Goal: Task Accomplishment & Management: Complete application form

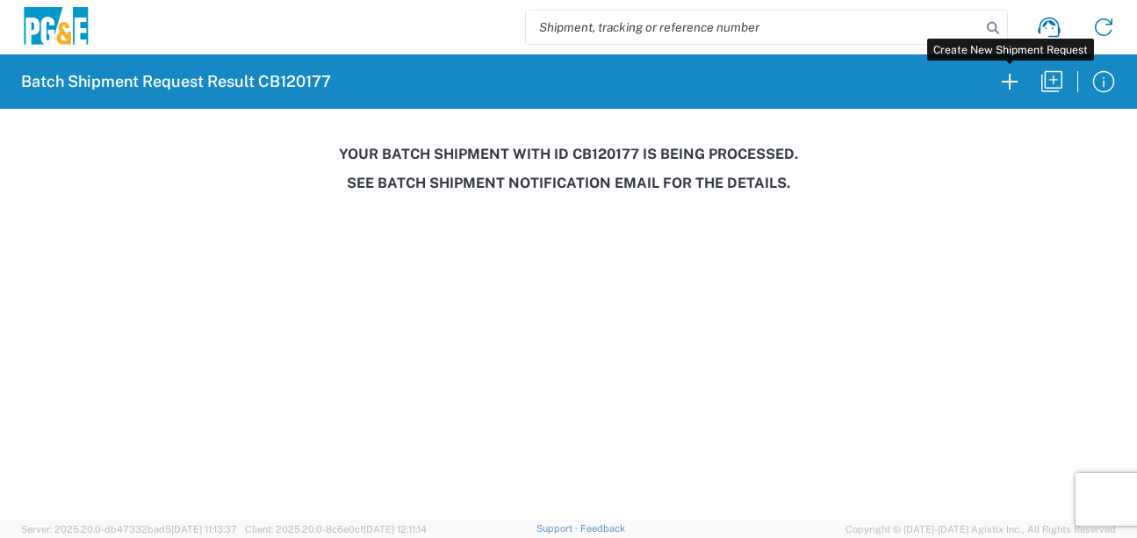
click at [1012, 83] on icon "button" at bounding box center [1010, 82] width 28 height 28
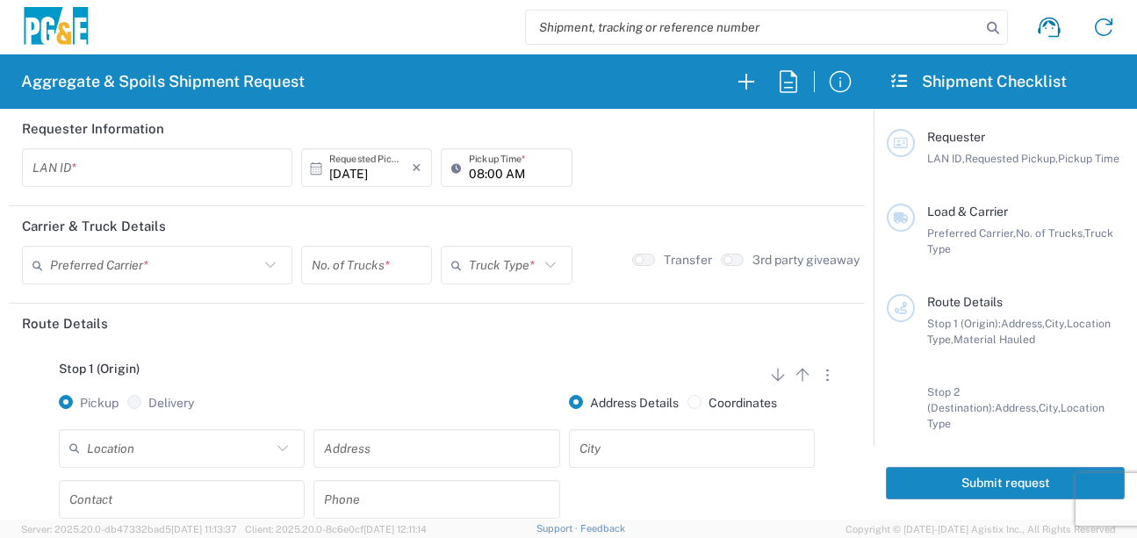
drag, startPoint x: 157, startPoint y: 171, endPoint x: 147, endPoint y: 179, distance: 13.2
click at [156, 171] on input "text" at bounding box center [156, 168] width 249 height 31
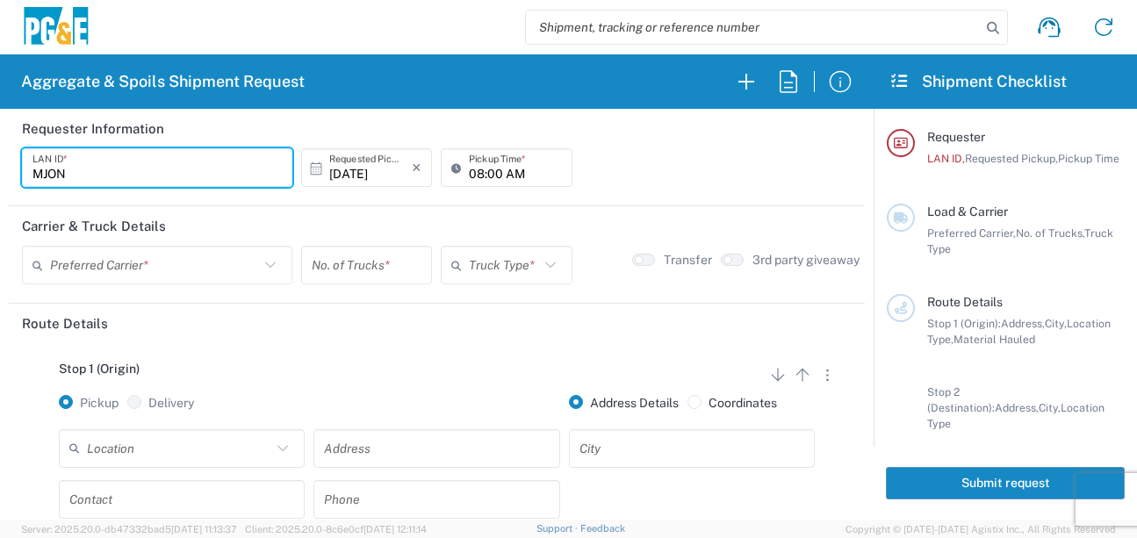
type input "MJON"
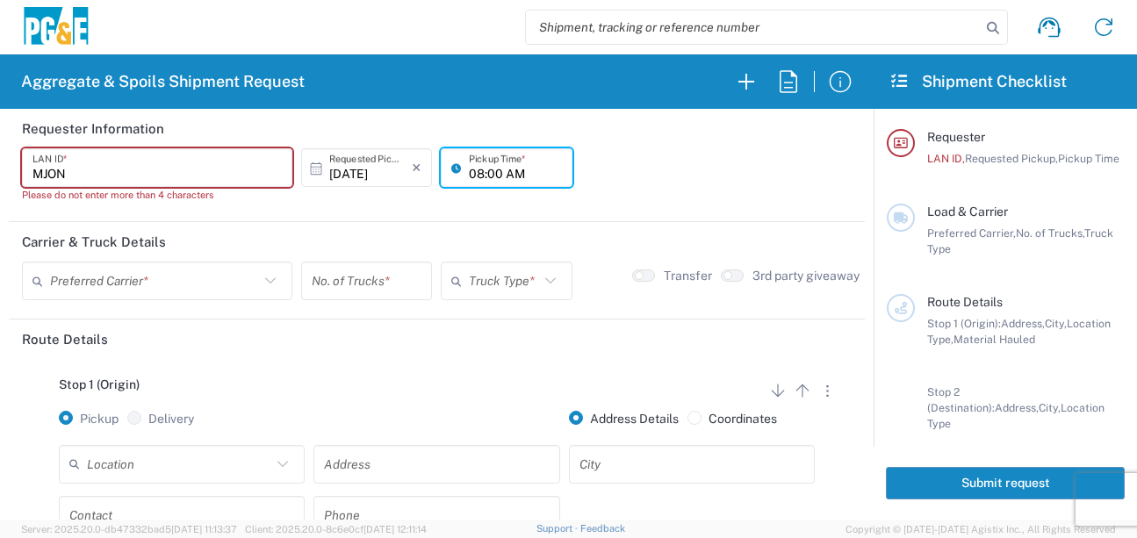
click at [472, 175] on input "08:00 AM" at bounding box center [515, 168] width 92 height 31
click at [489, 173] on input "07:00 AM" at bounding box center [515, 168] width 92 height 31
type input "07:30 AM"
click at [279, 225] on header "Carrier & Truck Details" at bounding box center [437, 242] width 856 height 40
click at [270, 207] on div "MJON LAN ID * Please do not enter more than 4 characters" at bounding box center [157, 181] width 279 height 67
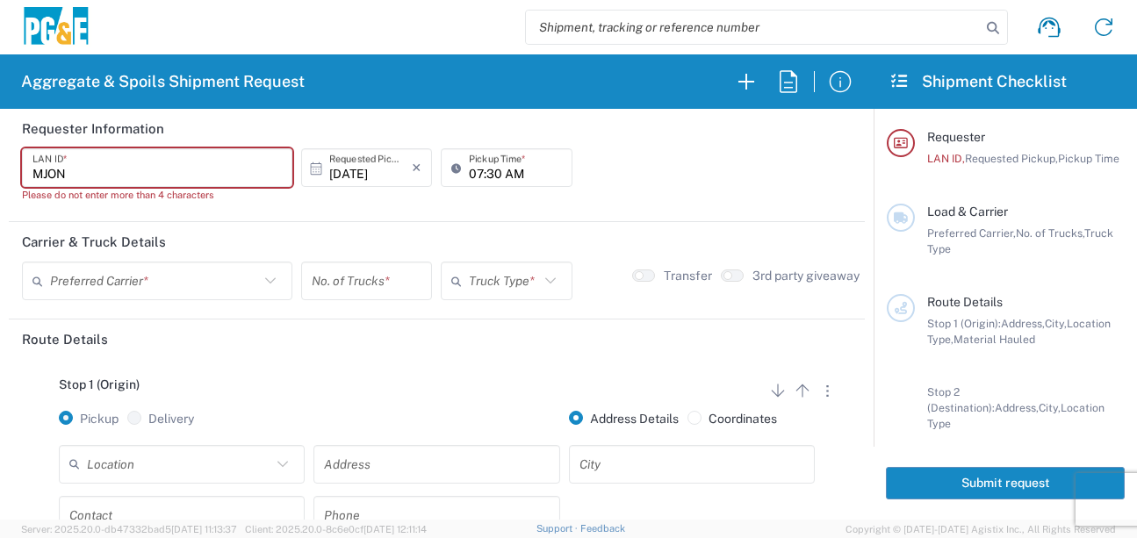
click at [627, 176] on div "MJON LAN ID * Please do not enter more than 4 characters [DATE] × Requested Pic…" at bounding box center [437, 181] width 838 height 67
click at [97, 175] on input "MJON" at bounding box center [156, 168] width 249 height 31
click at [611, 161] on div "MJON LAN ID * Please do not enter more than 4 characters [DATE] × Requested Pic…" at bounding box center [437, 181] width 838 height 67
click at [123, 277] on input "text" at bounding box center [154, 281] width 209 height 31
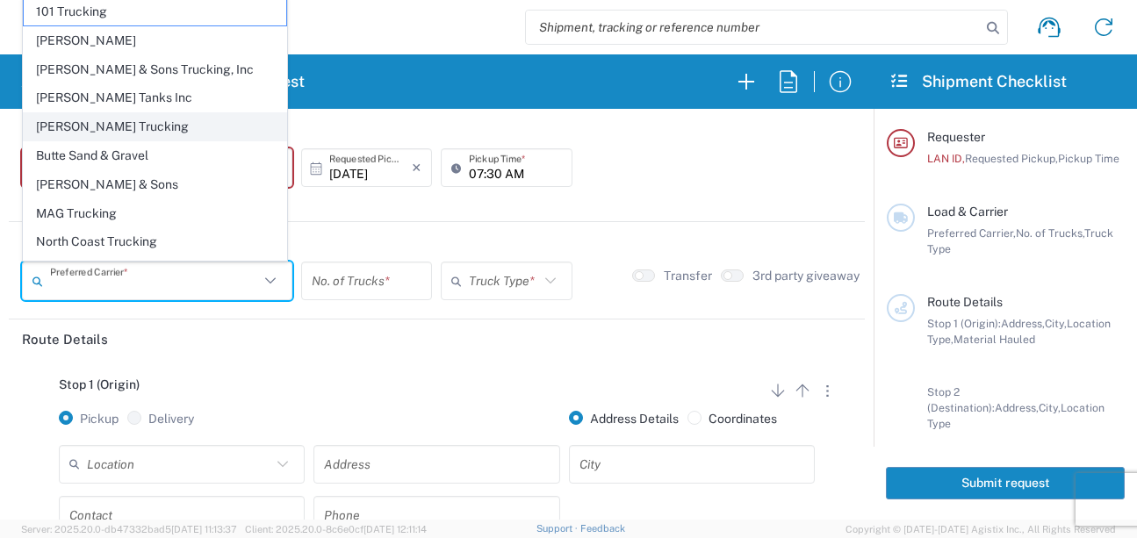
click at [96, 120] on span "[PERSON_NAME] Trucking" at bounding box center [155, 126] width 262 height 27
type input "[PERSON_NAME] Trucking"
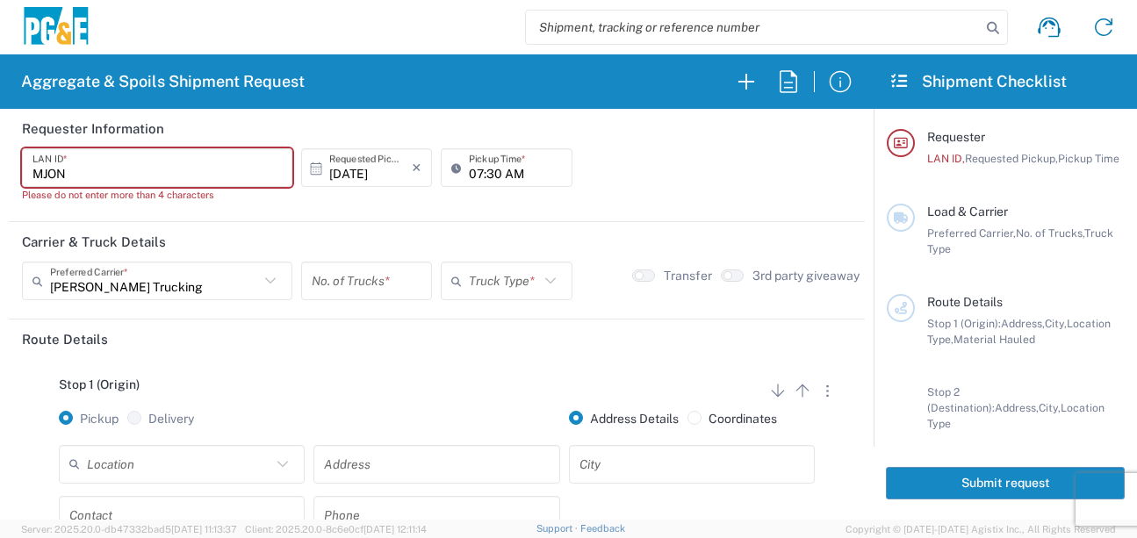
click at [313, 241] on header "Carrier & Truck Details" at bounding box center [437, 242] width 856 height 40
click at [367, 290] on input "number" at bounding box center [367, 281] width 110 height 31
type input "4"
click at [482, 291] on input "text" at bounding box center [503, 281] width 69 height 31
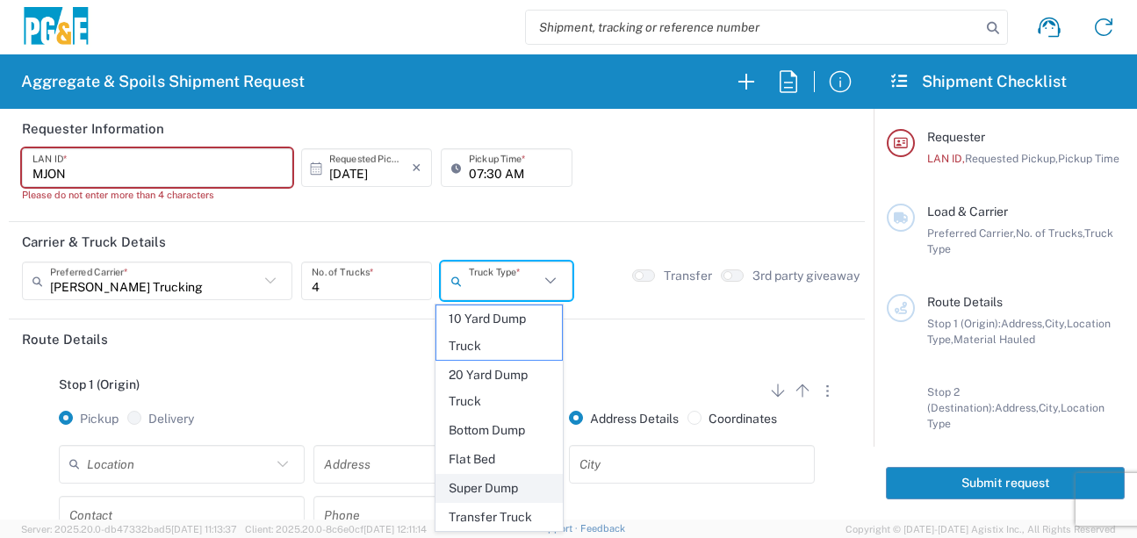
click at [485, 485] on span "Super Dump" at bounding box center [499, 488] width 126 height 27
type input "Super Dump"
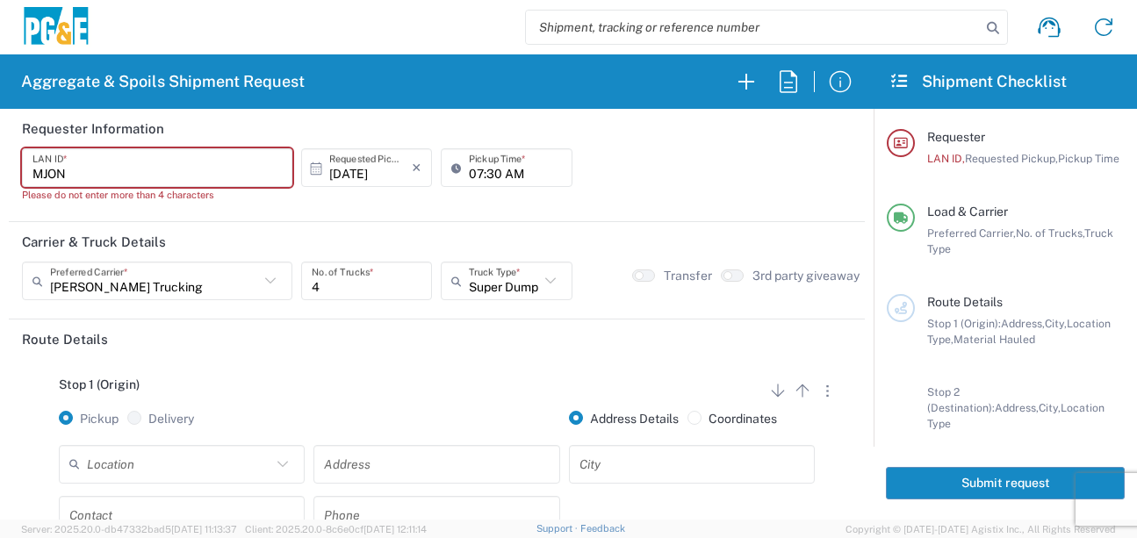
click at [445, 375] on div "Stop 1 (Origin) Add Stop Above Add Stop Below Remove Stop Pickup Delivery Addre…" at bounding box center [437, 497] width 830 height 276
click at [729, 277] on button "button" at bounding box center [732, 276] width 23 height 12
click at [226, 222] on header "Carrier & Truck Details" at bounding box center [437, 242] width 856 height 40
drag, startPoint x: 14, startPoint y: 173, endPoint x: -7, endPoint y: 172, distance: 21.1
click at [0, 172] on html "Aggregate & Spoils Shipment Request Requester Information MJON LAN ID * Please …" at bounding box center [568, 269] width 1137 height 538
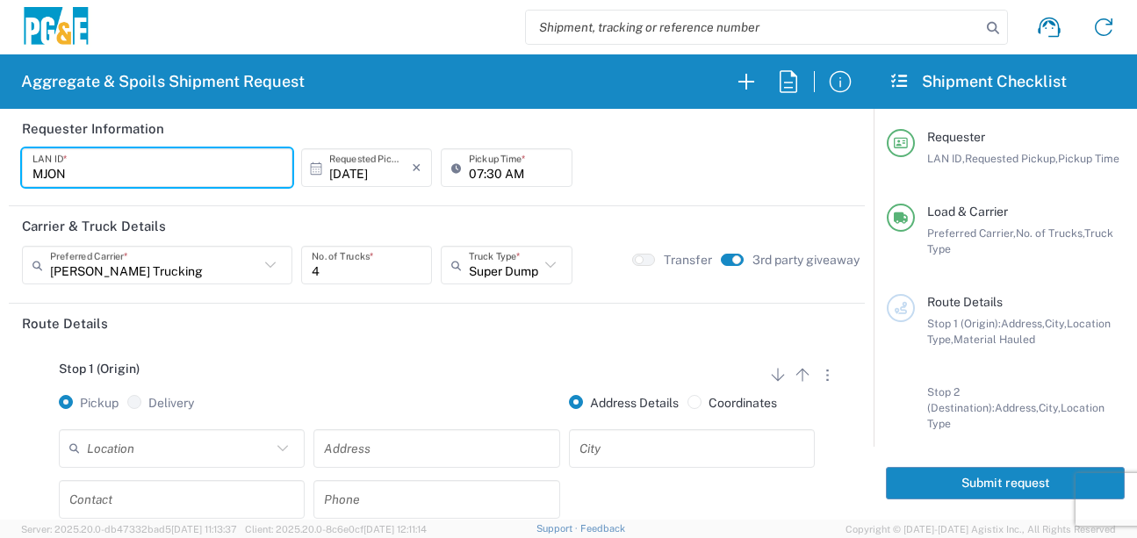
type input "MJON"
click at [366, 346] on div "Stop 1 (Origin) Add Stop Above Add Stop Below Remove Stop Pickup Delivery Addre…" at bounding box center [437, 481] width 830 height 276
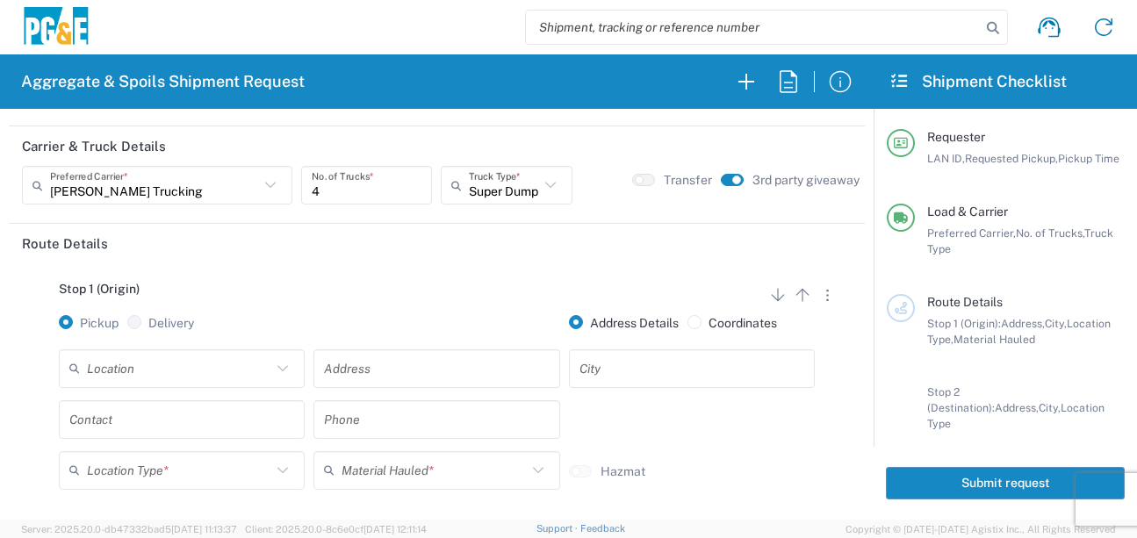
scroll to position [176, 0]
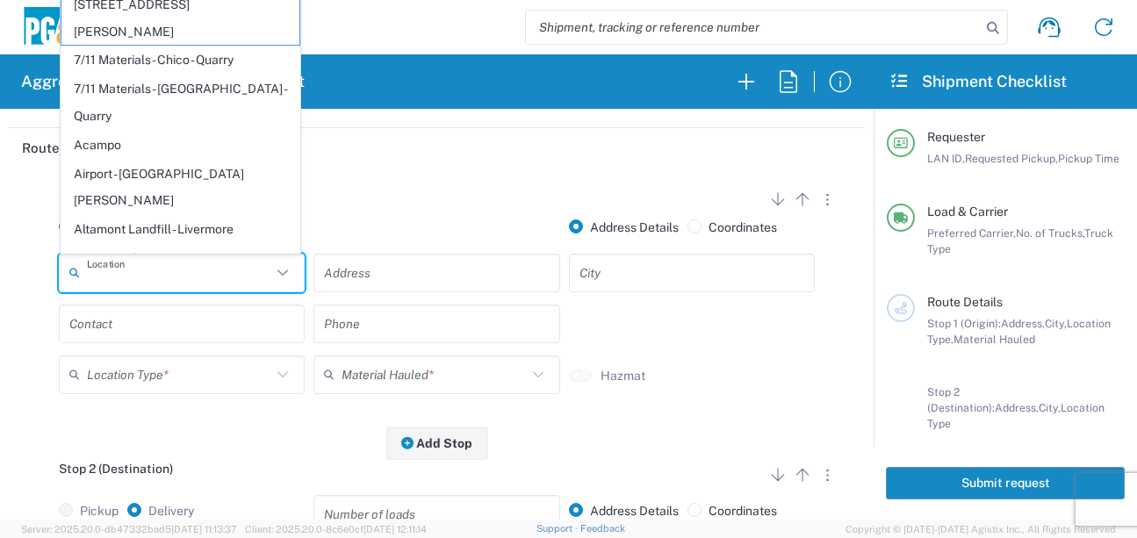
click at [171, 266] on input "text" at bounding box center [179, 272] width 184 height 31
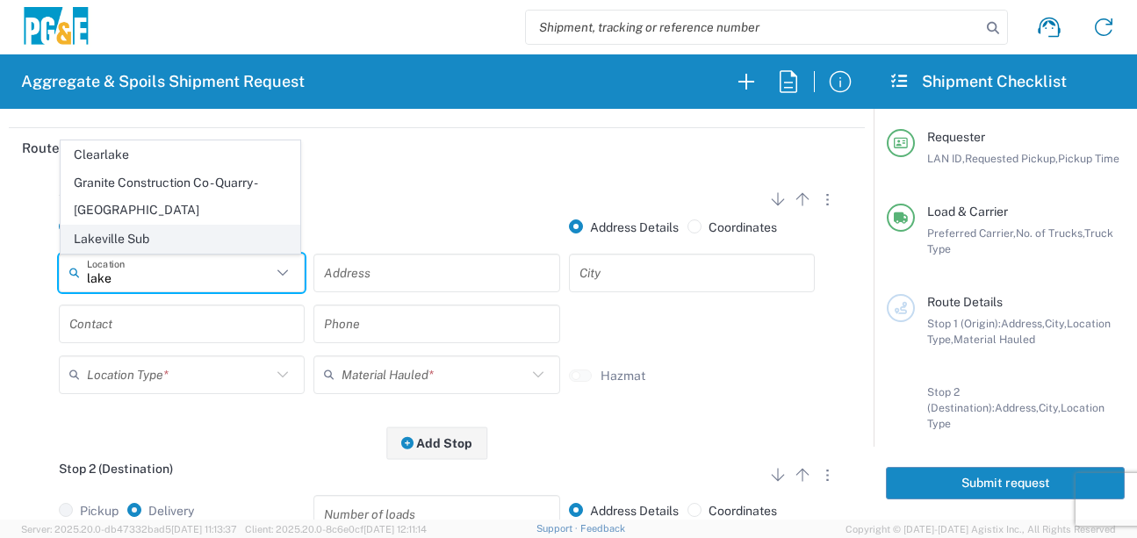
click at [124, 240] on span "Lakeville Sub" at bounding box center [180, 239] width 238 height 27
type input "Lakeville Sub"
type input "[STREET_ADDRESS]"
type input "Petaluma"
type input "Business No Loading Dock"
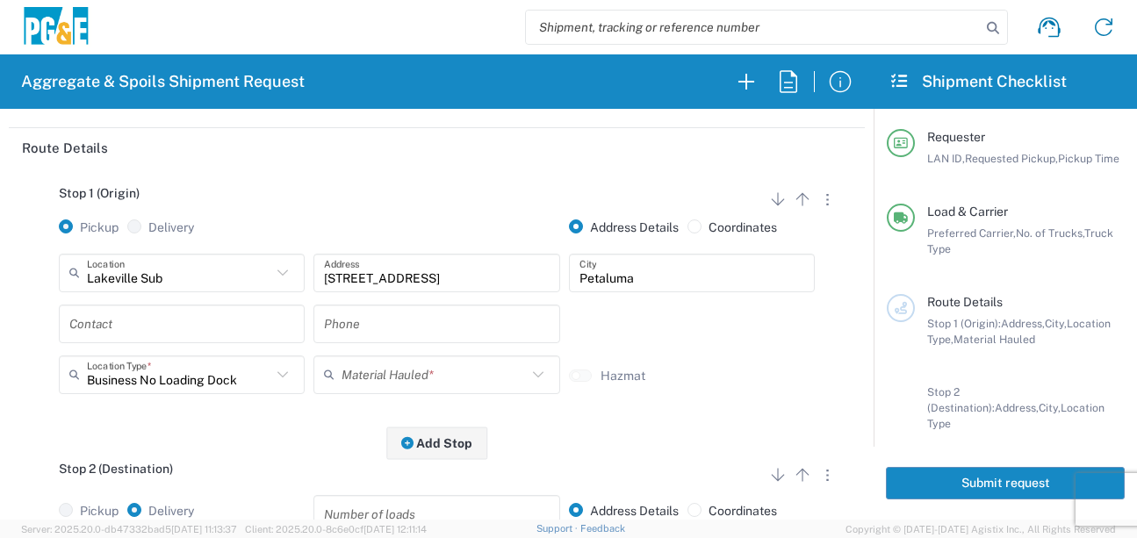
click at [154, 328] on input "text" at bounding box center [181, 323] width 225 height 31
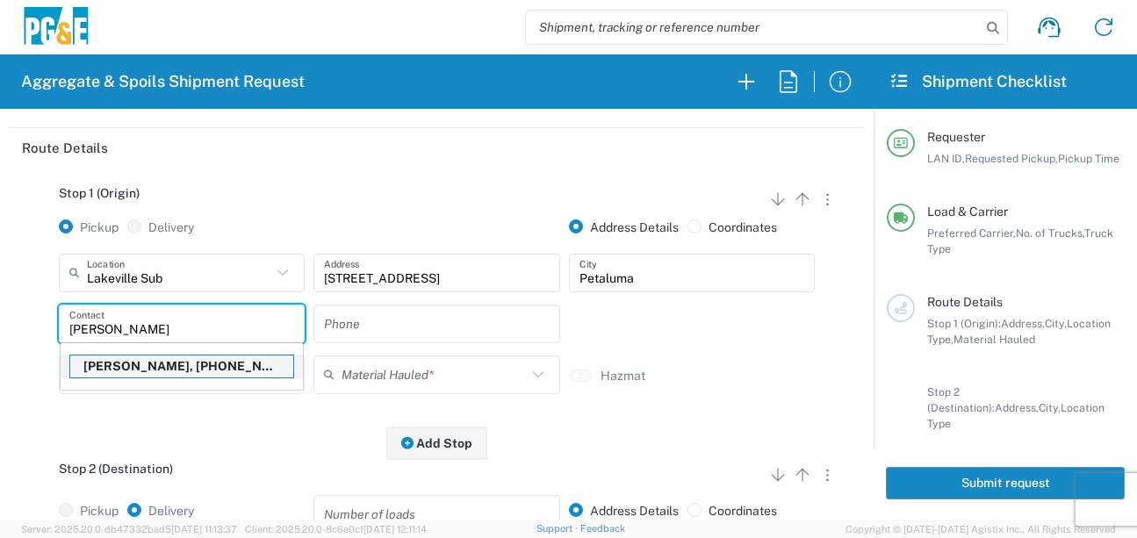
type input "[PERSON_NAME]"
click at [171, 366] on p "[PERSON_NAME], [PHONE_NUMBER]" at bounding box center [181, 367] width 223 height 22
type input "mjon"
type input "[PERSON_NAME]"
type input "[PHONE_NUMBER]"
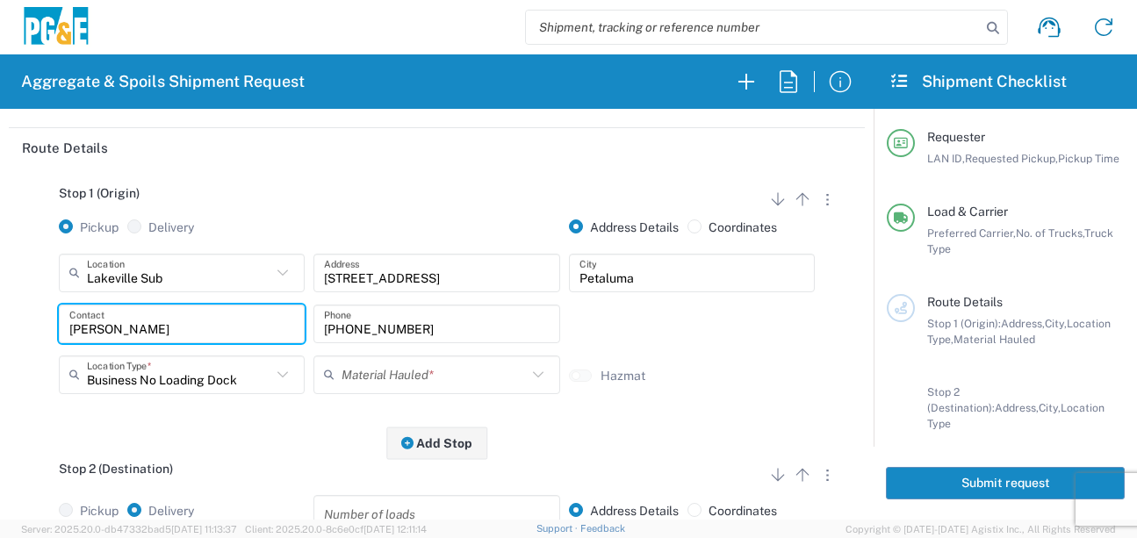
click at [459, 379] on input "text" at bounding box center [433, 374] width 184 height 31
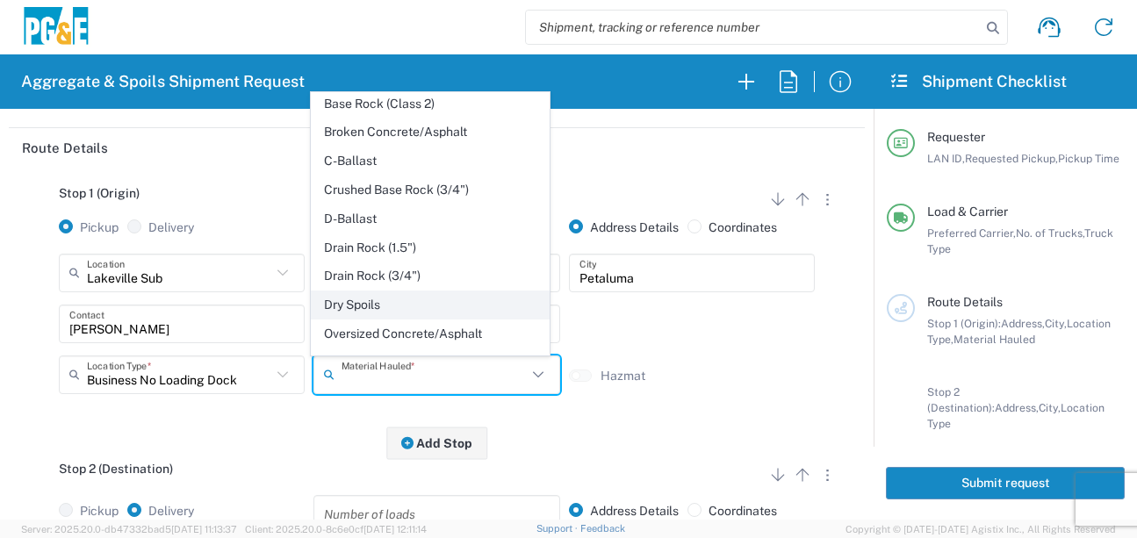
click at [352, 319] on span "Dry Spoils" at bounding box center [431, 304] width 238 height 27
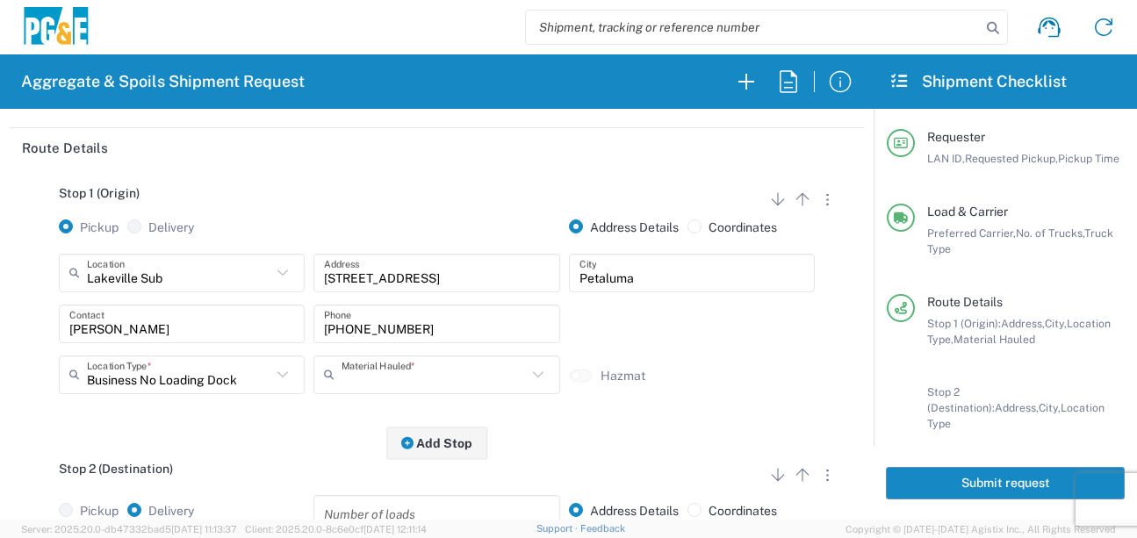
type input "Dry Spoils"
click at [314, 442] on div "Stop 1 (Origin) Add Stop Above Add Stop Below Remove Stop Pickup Delivery Addre…" at bounding box center [437, 306] width 830 height 276
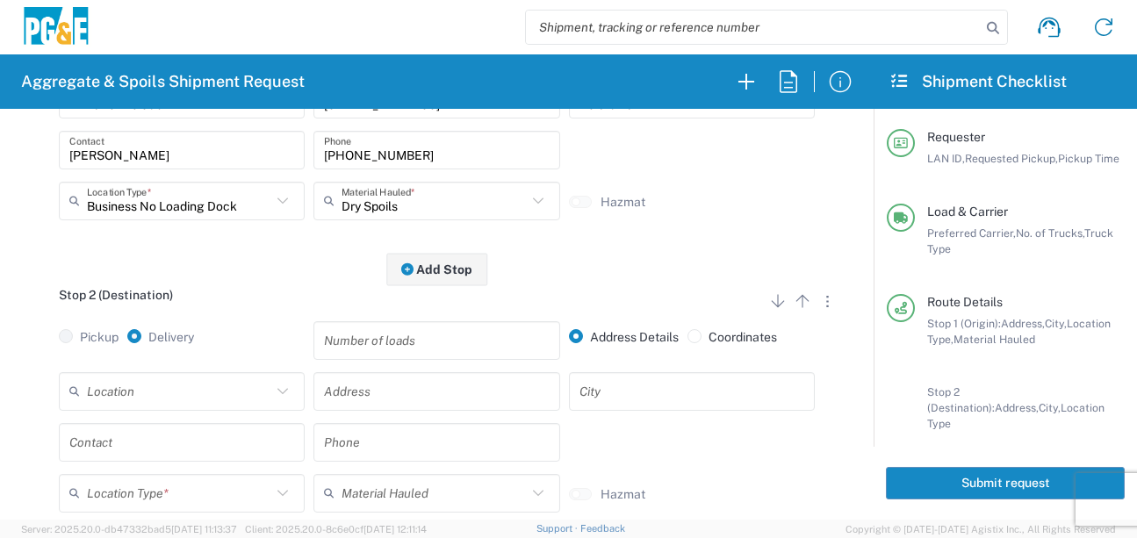
scroll to position [351, 0]
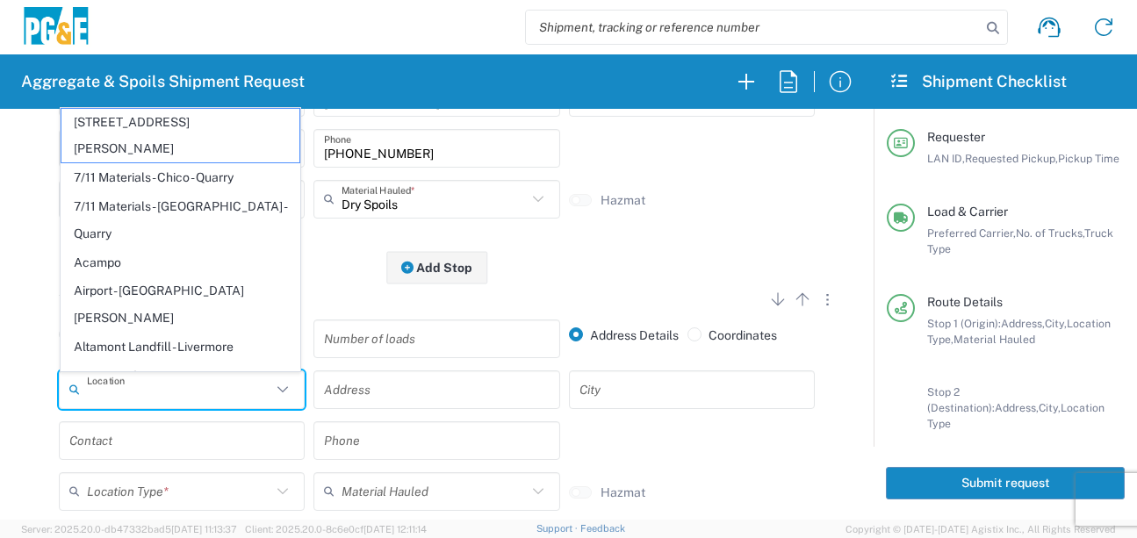
click at [159, 382] on input "text" at bounding box center [179, 389] width 184 height 31
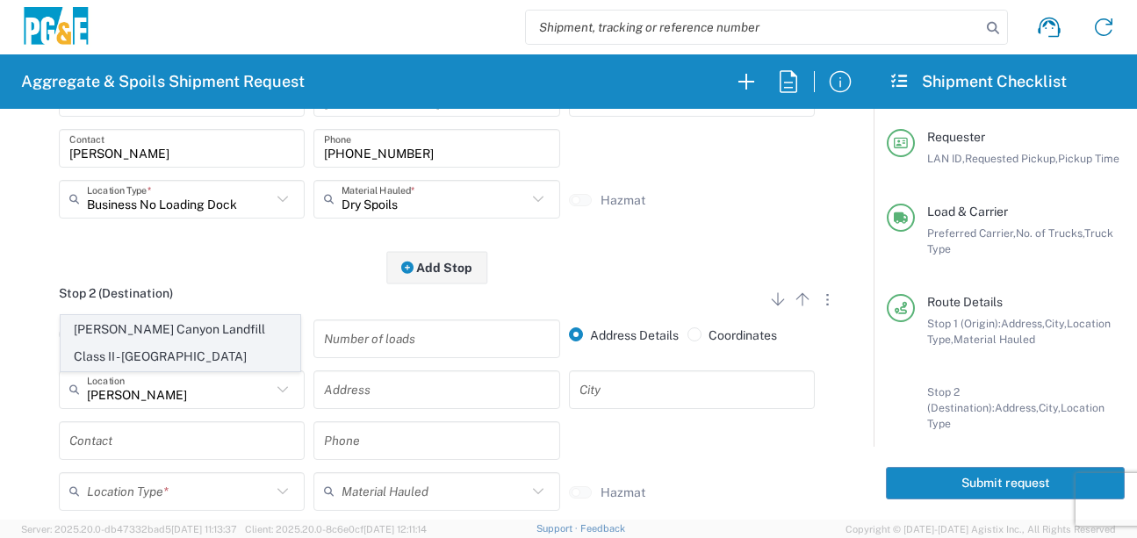
click at [160, 335] on span "[PERSON_NAME] Canyon Landfill Class II - [GEOGRAPHIC_DATA]" at bounding box center [180, 343] width 238 height 54
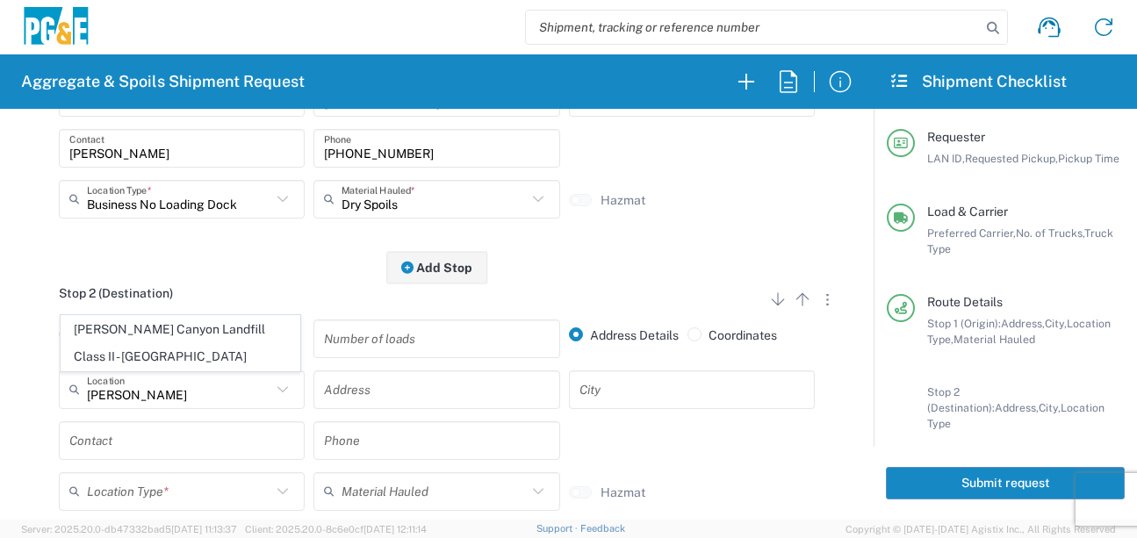
type input "[PERSON_NAME] Canyon Landfill Class II - [GEOGRAPHIC_DATA]"
type input "[STREET_ADDRESS][PERSON_NAME]"
type input "[GEOGRAPHIC_DATA]"
type input "Landfill"
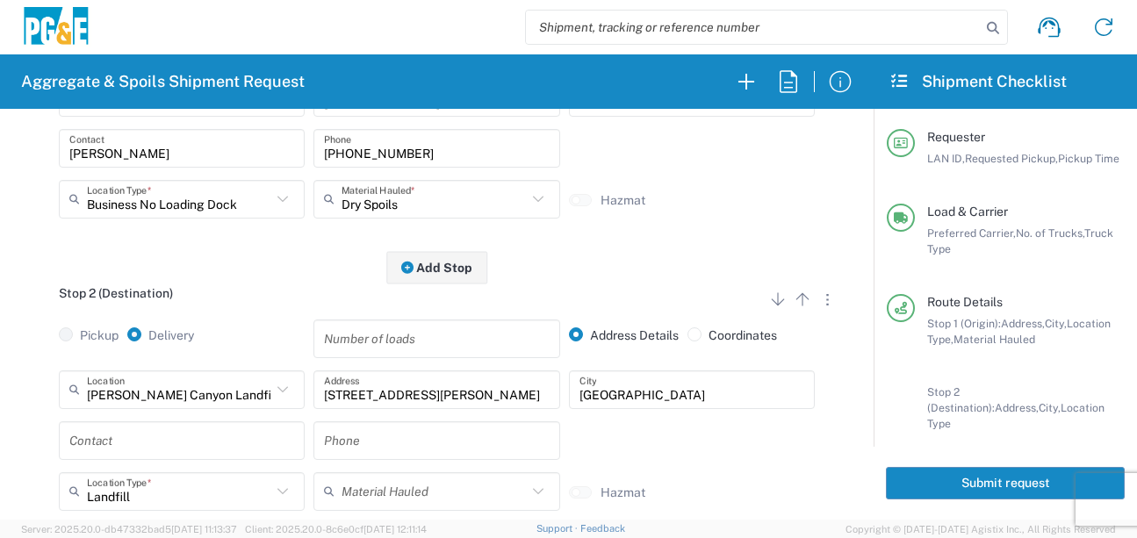
click at [128, 451] on input "text" at bounding box center [181, 440] width 225 height 31
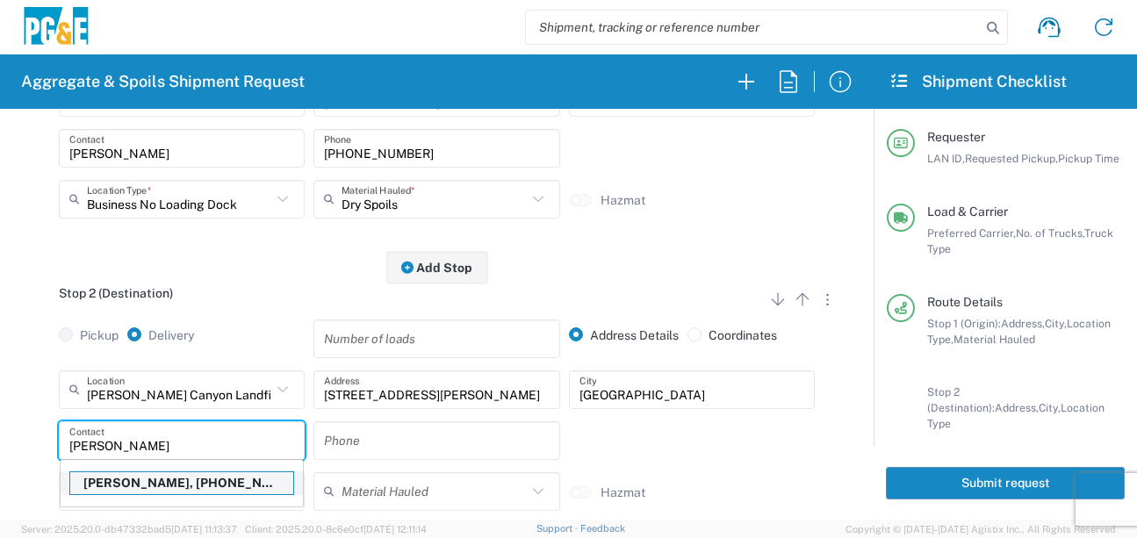
click at [142, 490] on p "[PERSON_NAME], [PHONE_NUMBER]" at bounding box center [181, 483] width 223 height 22
type input "[PERSON_NAME]"
type input "[PHONE_NUMBER]"
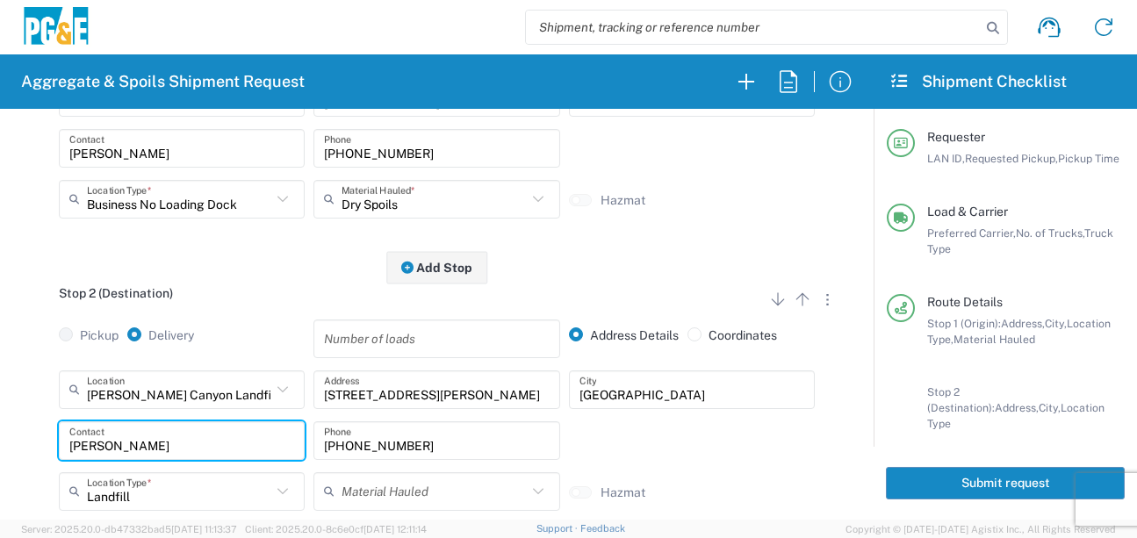
click at [22, 443] on div "Stop 2 (Destination) Add Stop Above Add Stop Below Remove Stop Pickup Delivery …" at bounding box center [437, 414] width 830 height 293
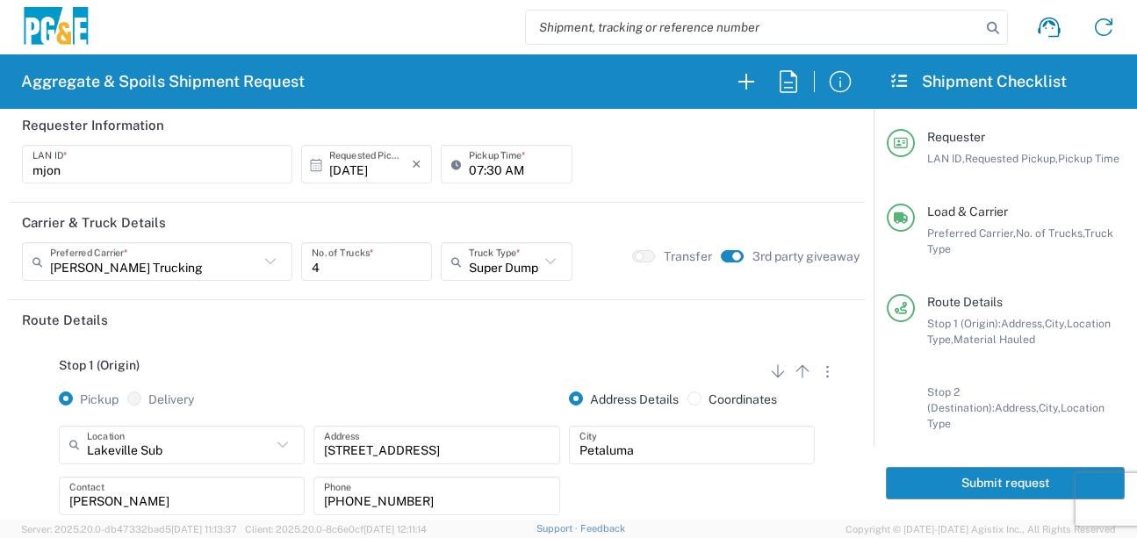
scroll to position [0, 0]
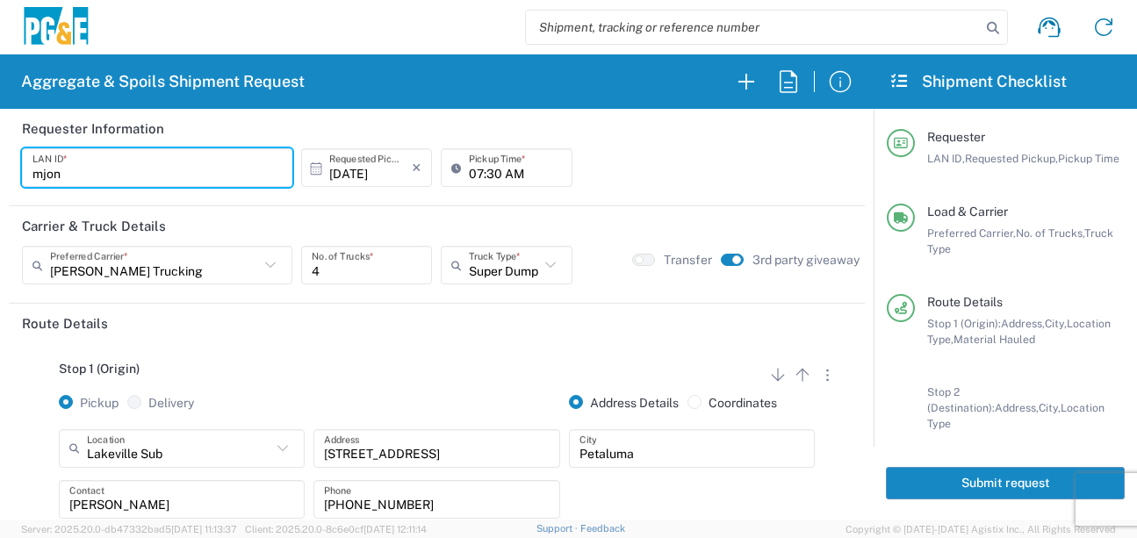
drag, startPoint x: 104, startPoint y: 182, endPoint x: -7, endPoint y: 162, distance: 112.4
click at [0, 162] on html "Aggregate & Spoils Shipment Request Requester Information mjon LAN ID * [DATE] …" at bounding box center [568, 269] width 1137 height 538
type input "MJON"
click at [225, 402] on div "Pickup Delivery" at bounding box center [181, 412] width 255 height 34
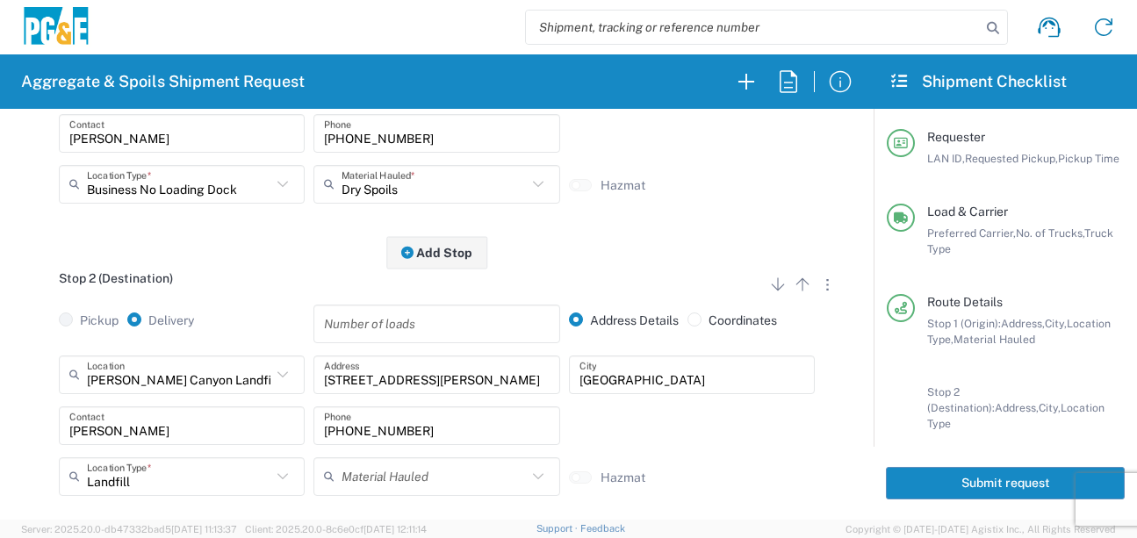
scroll to position [351, 0]
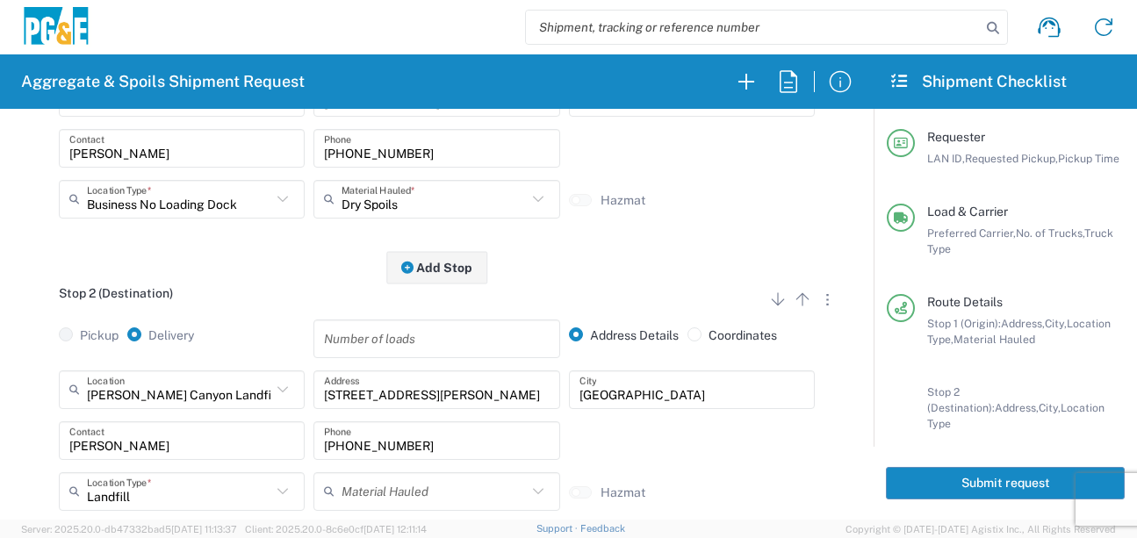
click at [413, 387] on input "[STREET_ADDRESS][PERSON_NAME]" at bounding box center [436, 389] width 225 height 31
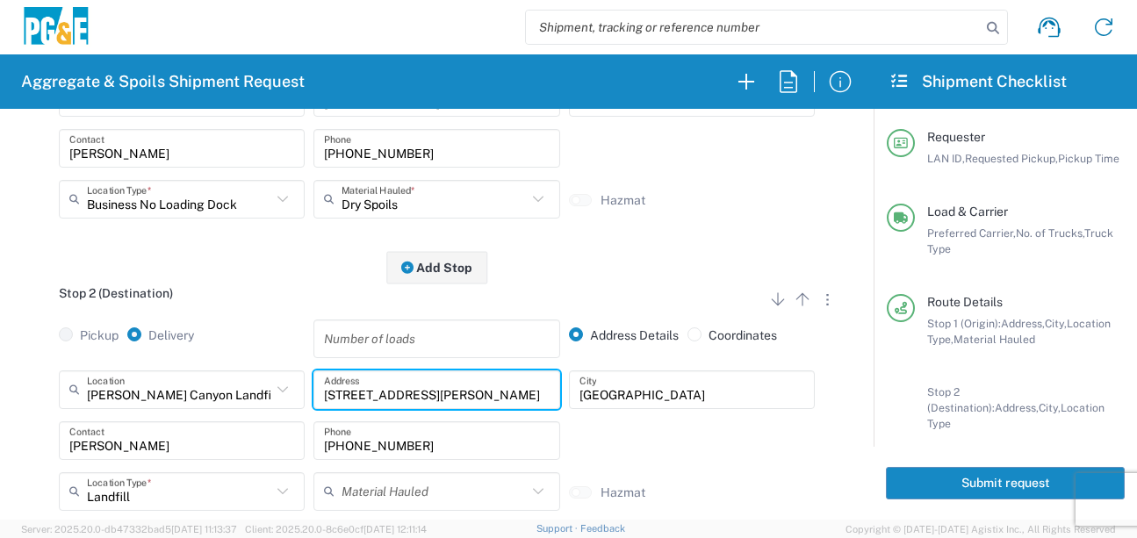
drag, startPoint x: 419, startPoint y: 392, endPoint x: 267, endPoint y: 385, distance: 152.0
click at [267, 385] on div "[PERSON_NAME][GEOGRAPHIC_DATA] Class II - [GEOGRAPHIC_DATA] Location [PERSON_NA…" at bounding box center [436, 395] width 765 height 51
type input "[STREET_ADDRESS][PERSON_NAME]"
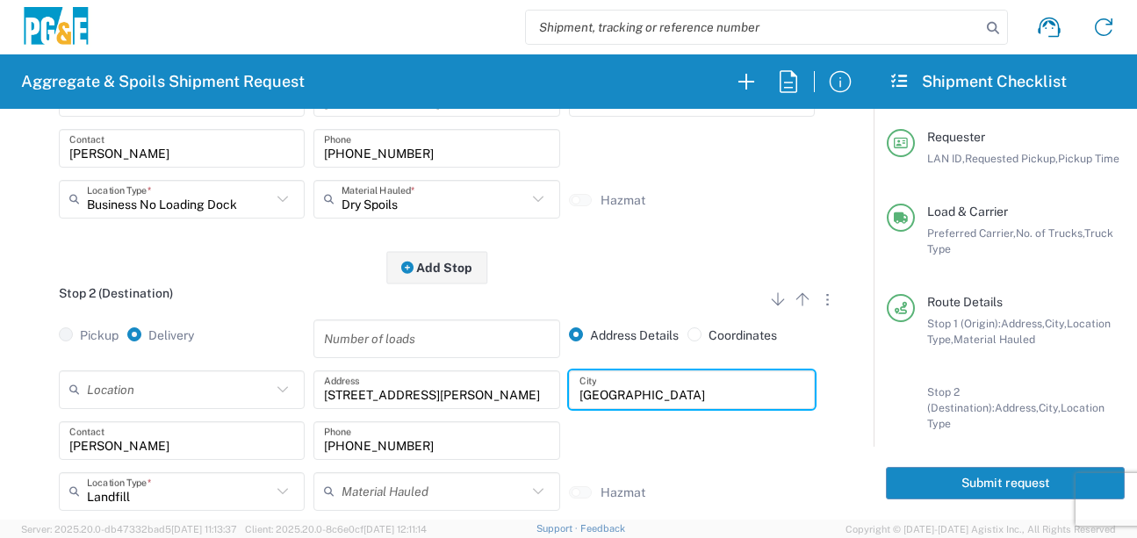
drag, startPoint x: 658, startPoint y: 395, endPoint x: 504, endPoint y: 399, distance: 153.7
click at [504, 399] on div "Location [STREET_ADDRESS][PERSON_NAME] - Quarry 7/11 Materials - [GEOGRAPHIC_DA…" at bounding box center [436, 395] width 765 height 51
type input "Santa [PERSON_NAME]"
click at [258, 305] on div "Stop 2 (Destination) Add Stop Above Add Stop Below Remove Stop" at bounding box center [437, 302] width 830 height 33
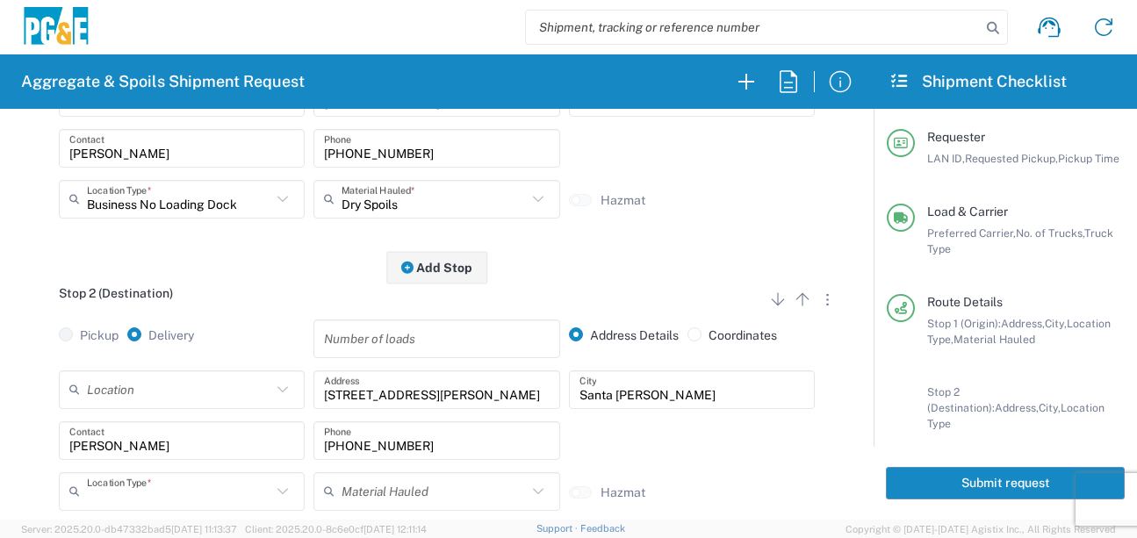
click at [194, 493] on input "text" at bounding box center [179, 491] width 184 height 31
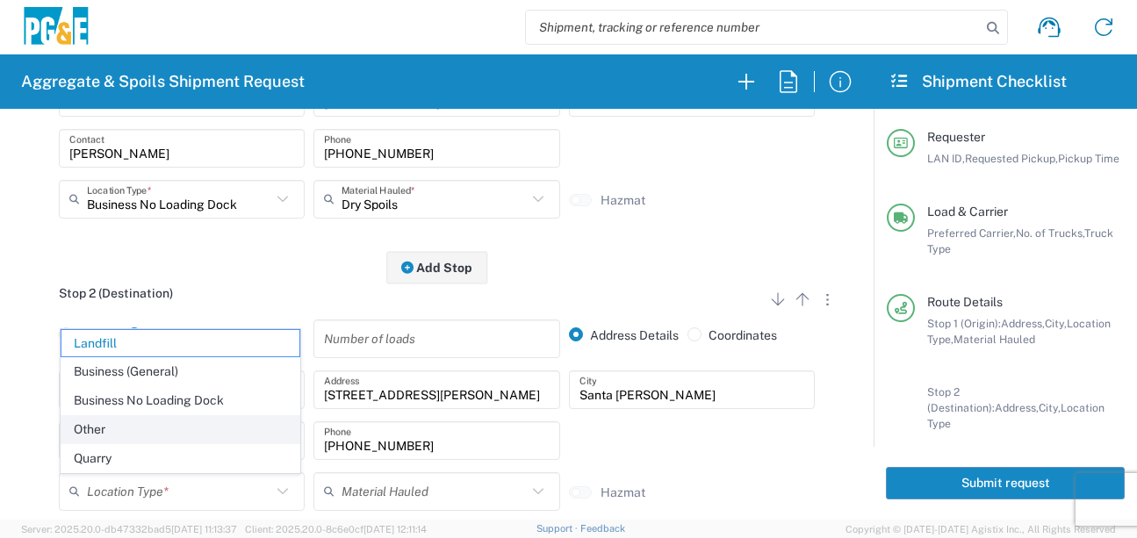
click at [112, 435] on span "Other" at bounding box center [180, 429] width 238 height 27
type input "Other"
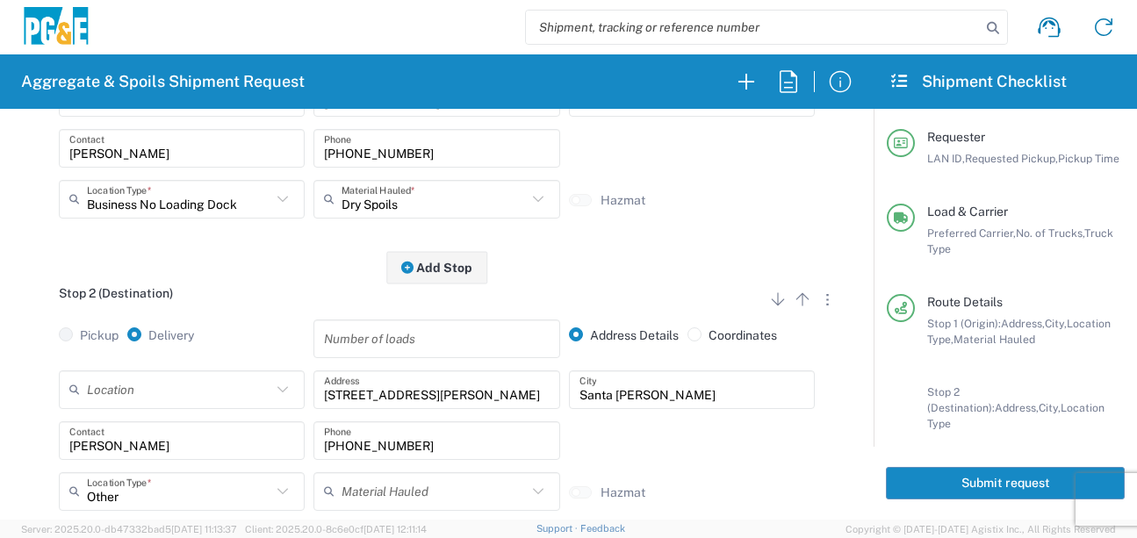
click at [10, 488] on main "Stop 1 (Origin) Add Stop Above Add Stop Below Remove Stop Pickup Delivery Addre…" at bounding box center [437, 285] width 856 height 587
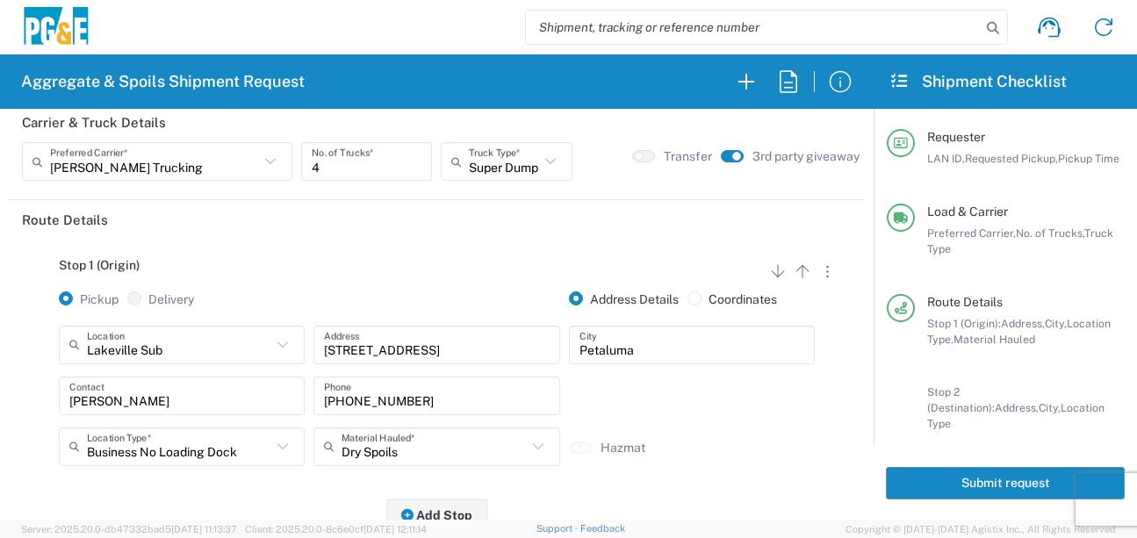
scroll to position [0, 0]
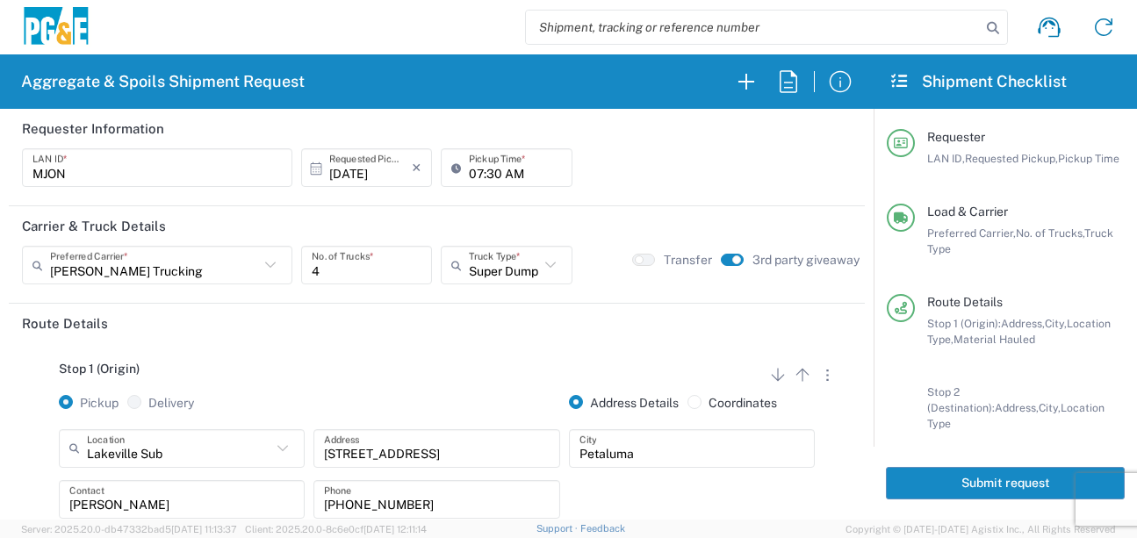
click at [264, 344] on div "Stop 1 (Origin) Add Stop Above Add Stop Below Remove Stop Pickup Delivery Addre…" at bounding box center [437, 481] width 830 height 276
click at [277, 357] on div "Stop 1 (Origin) Add Stop Above Add Stop Below Remove Stop Pickup Delivery Addre…" at bounding box center [437, 481] width 830 height 276
click at [924, 485] on button "Submit request" at bounding box center [1005, 483] width 239 height 32
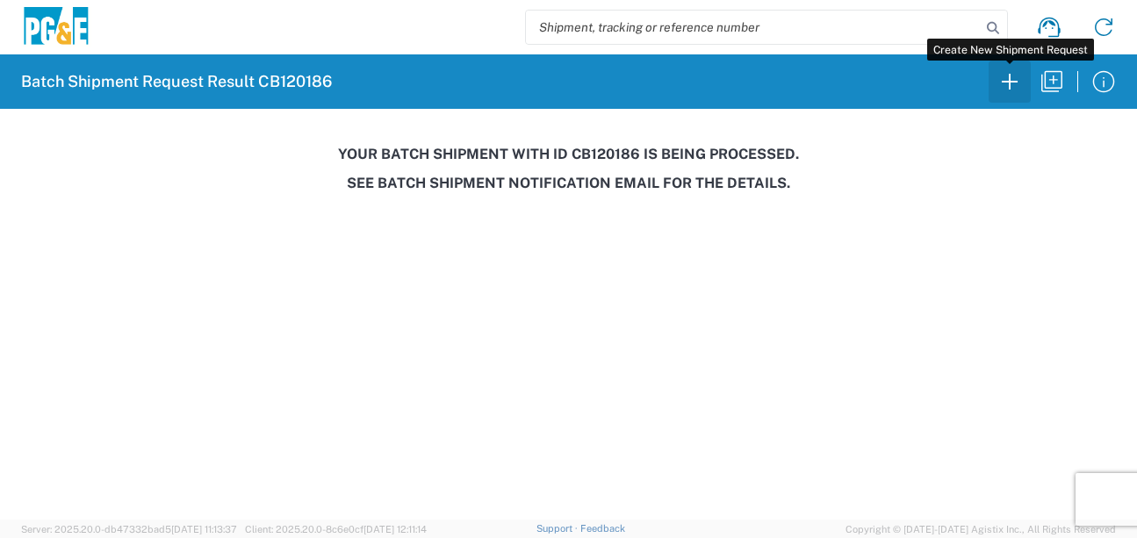
click at [1019, 85] on icon "button" at bounding box center [1010, 82] width 28 height 28
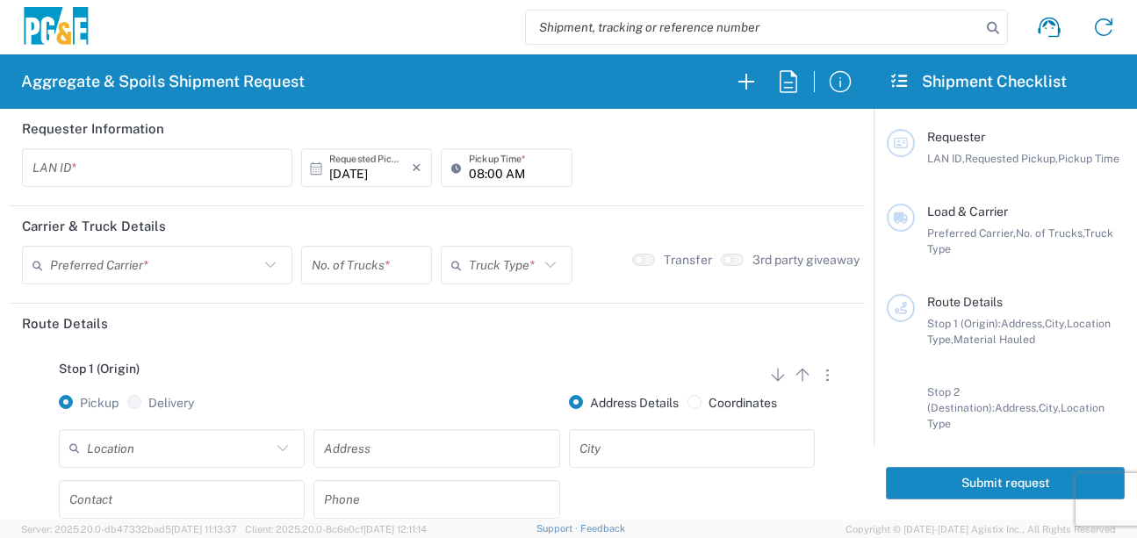
click at [113, 177] on input "text" at bounding box center [156, 168] width 249 height 31
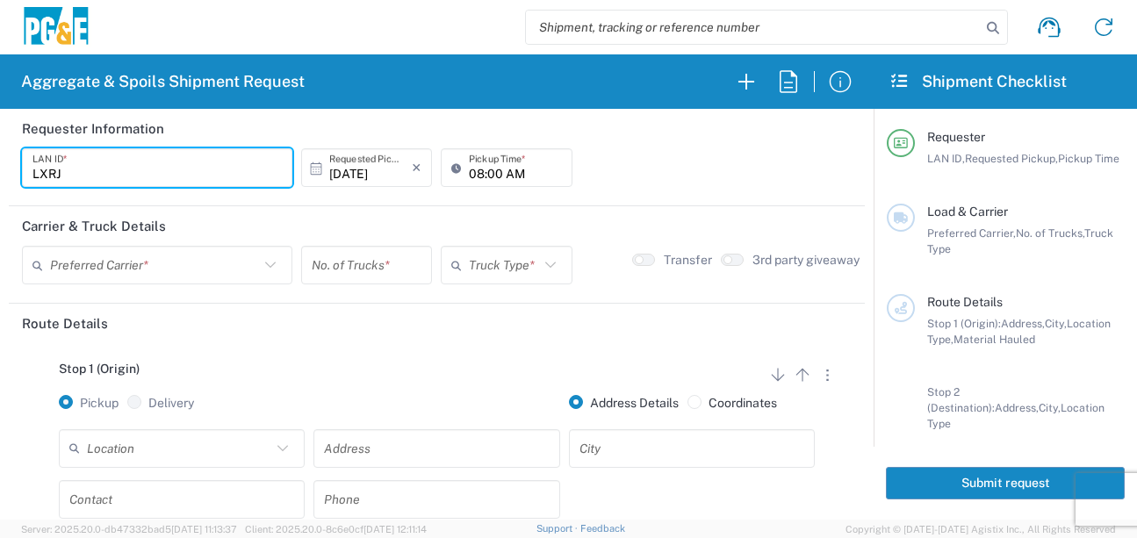
type input "LXRJ"
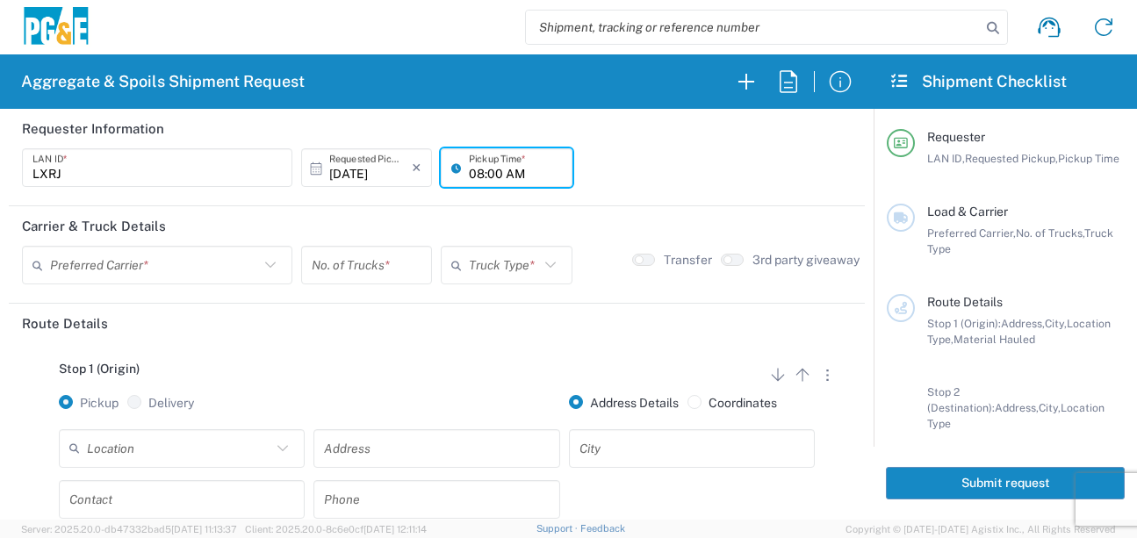
click at [472, 178] on input "08:00 AM" at bounding box center [515, 168] width 92 height 31
type input "06:00 AM"
click at [106, 257] on input "text" at bounding box center [154, 265] width 209 height 31
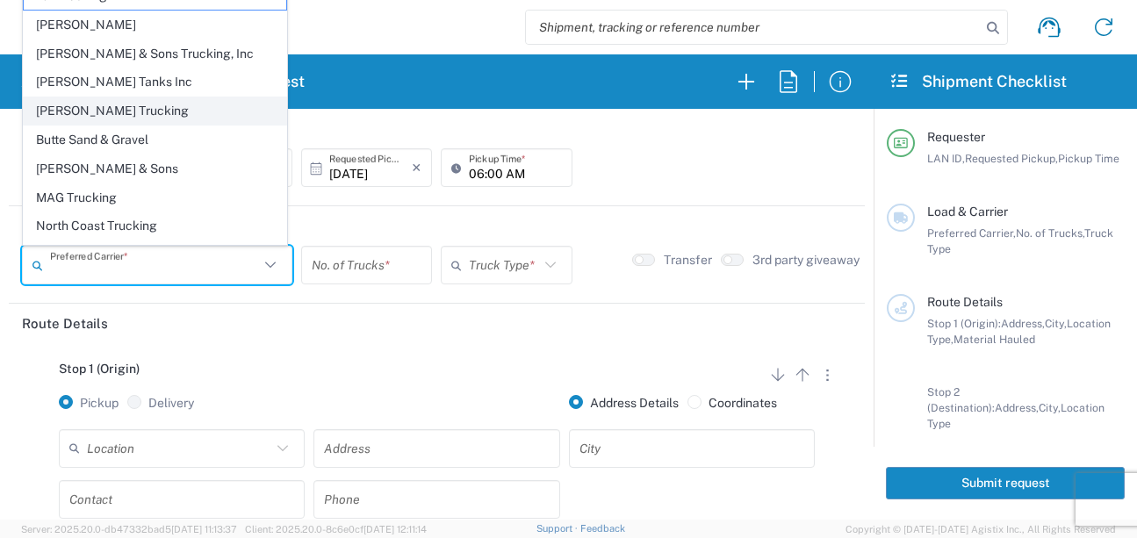
click at [105, 107] on span "[PERSON_NAME] Trucking" at bounding box center [155, 110] width 262 height 27
type input "[PERSON_NAME] Trucking"
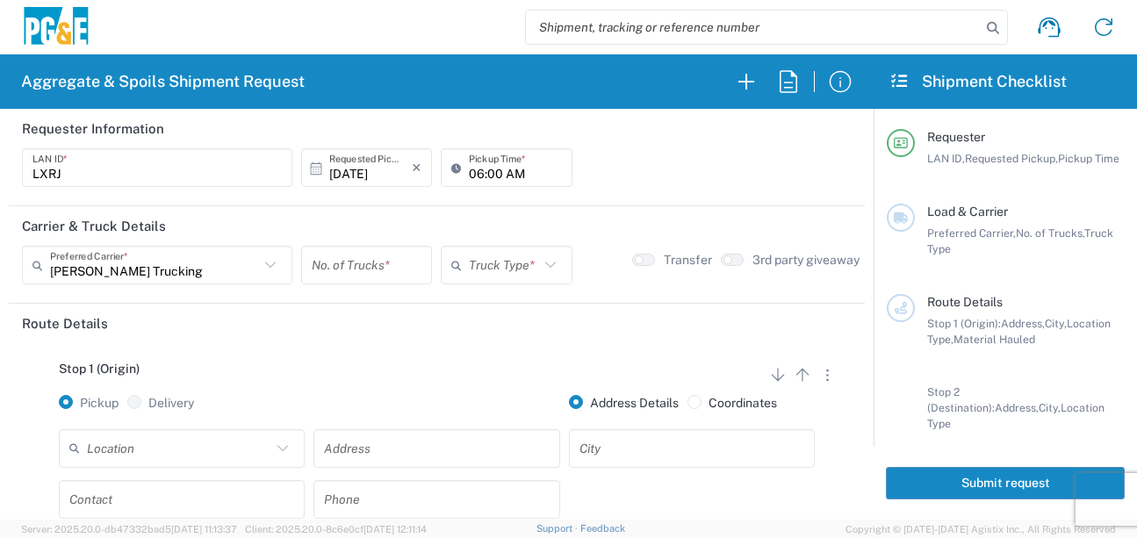
click at [399, 268] on input "number" at bounding box center [367, 265] width 110 height 31
type input "6"
click at [541, 268] on icon at bounding box center [550, 265] width 23 height 23
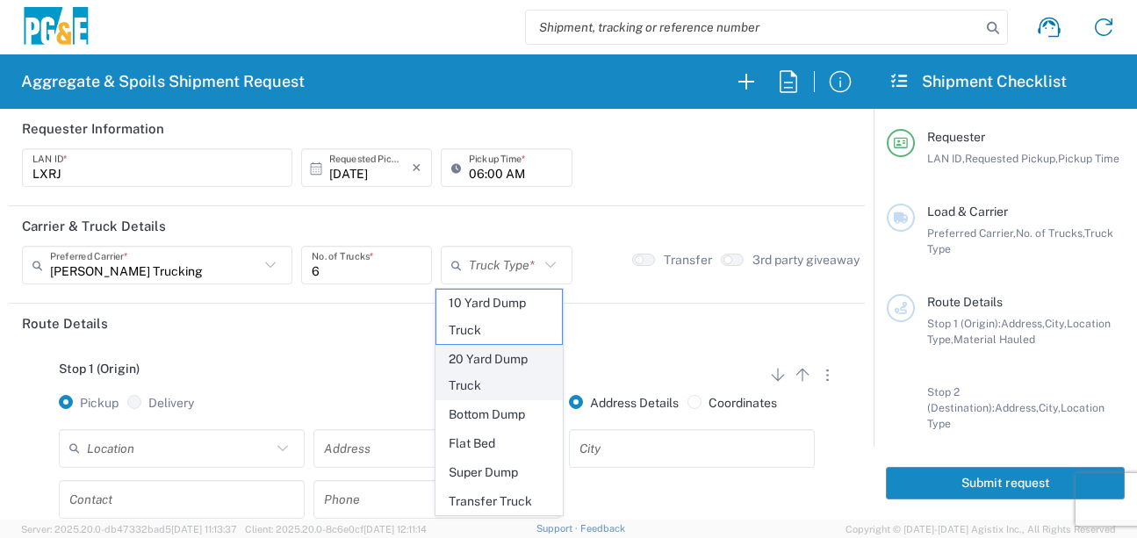
click at [512, 370] on span "20 Yard Dump Truck" at bounding box center [499, 373] width 126 height 54
type input "20 Yard Dump Truck"
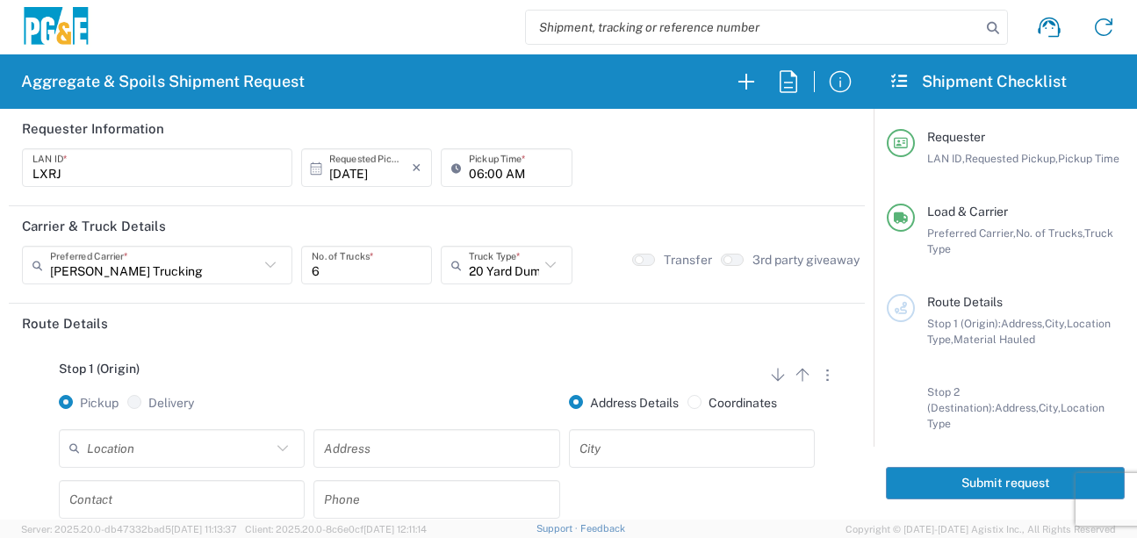
click at [512, 370] on div "Stop 1 (Origin) Add Stop Above Add Stop Below Remove Stop" at bounding box center [437, 378] width 830 height 33
click at [177, 450] on input "text" at bounding box center [179, 448] width 184 height 31
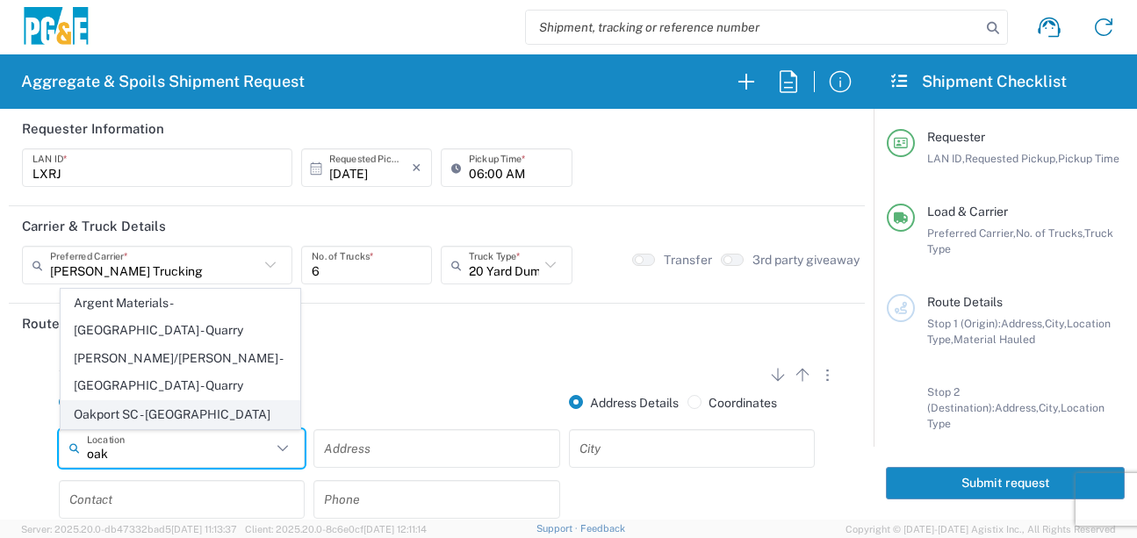
click at [172, 411] on span "Oakport SC - [GEOGRAPHIC_DATA]" at bounding box center [180, 414] width 238 height 27
type input "Oakport SC - [GEOGRAPHIC_DATA]"
type input "[STREET_ADDRESS]"
type input "[GEOGRAPHIC_DATA]"
type input "Business No Loading Dock"
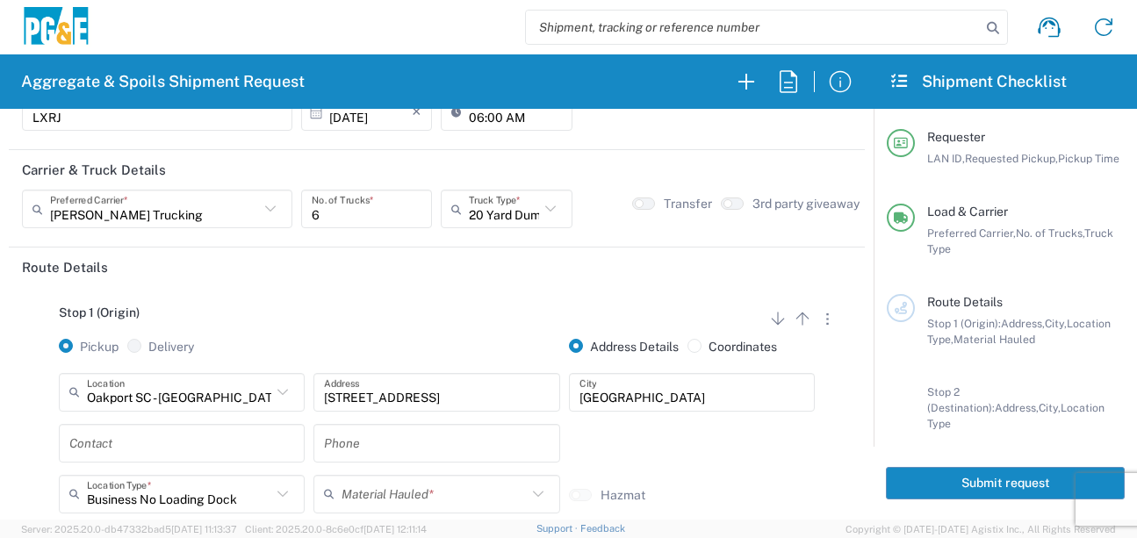
scroll to position [176, 0]
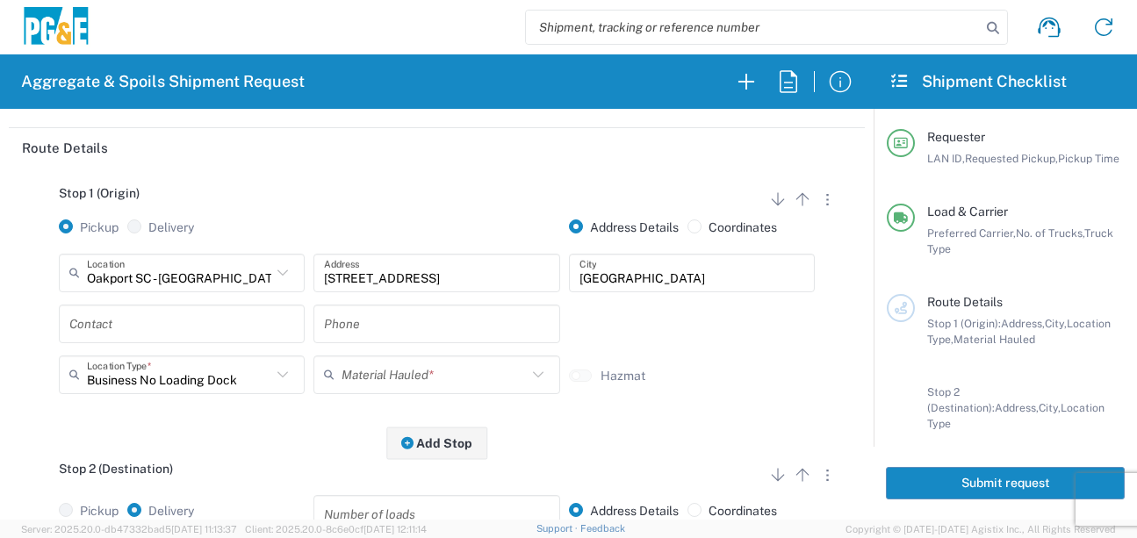
click at [150, 332] on input "text" at bounding box center [181, 323] width 225 height 31
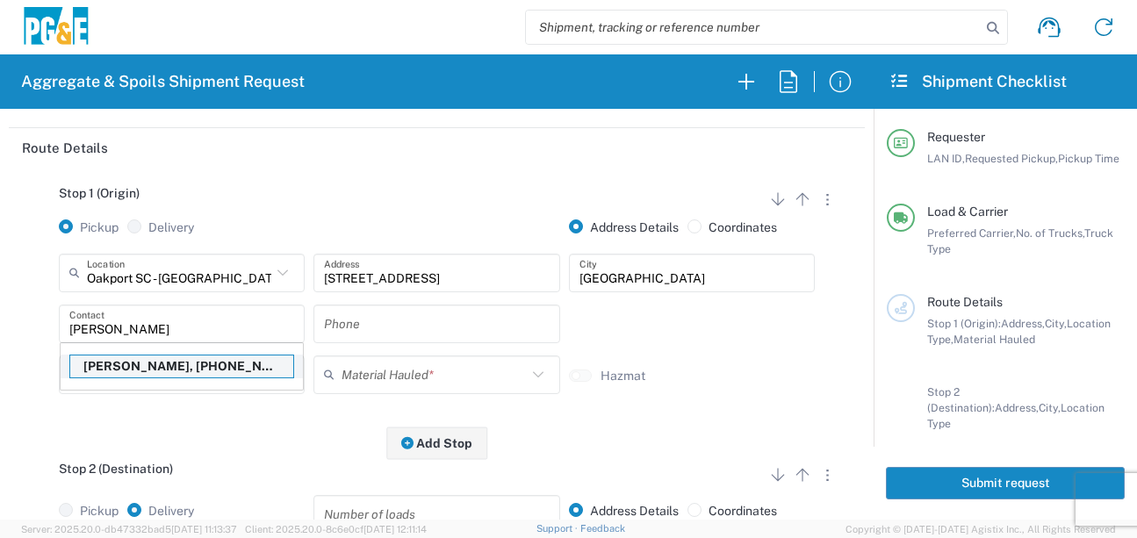
click at [164, 362] on p "[PERSON_NAME], [PHONE_NUMBER]" at bounding box center [181, 367] width 223 height 22
type input "[PERSON_NAME]"
type input "[PHONE_NUMBER]"
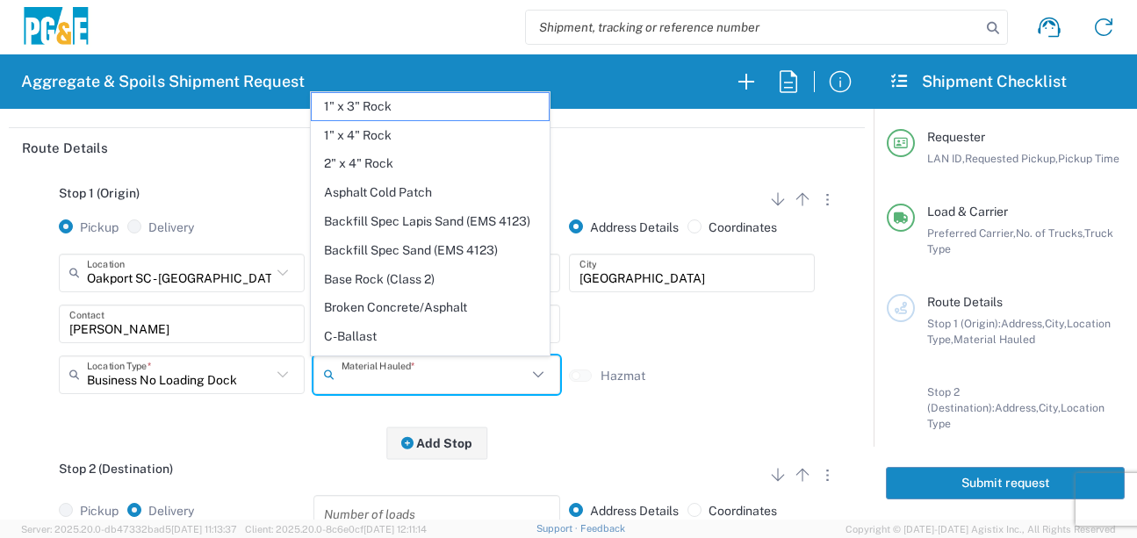
click at [377, 368] on input "text" at bounding box center [433, 374] width 184 height 31
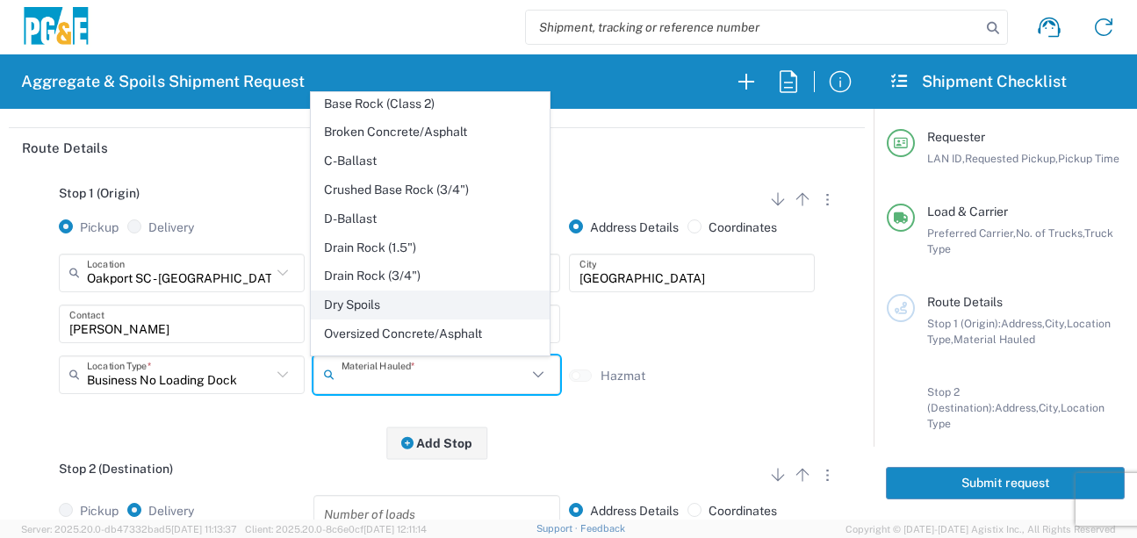
click at [370, 319] on span "Dry Spoils" at bounding box center [431, 304] width 238 height 27
type input "Dry Spoils"
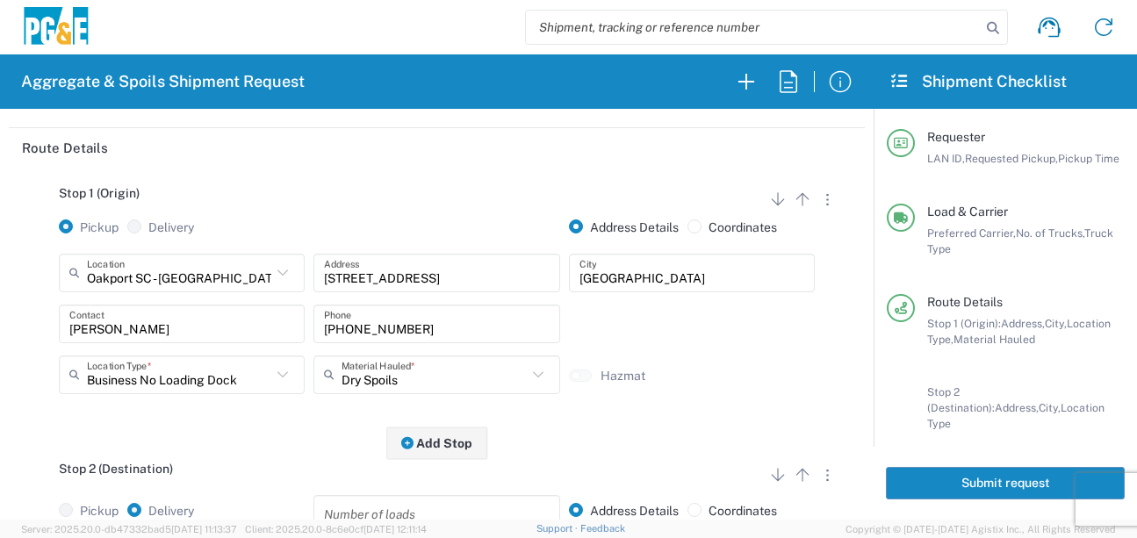
click at [248, 420] on div "Stop 1 (Origin) Add Stop Above Add Stop Below Remove Stop Pickup Delivery Addre…" at bounding box center [437, 306] width 830 height 276
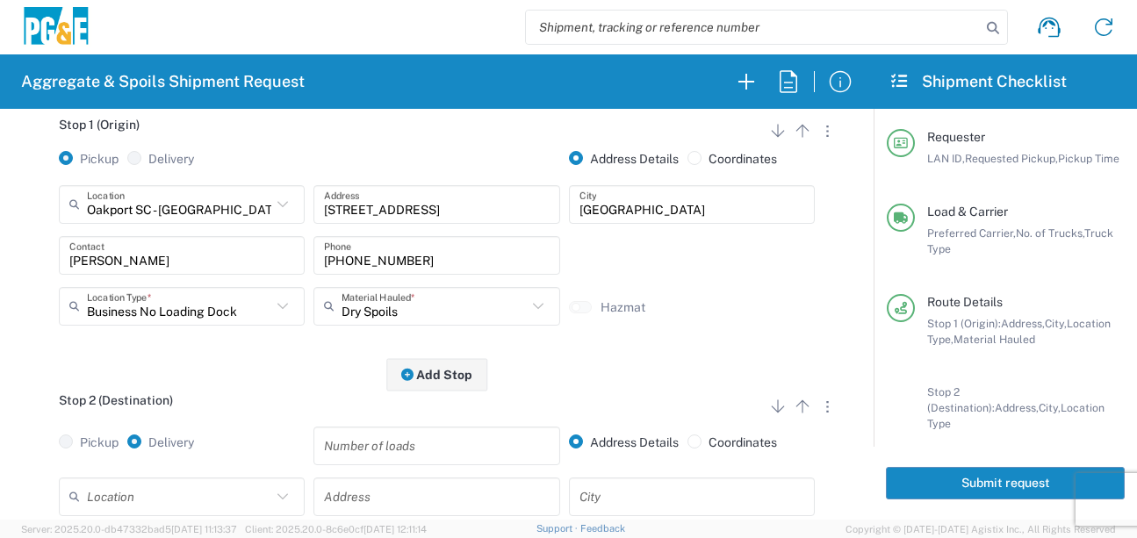
scroll to position [351, 0]
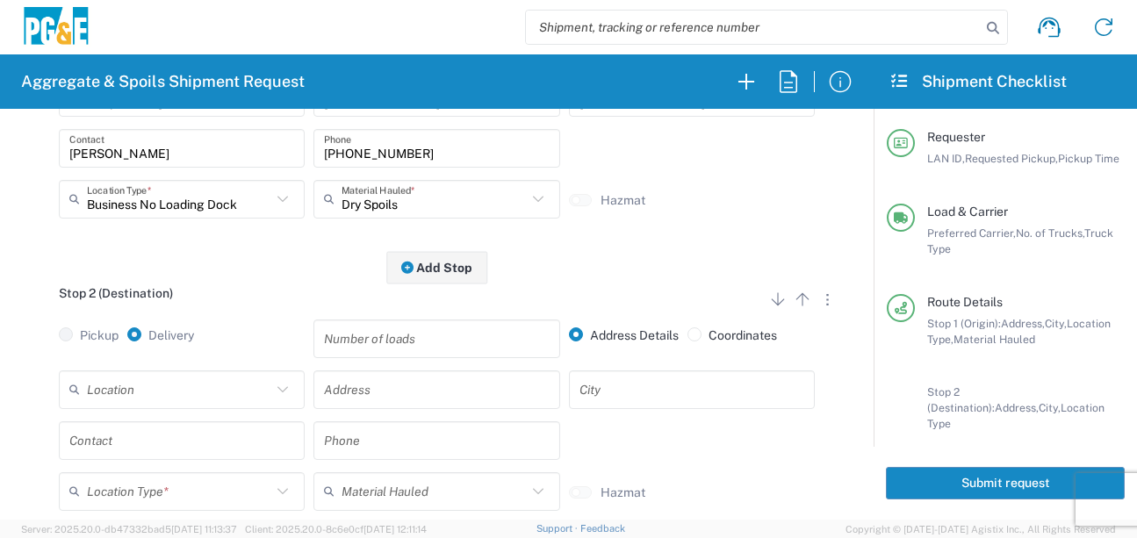
click at [218, 387] on input "text" at bounding box center [179, 389] width 184 height 31
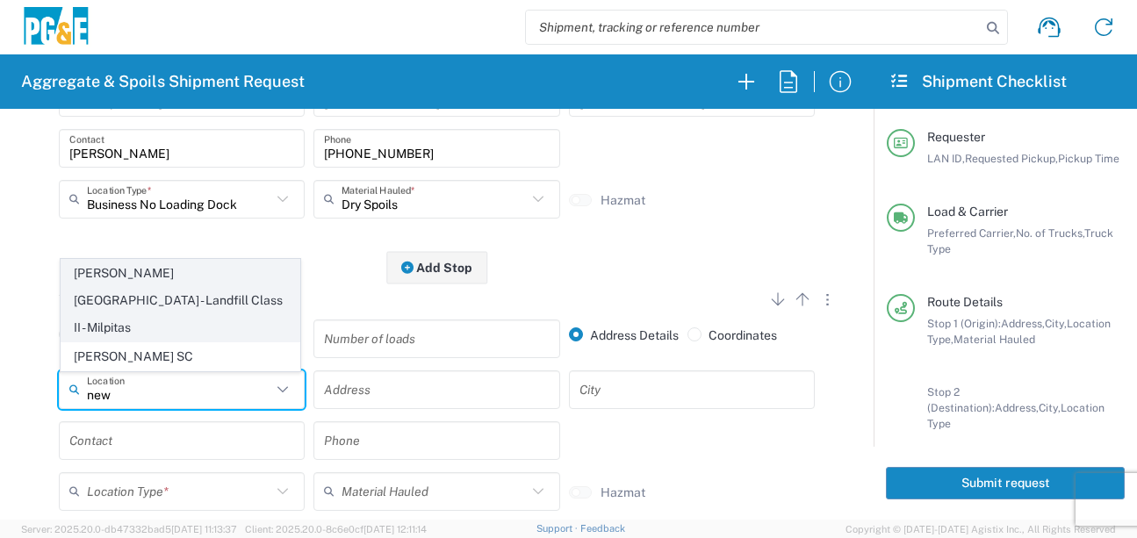
click at [203, 304] on span "[PERSON_NAME][GEOGRAPHIC_DATA] - Landfill Class II - Milpitas" at bounding box center [180, 300] width 238 height 81
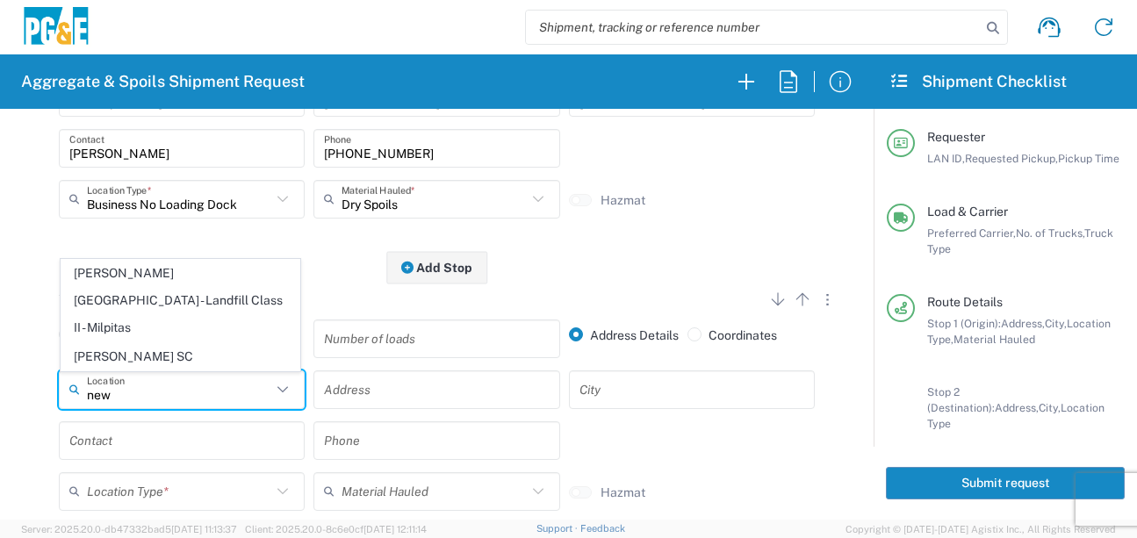
type input "[PERSON_NAME][GEOGRAPHIC_DATA] - Landfill Class II - Milpitas"
type input "[STREET_ADDRESS][PERSON_NAME]"
type input "Milpitas"
type input "Landfill"
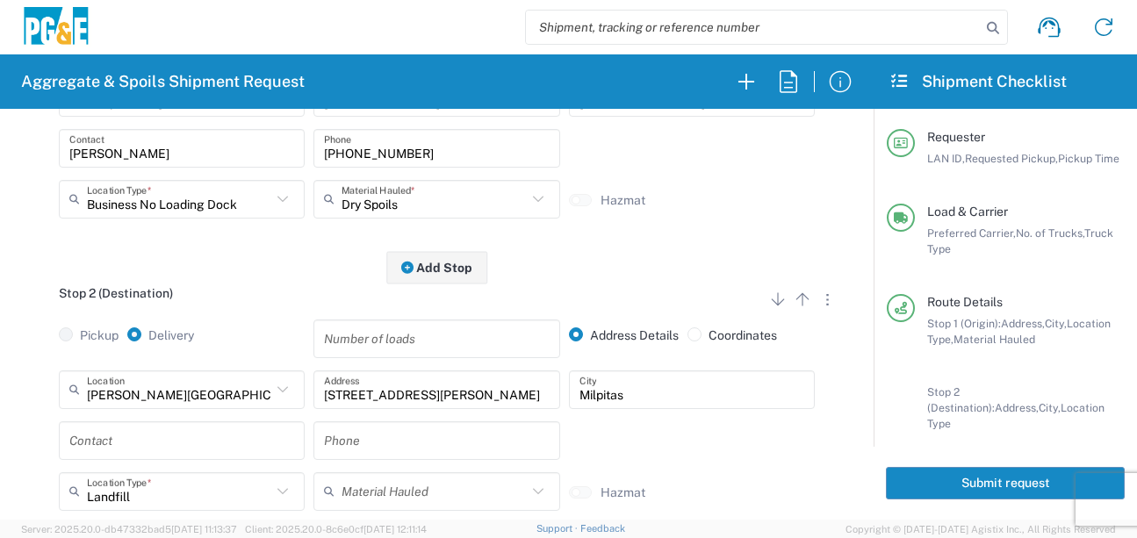
click at [189, 455] on input "text" at bounding box center [181, 440] width 225 height 31
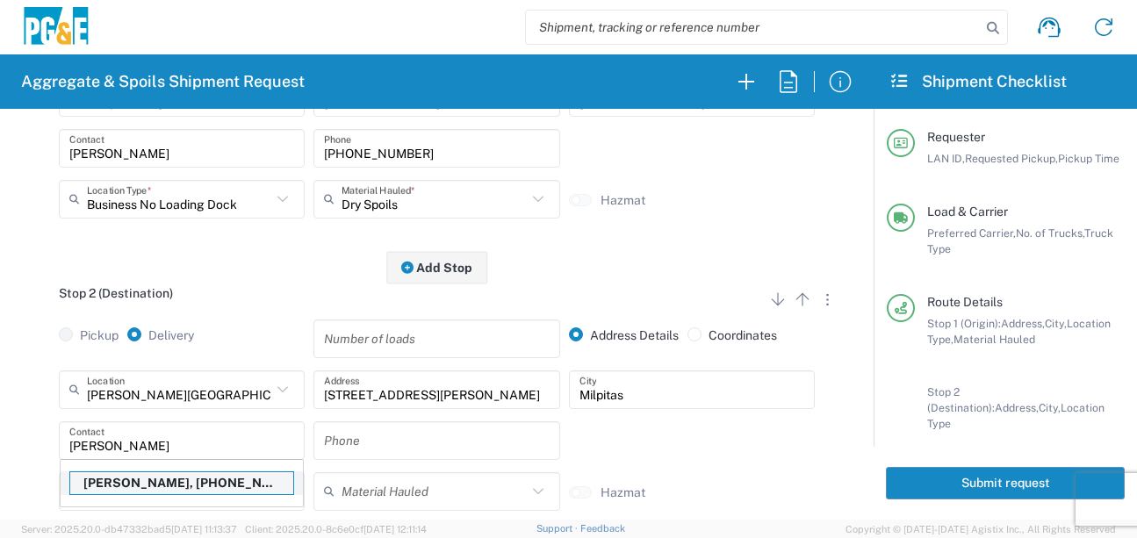
click at [198, 488] on p "[PERSON_NAME], [PHONE_NUMBER]" at bounding box center [181, 483] width 223 height 22
type input "[PERSON_NAME]"
type input "[PHONE_NUMBER]"
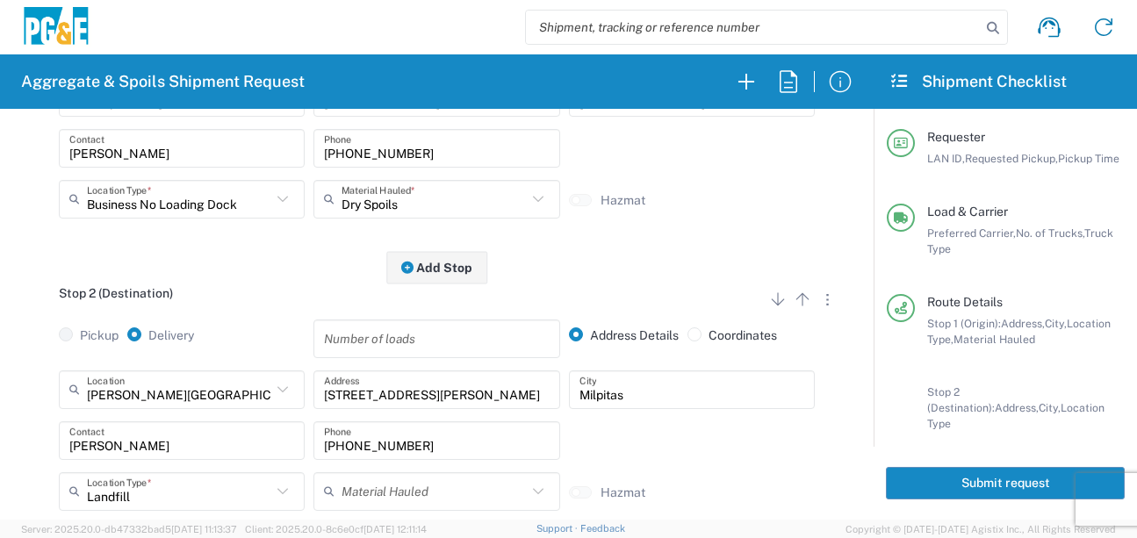
click at [52, 469] on div "[PERSON_NAME][GEOGRAPHIC_DATA] - Landfill Class II - [GEOGRAPHIC_DATA] Location…" at bounding box center [437, 446] width 830 height 153
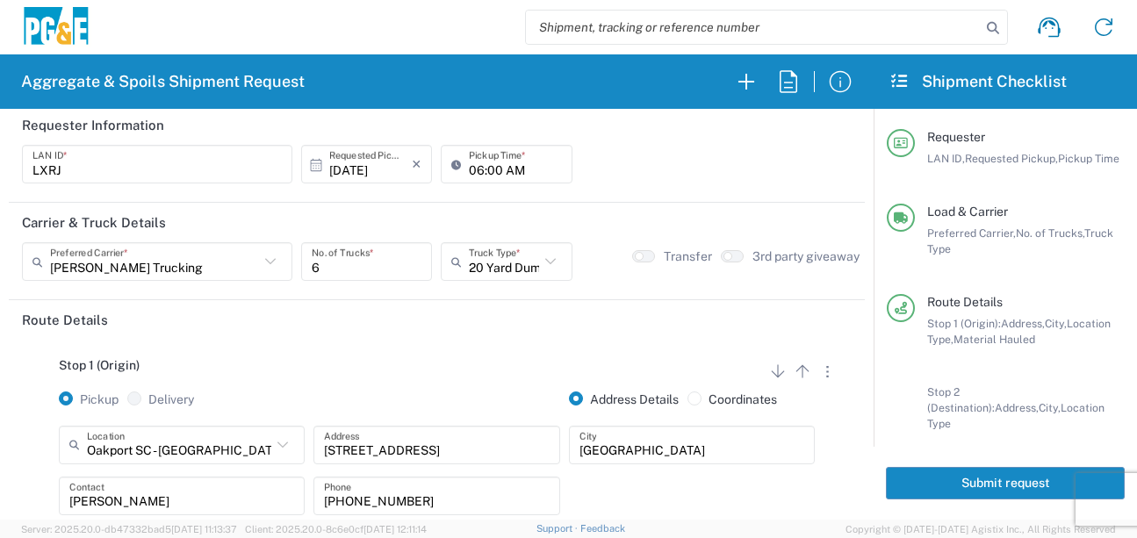
scroll to position [0, 0]
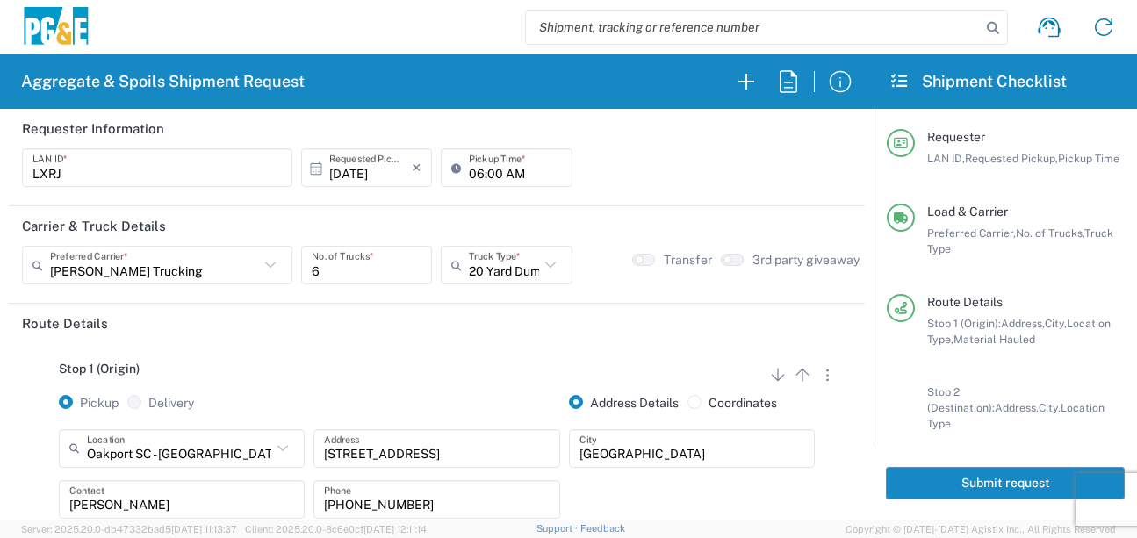
click at [986, 492] on button "Submit request" at bounding box center [1005, 483] width 239 height 32
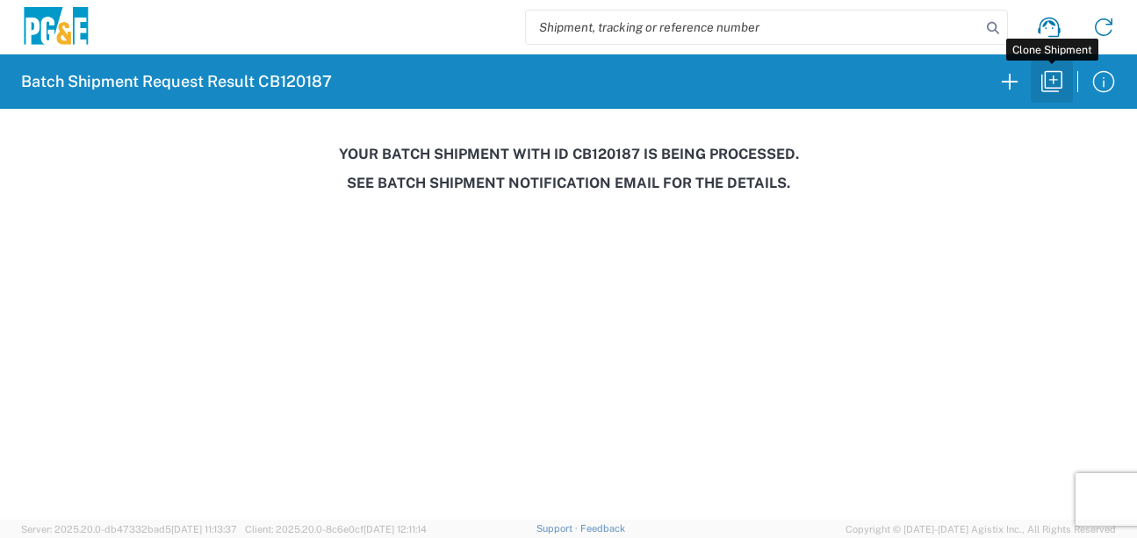
click at [1052, 87] on icon "button" at bounding box center [1052, 82] width 28 height 28
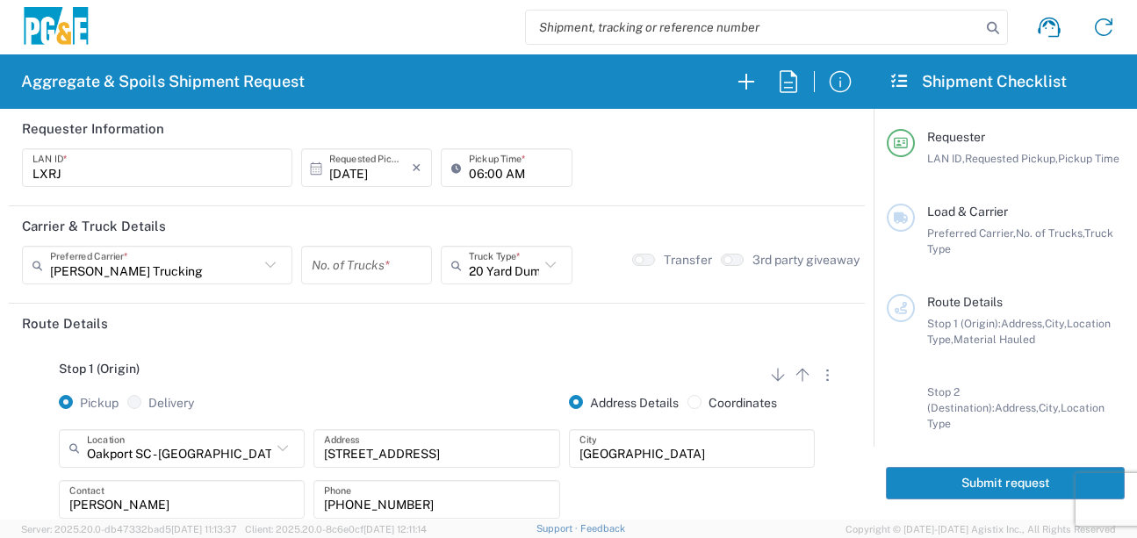
click at [488, 176] on input "06:00 AM" at bounding box center [515, 168] width 92 height 31
type input "06:30 AM"
click at [364, 274] on input "number" at bounding box center [367, 265] width 110 height 31
type input "6"
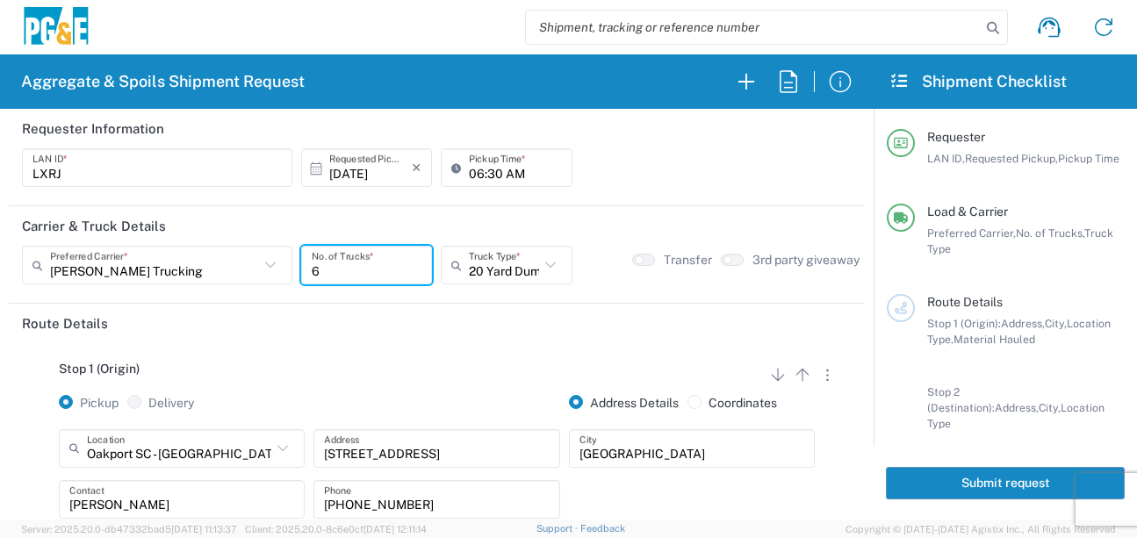
click at [352, 339] on header "Route Details" at bounding box center [437, 324] width 856 height 40
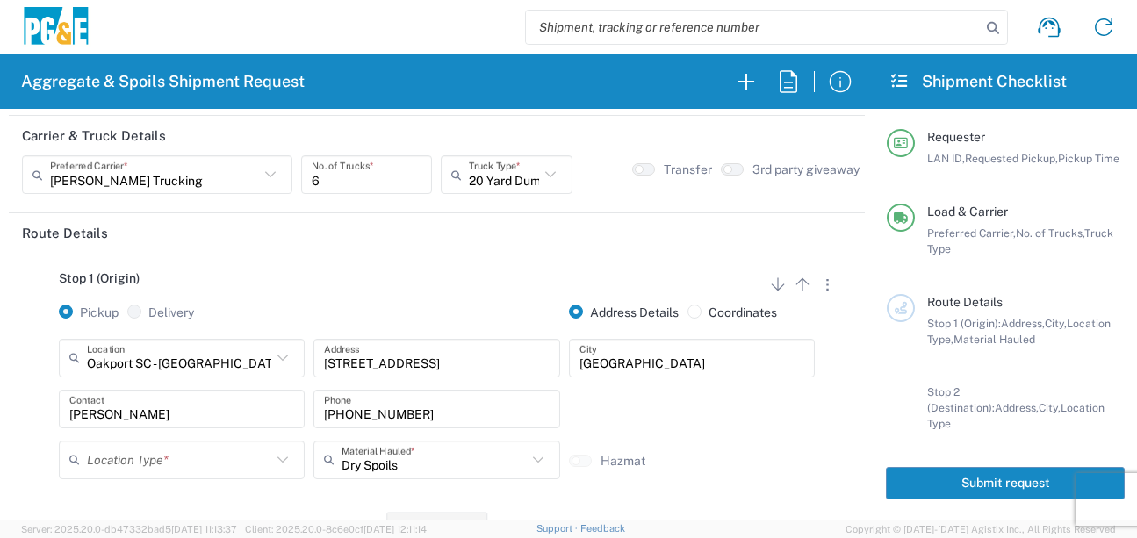
scroll to position [176, 0]
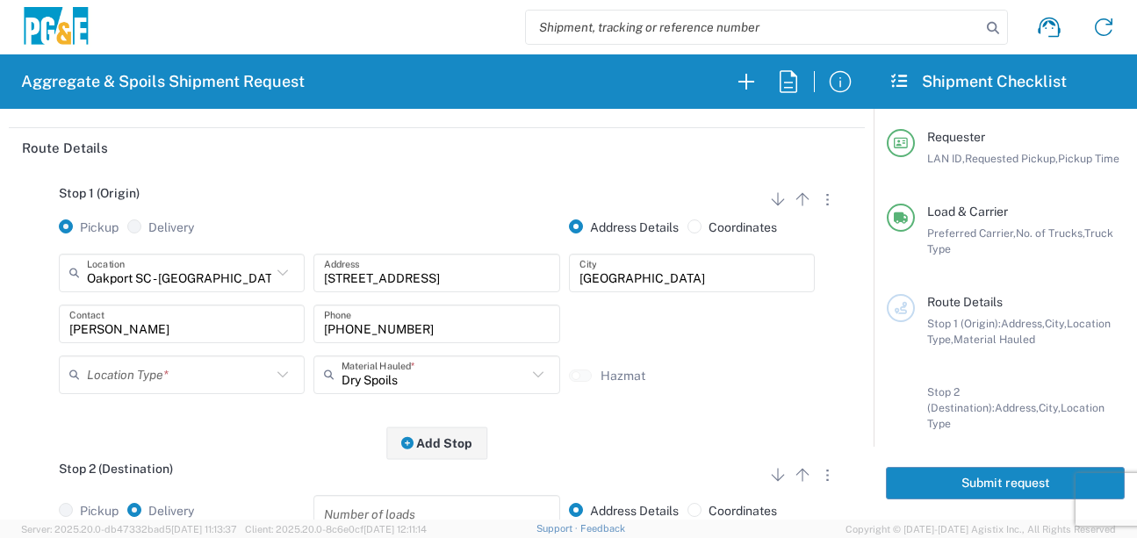
click at [230, 376] on input "text" at bounding box center [179, 374] width 184 height 31
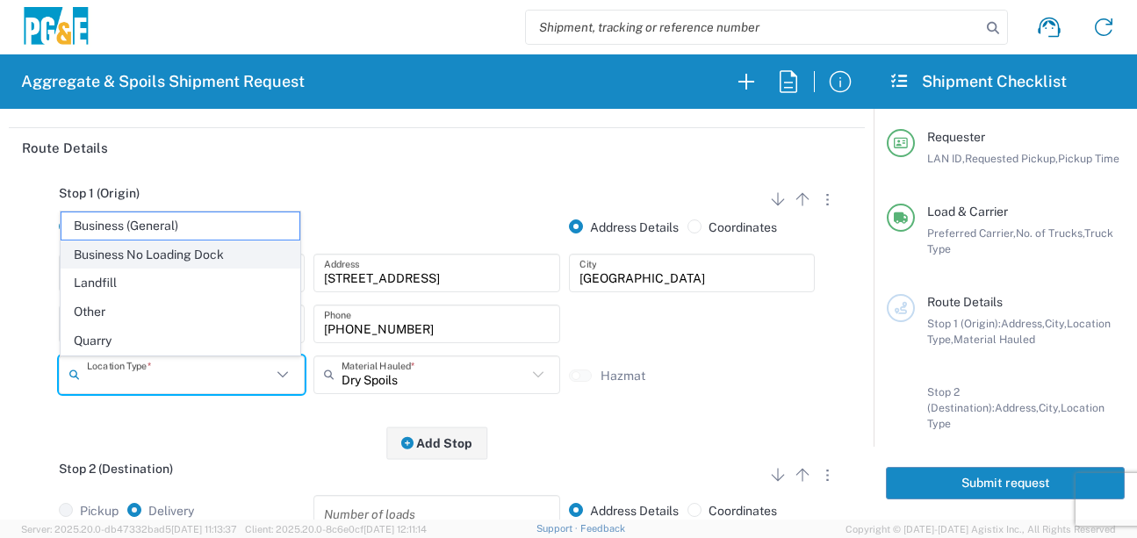
click at [184, 261] on span "Business No Loading Dock" at bounding box center [180, 254] width 238 height 27
type input "Business No Loading Dock"
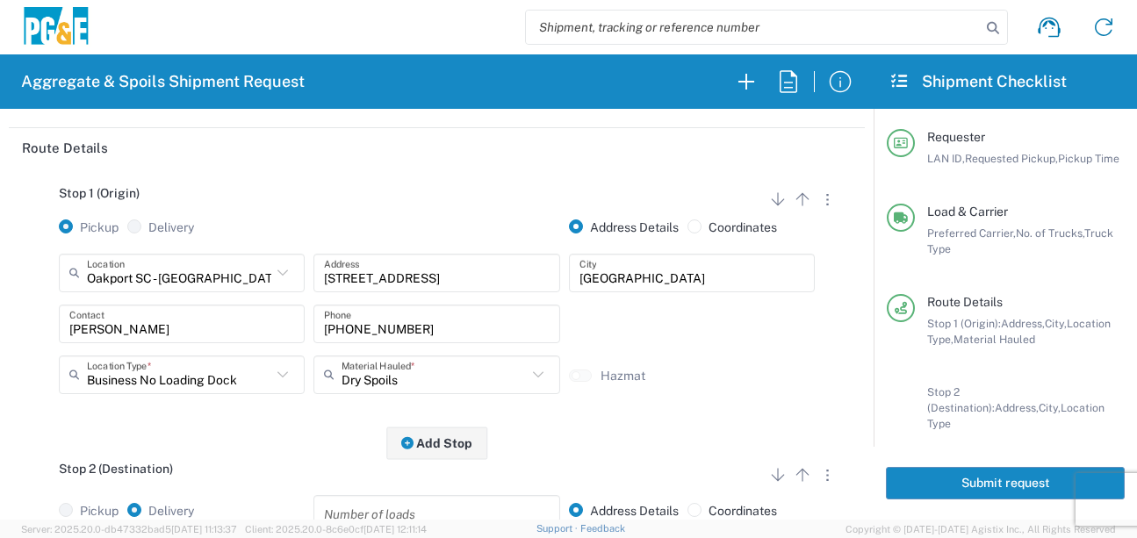
click at [256, 464] on div "Stop 2 (Destination) Add Stop Above Add Stop Below Remove Stop" at bounding box center [437, 478] width 830 height 33
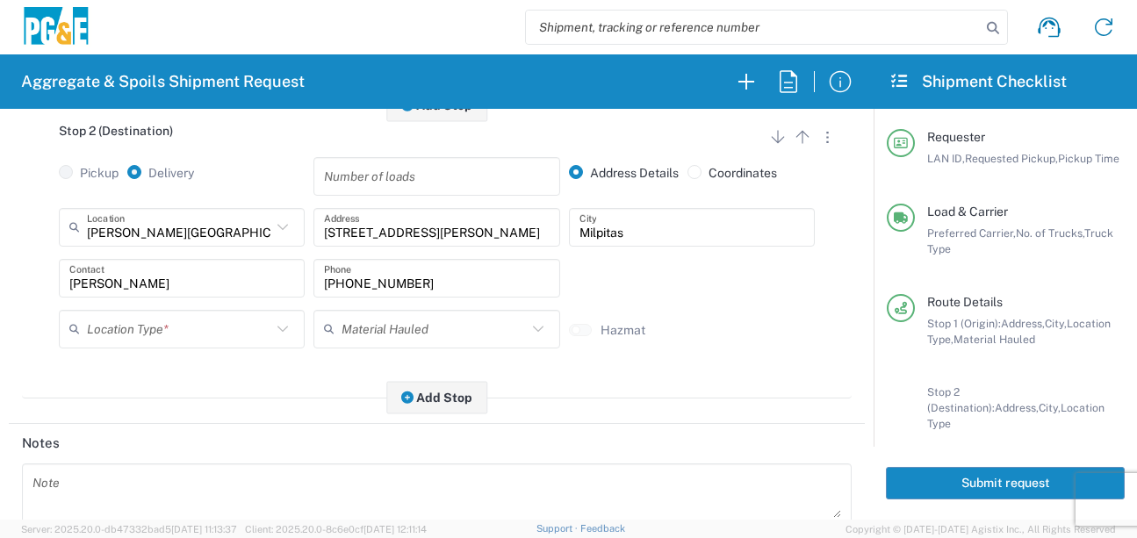
scroll to position [527, 0]
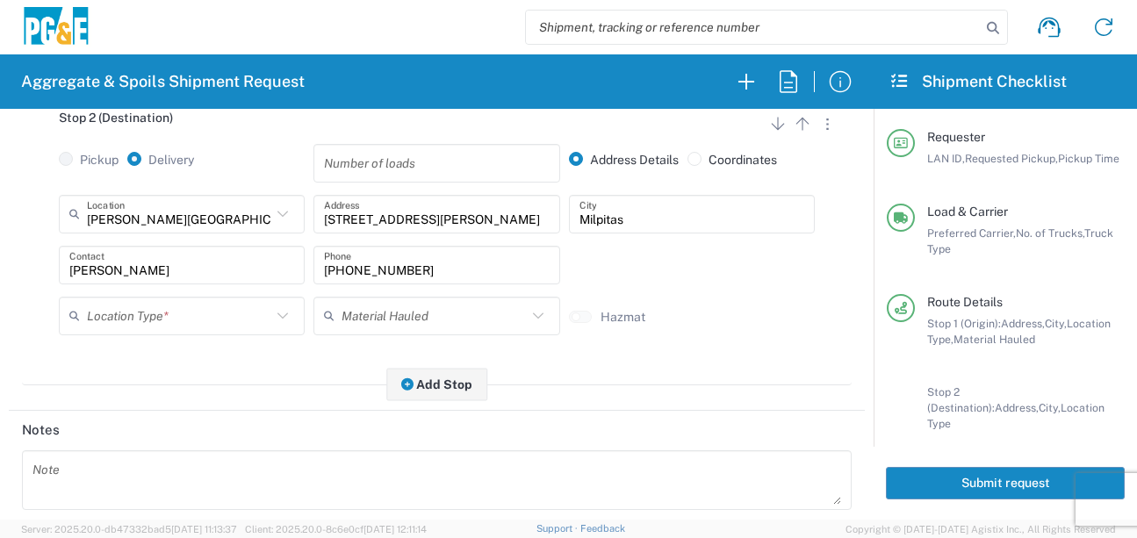
click at [204, 317] on input "text" at bounding box center [179, 315] width 184 height 31
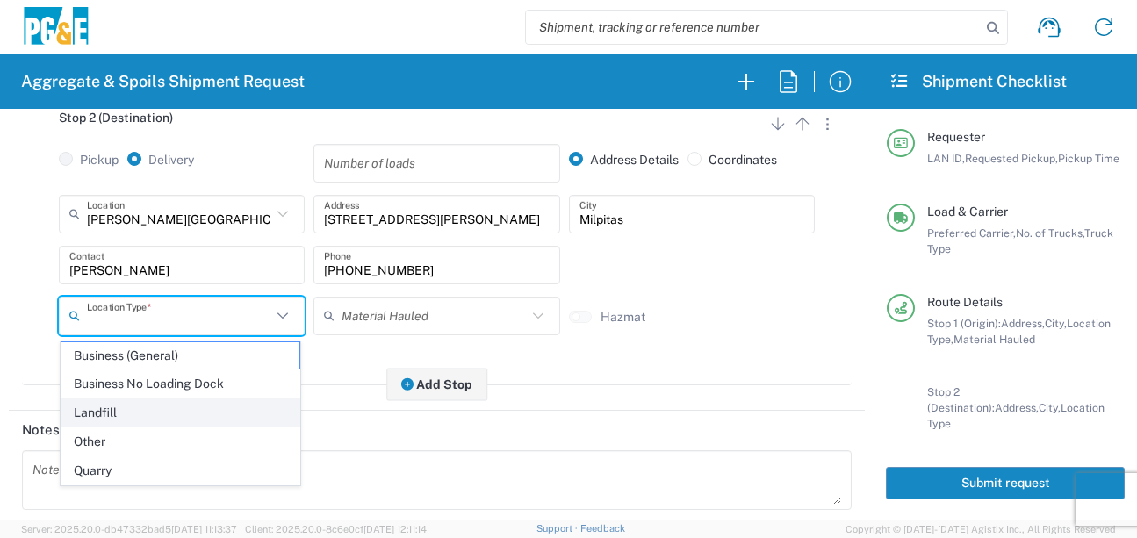
click at [123, 420] on span "Landfill" at bounding box center [180, 412] width 238 height 27
type input "Landfill"
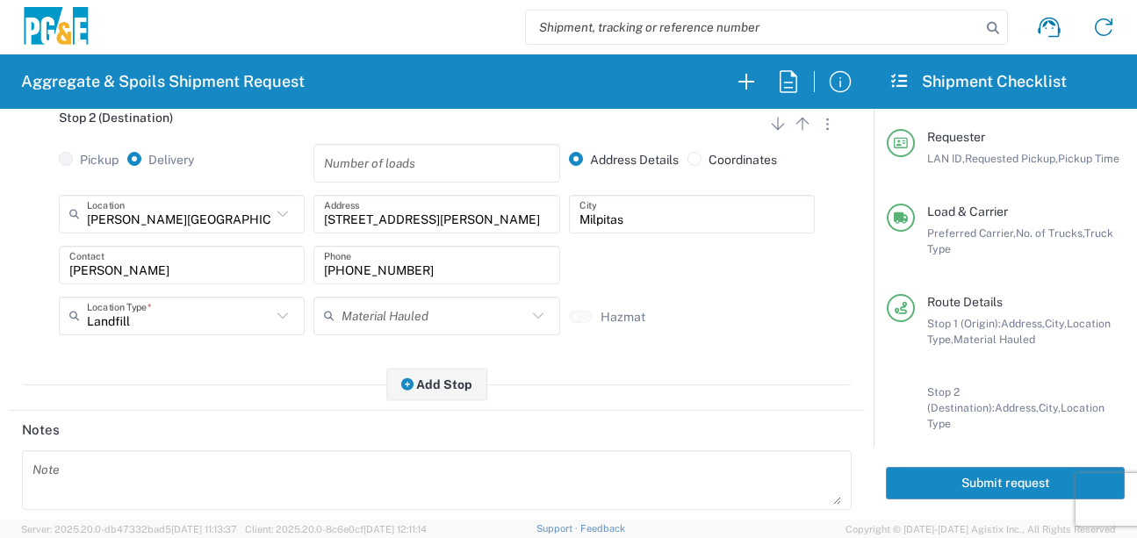
click at [176, 406] on agx-form-section "Route Details Stop 1 (Origin) Add Stop Above Add Stop Below Remove Stop Pickup …" at bounding box center [437, 94] width 856 height 634
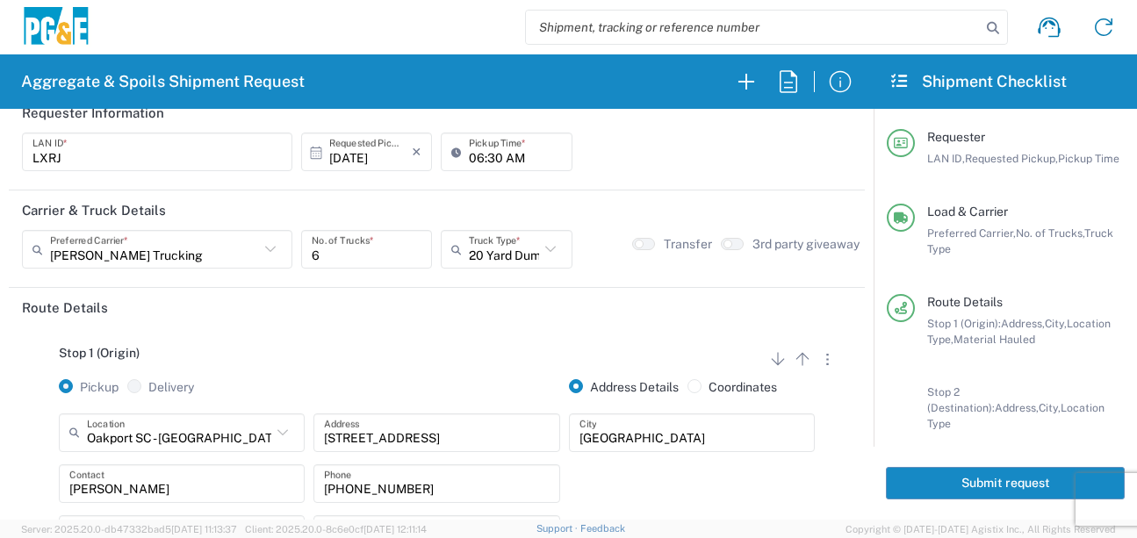
scroll to position [0, 0]
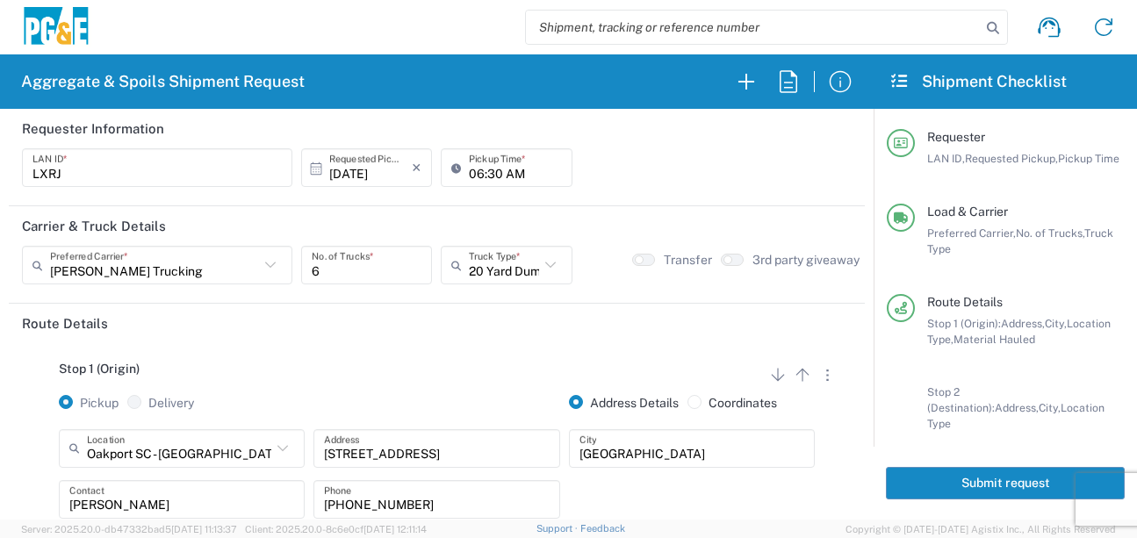
click at [920, 487] on button "Submit request" at bounding box center [1005, 483] width 239 height 32
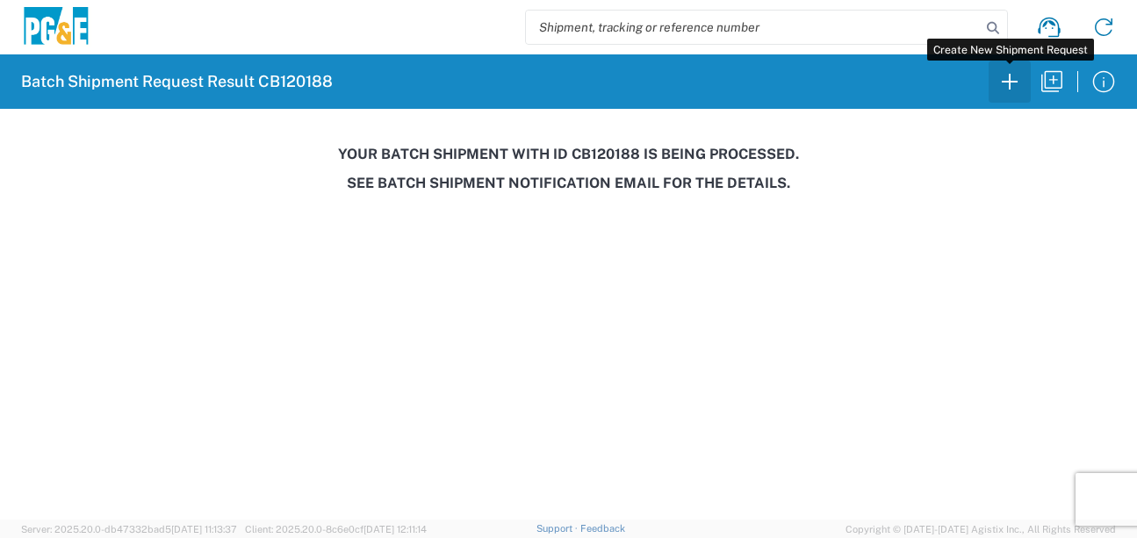
click at [1005, 85] on icon "button" at bounding box center [1010, 82] width 28 height 28
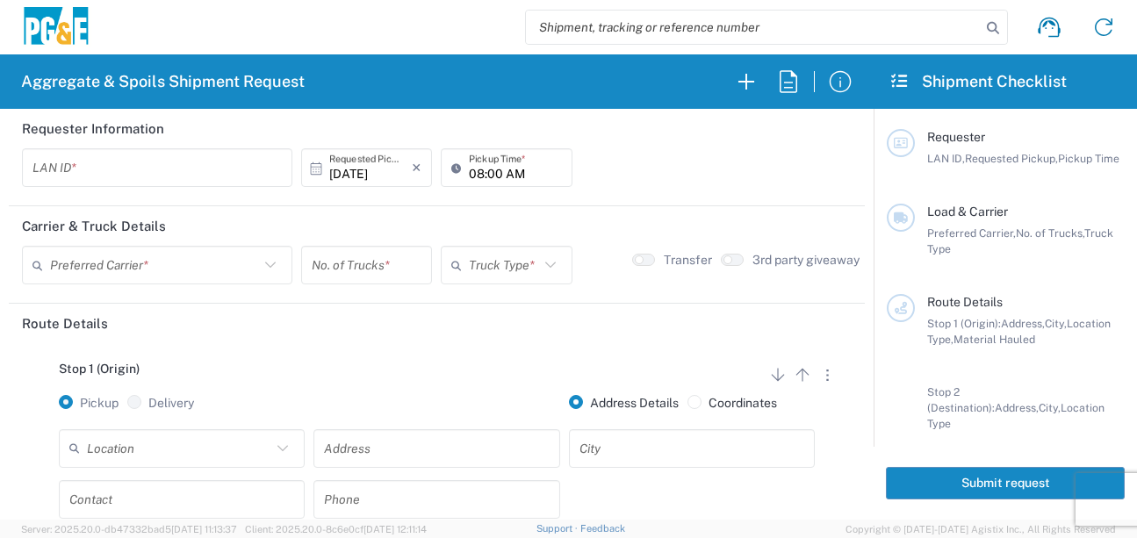
click at [74, 166] on input "text" at bounding box center [156, 168] width 249 height 31
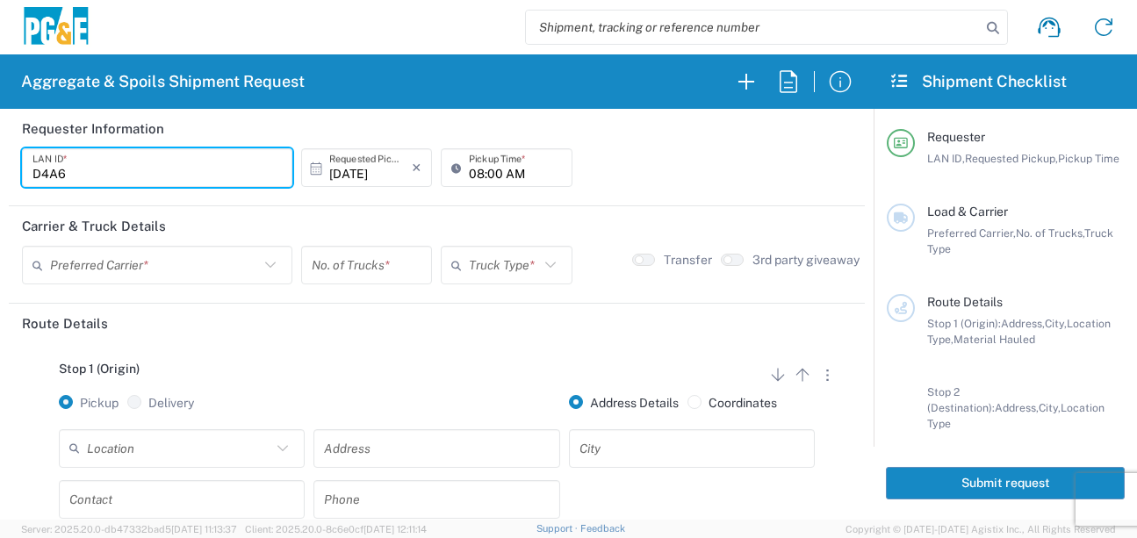
type input "D4A6"
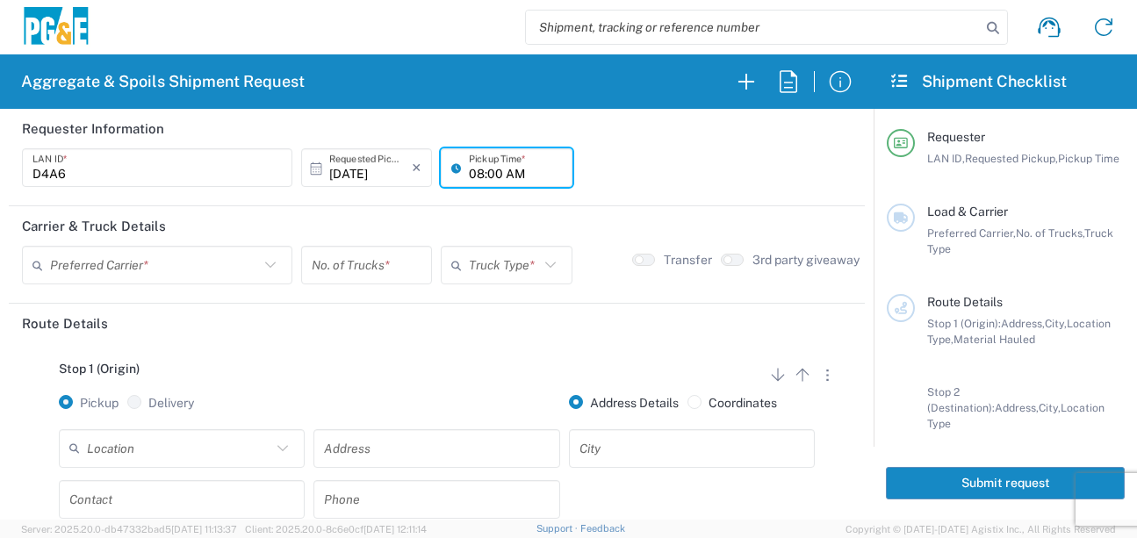
click at [469, 170] on input "08:00 AM" at bounding box center [515, 168] width 92 height 31
click at [487, 176] on input "06:00 AM" at bounding box center [515, 168] width 92 height 31
type input "06:30 AM"
click at [196, 263] on input "text" at bounding box center [154, 265] width 209 height 31
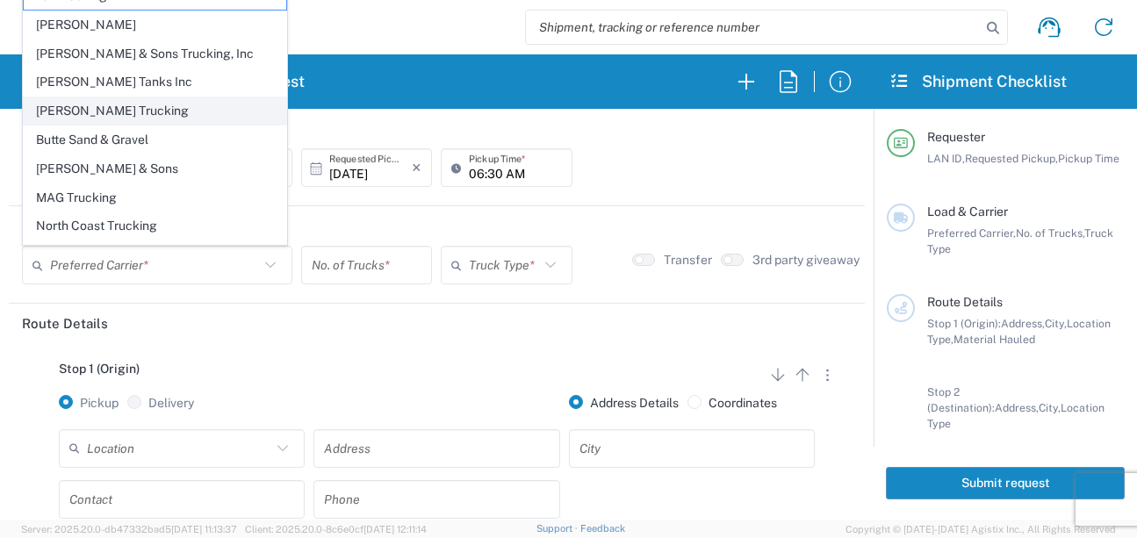
click at [97, 106] on span "[PERSON_NAME] Trucking" at bounding box center [155, 110] width 262 height 27
type input "[PERSON_NAME] Trucking"
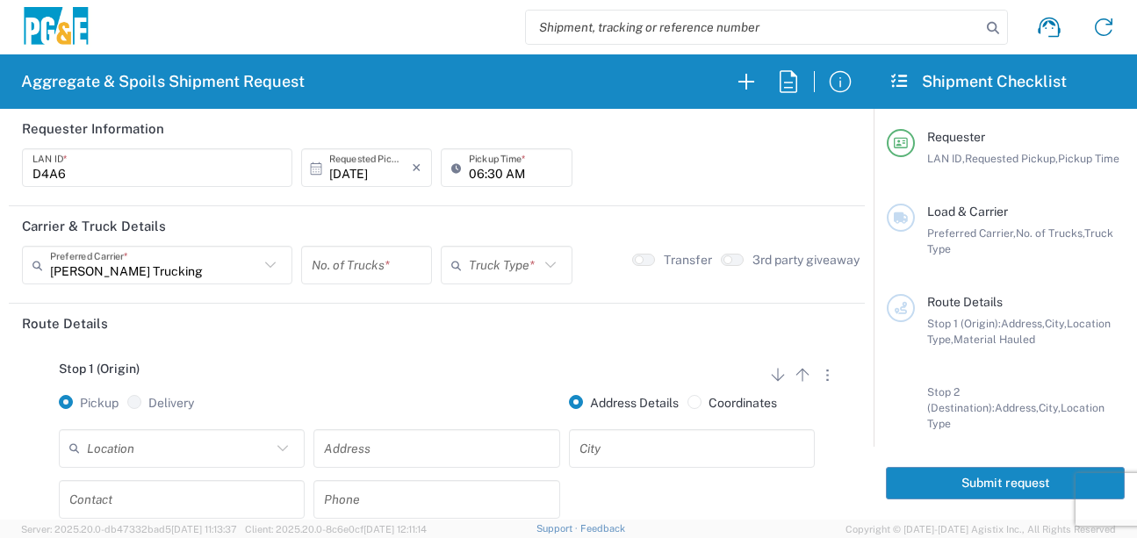
click at [395, 269] on input "number" at bounding box center [367, 265] width 110 height 31
type input "1"
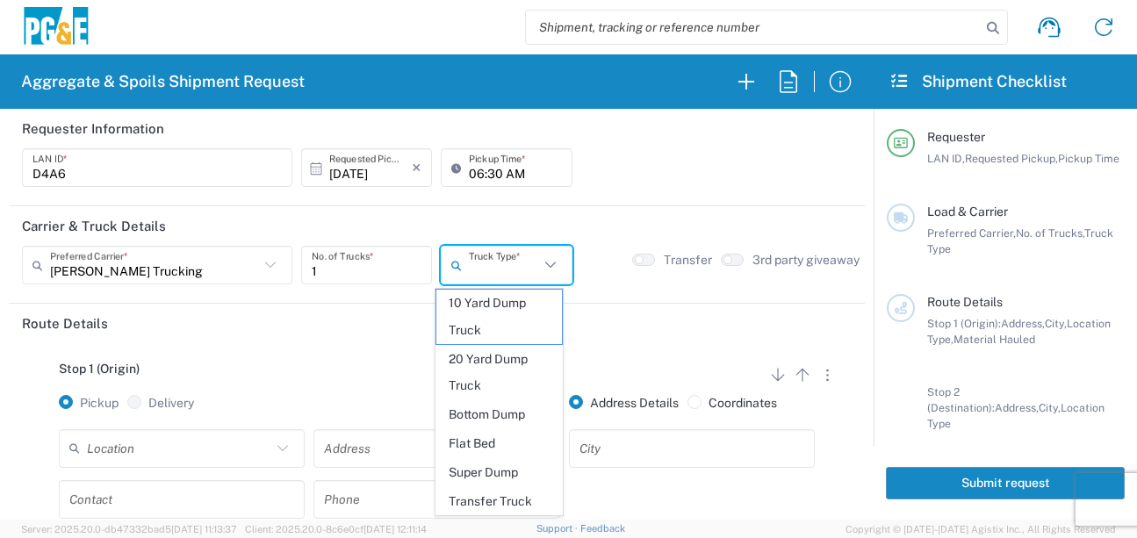
click at [501, 272] on input "text" at bounding box center [503, 265] width 69 height 31
click at [486, 467] on span "Super Dump" at bounding box center [499, 472] width 126 height 27
type input "Super Dump"
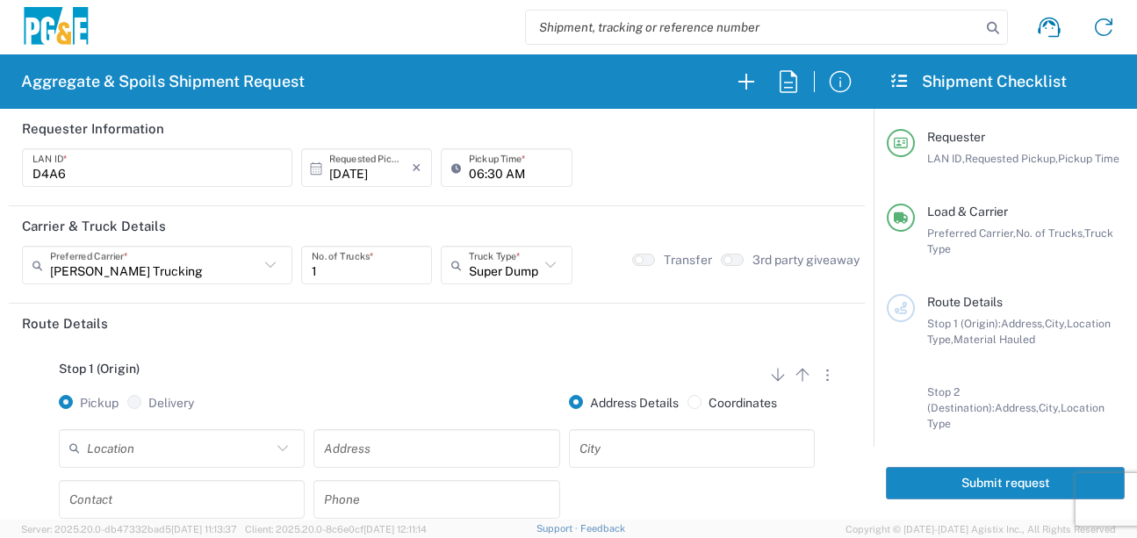
click at [473, 370] on div "Stop 1 (Origin) Add Stop Above Add Stop Below Remove Stop" at bounding box center [437, 378] width 830 height 33
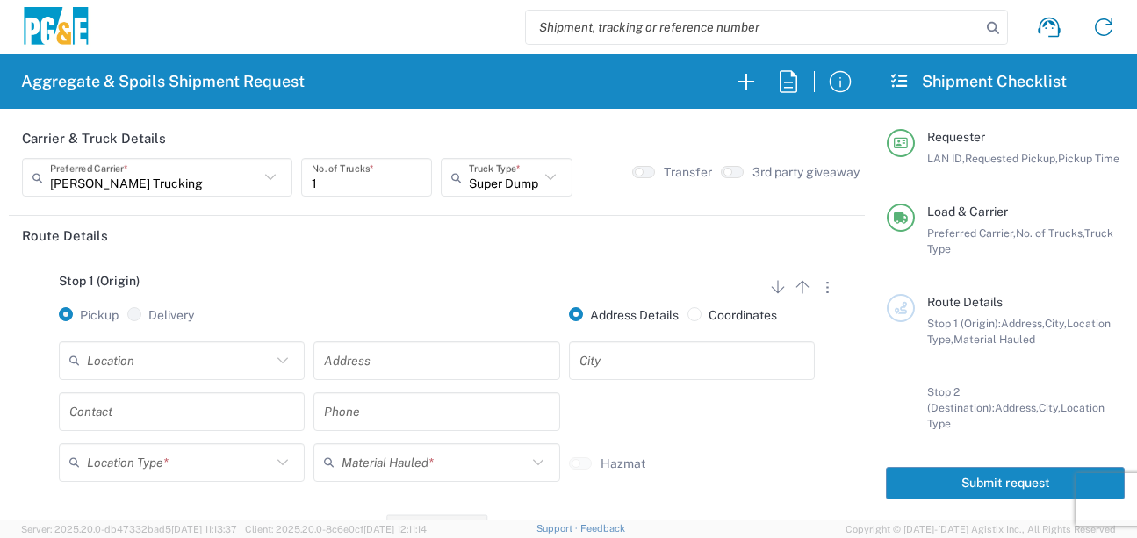
click at [175, 346] on input "text" at bounding box center [179, 360] width 184 height 31
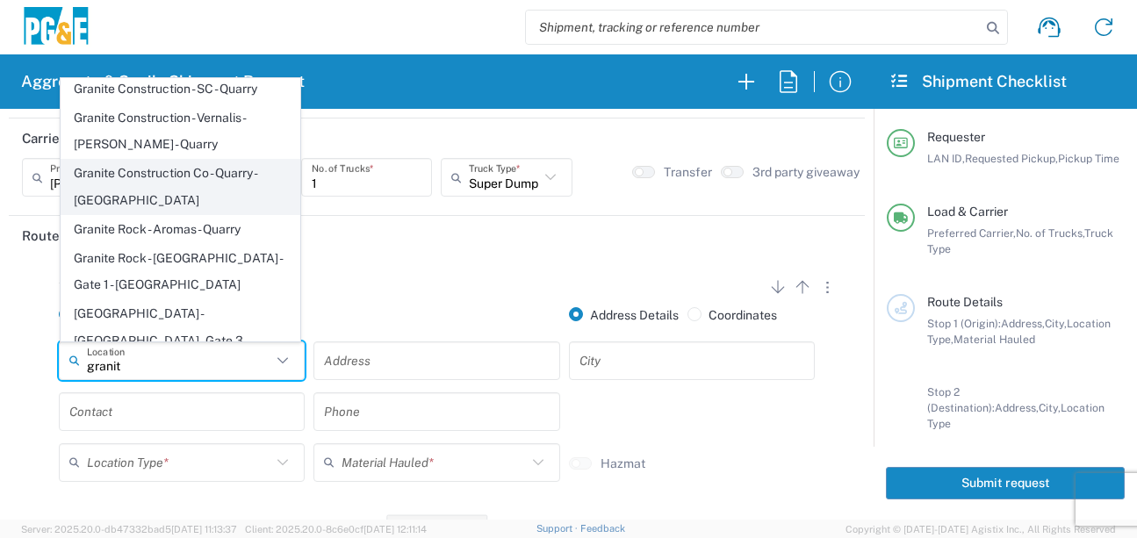
scroll to position [176, 0]
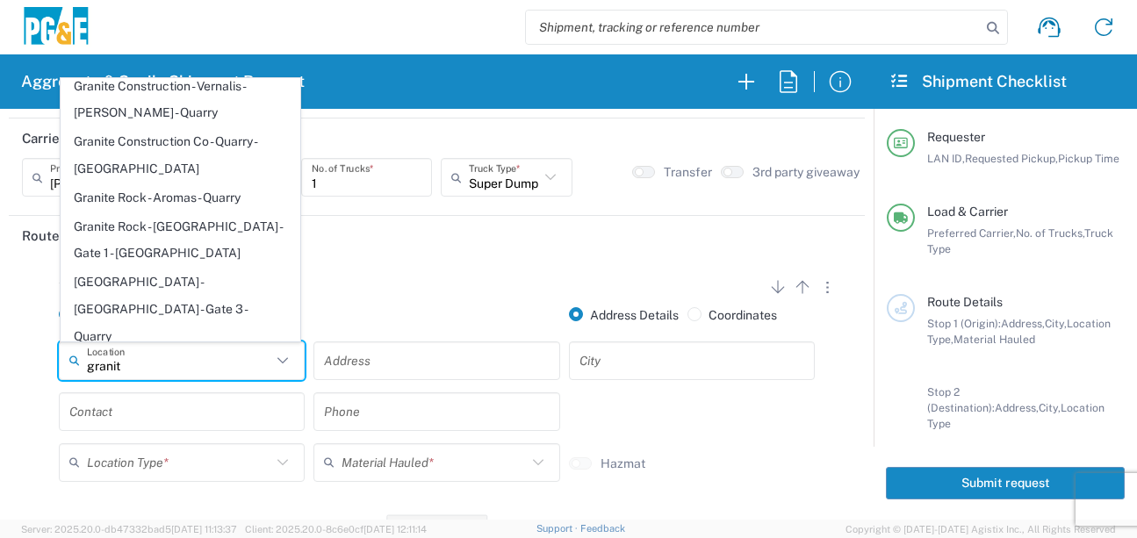
type input "granit"
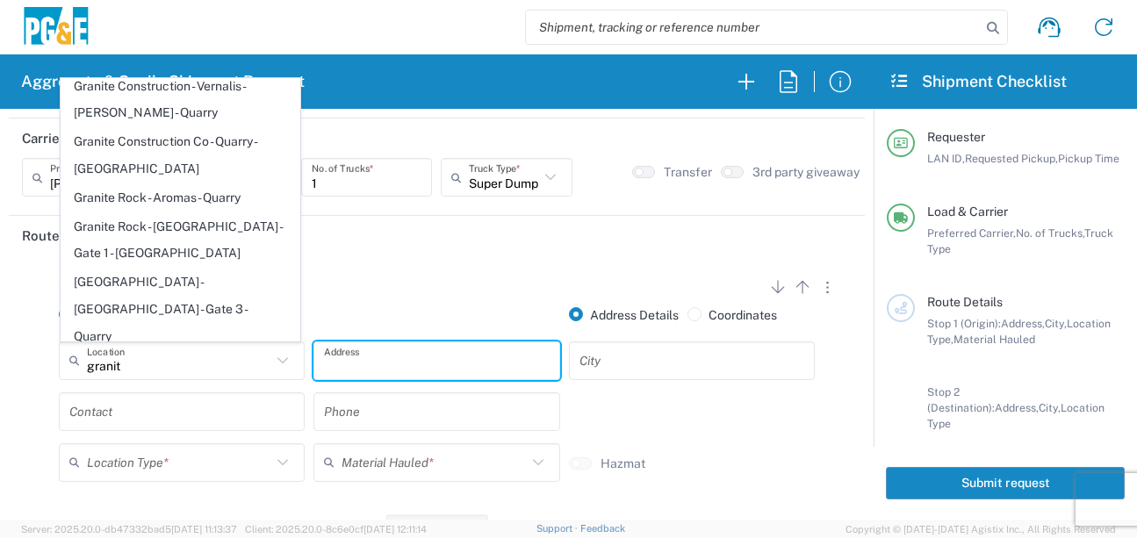
click at [368, 374] on input "text" at bounding box center [436, 360] width 225 height 31
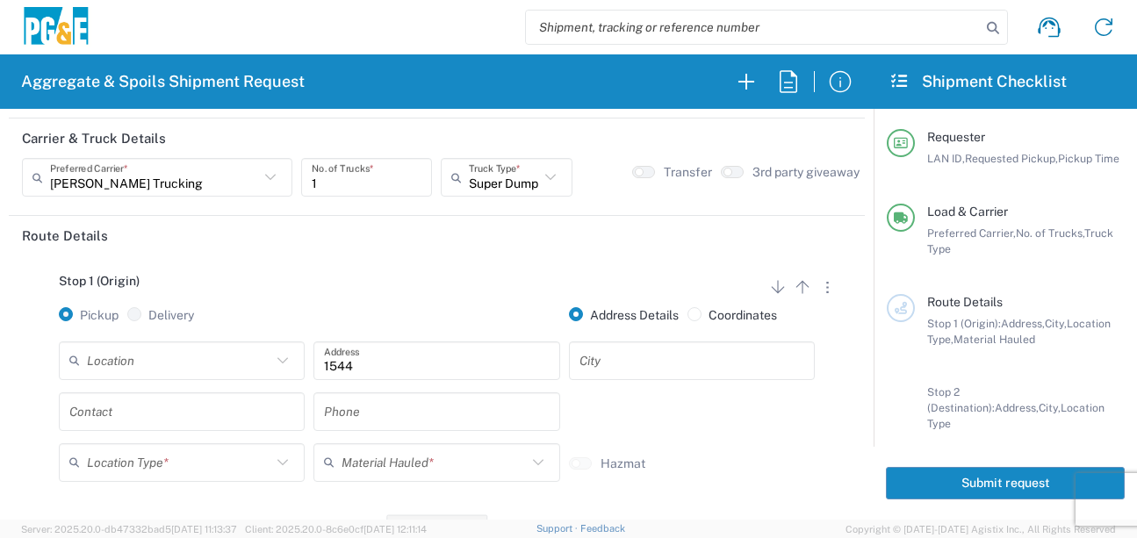
click at [440, 369] on input "1544" at bounding box center [436, 360] width 225 height 31
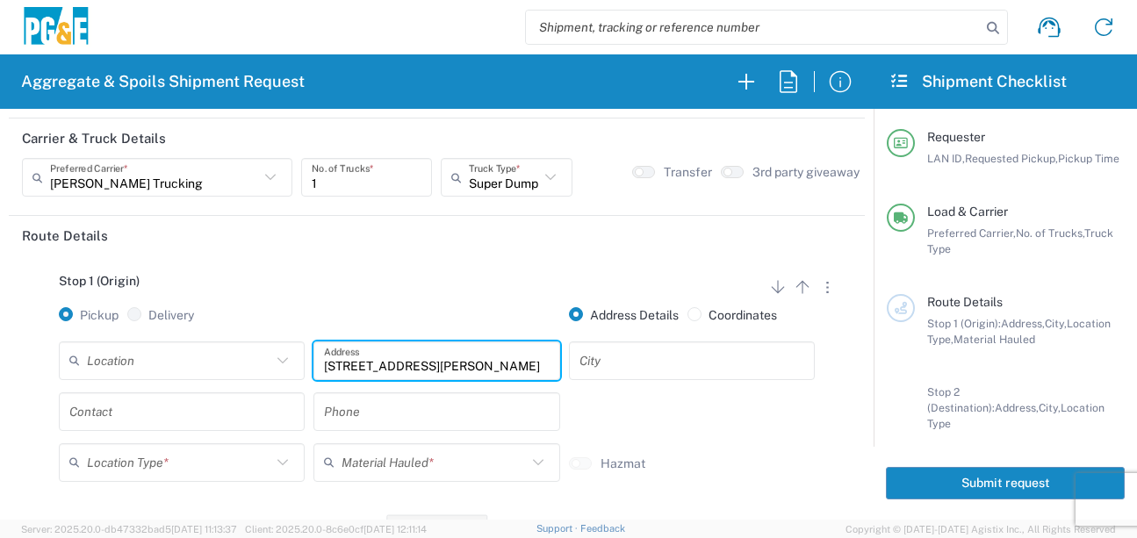
type input "[STREET_ADDRESS][PERSON_NAME]"
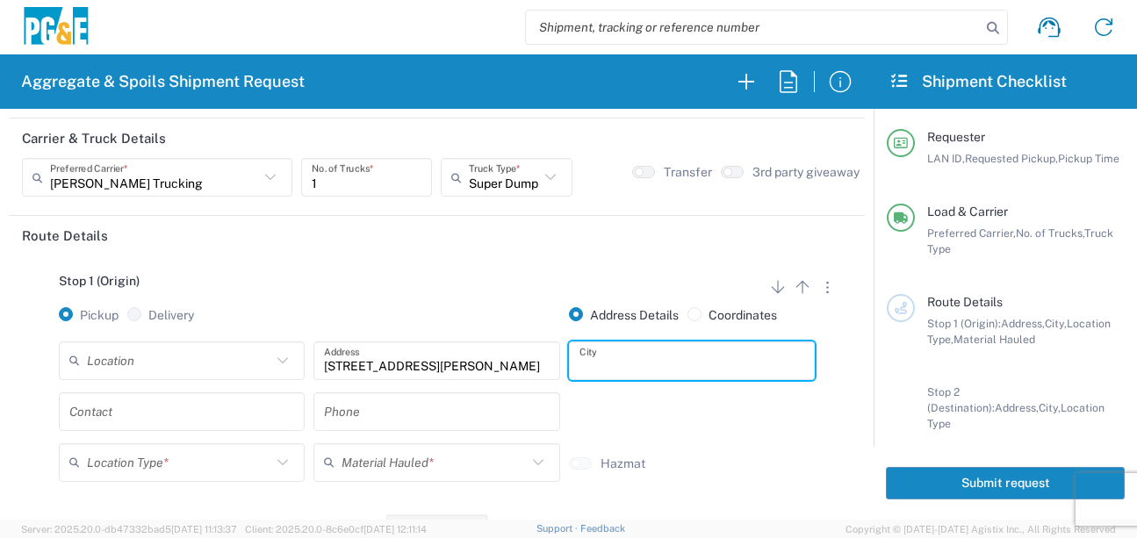
click at [582, 363] on input "text" at bounding box center [691, 360] width 225 height 31
type input "Pleasanton"
click at [411, 274] on div "Stop 1 (Origin) Add Stop Above Add Stop Below Remove Stop Pickup Delivery Addre…" at bounding box center [437, 393] width 830 height 276
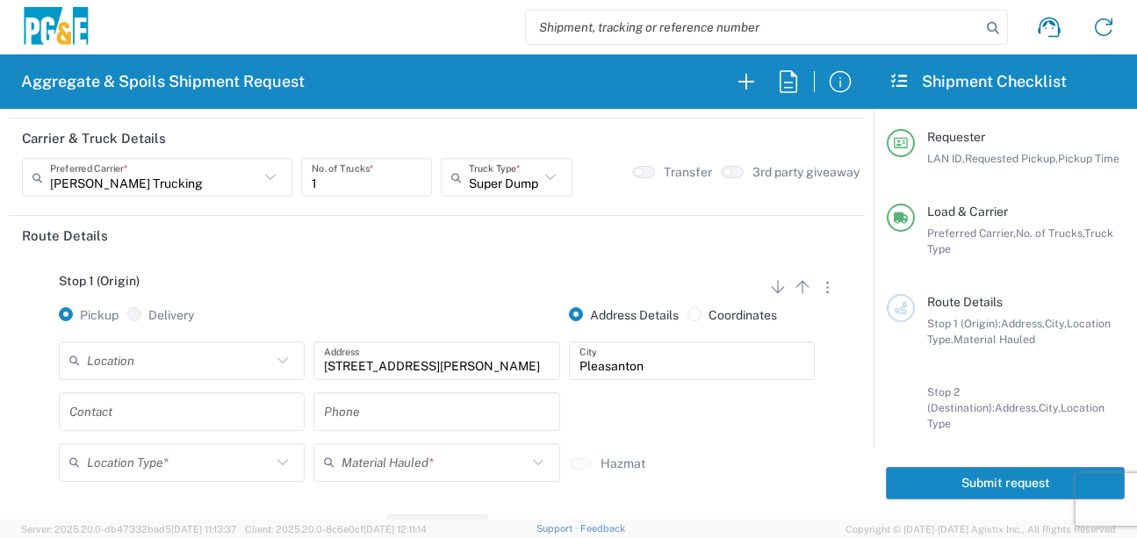
click at [207, 422] on input "text" at bounding box center [181, 411] width 225 height 31
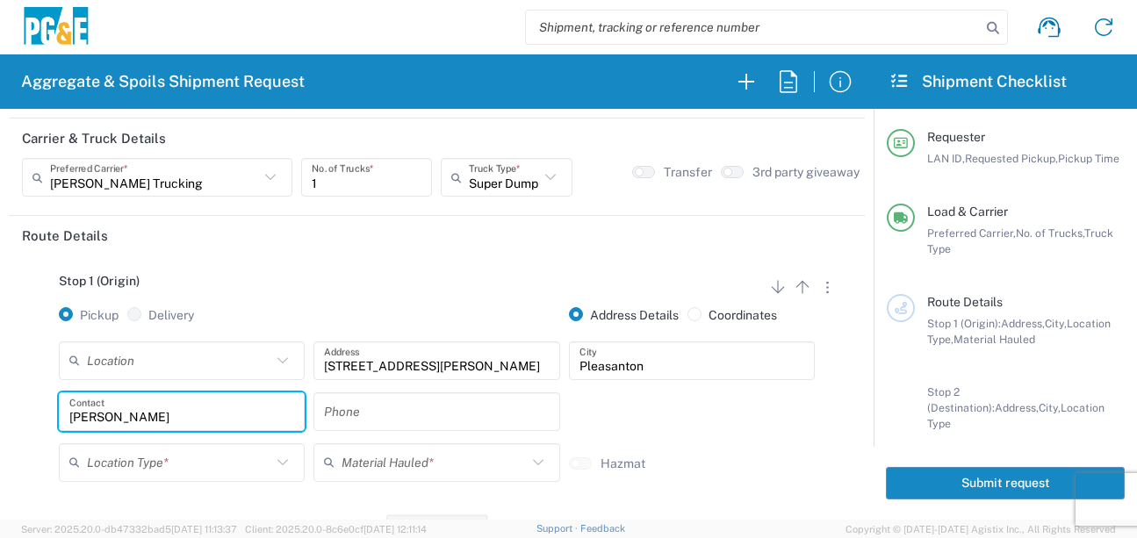
type input "[PERSON_NAME]"
click at [336, 418] on input "text" at bounding box center [436, 411] width 225 height 31
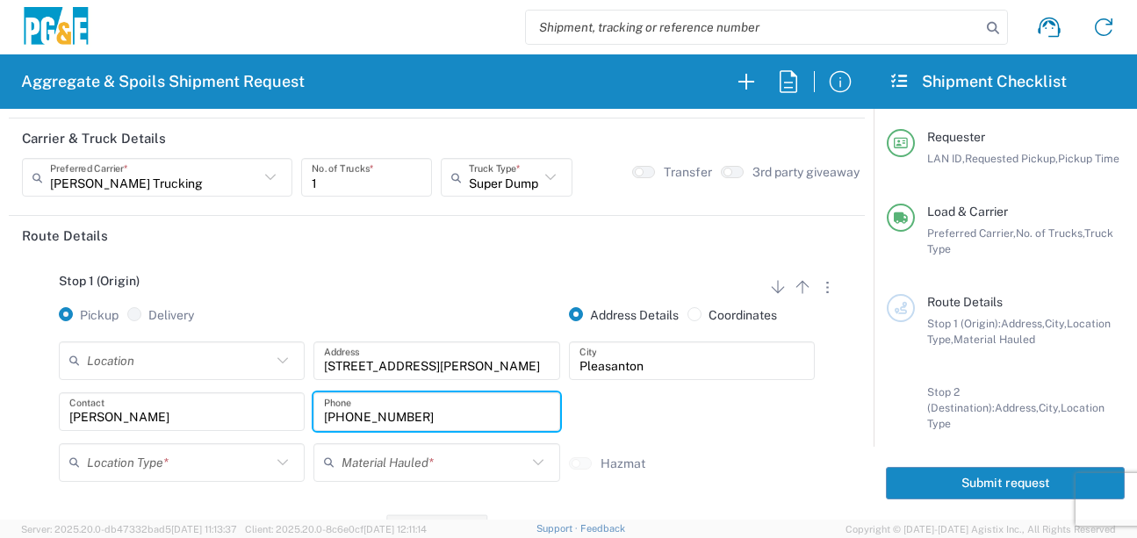
type input "[PHONE_NUMBER]"
click at [212, 465] on input "text" at bounding box center [179, 462] width 184 height 31
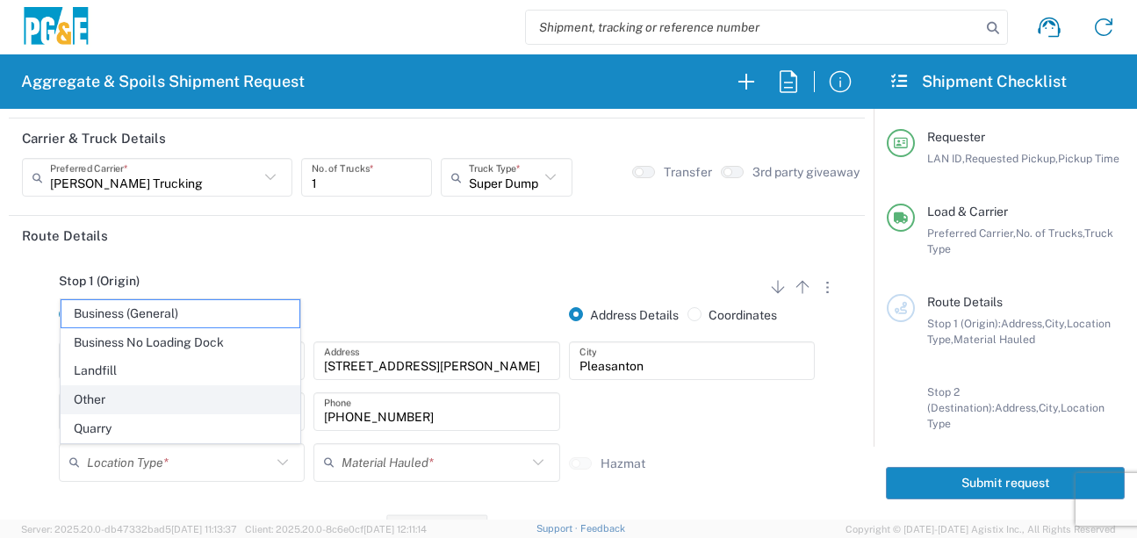
click at [126, 400] on span "Other" at bounding box center [180, 399] width 238 height 27
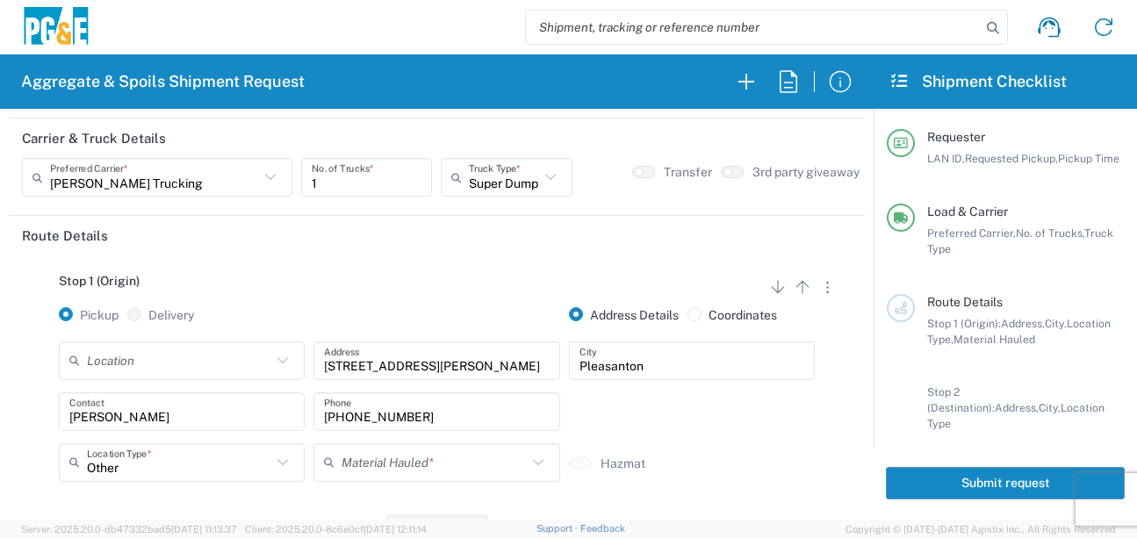
click at [263, 467] on input "Other" at bounding box center [179, 462] width 184 height 31
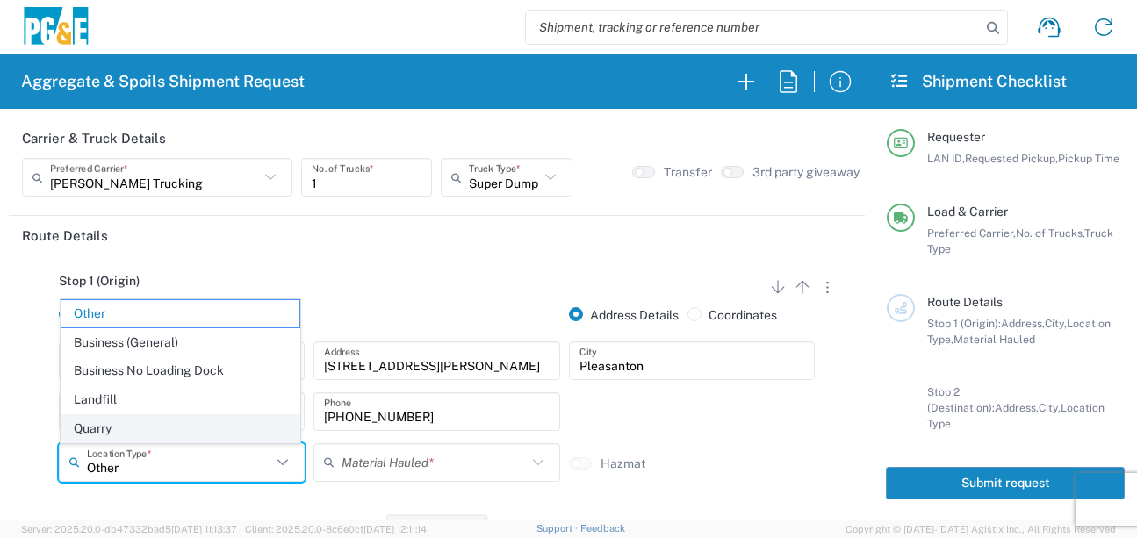
click at [139, 427] on span "Quarry" at bounding box center [180, 428] width 238 height 27
type input "Quarry"
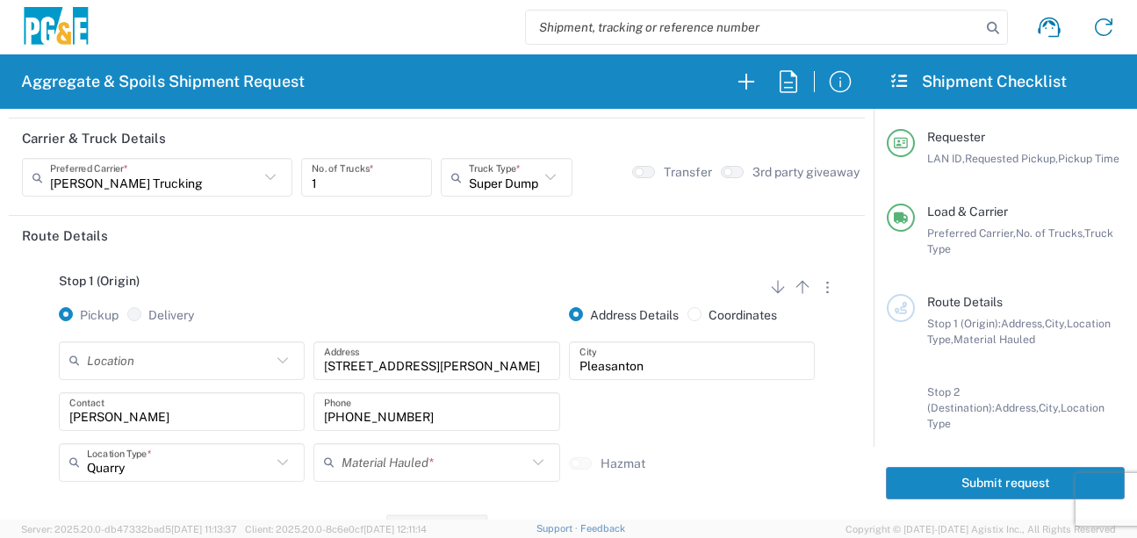
click at [362, 472] on input "text" at bounding box center [433, 462] width 184 height 31
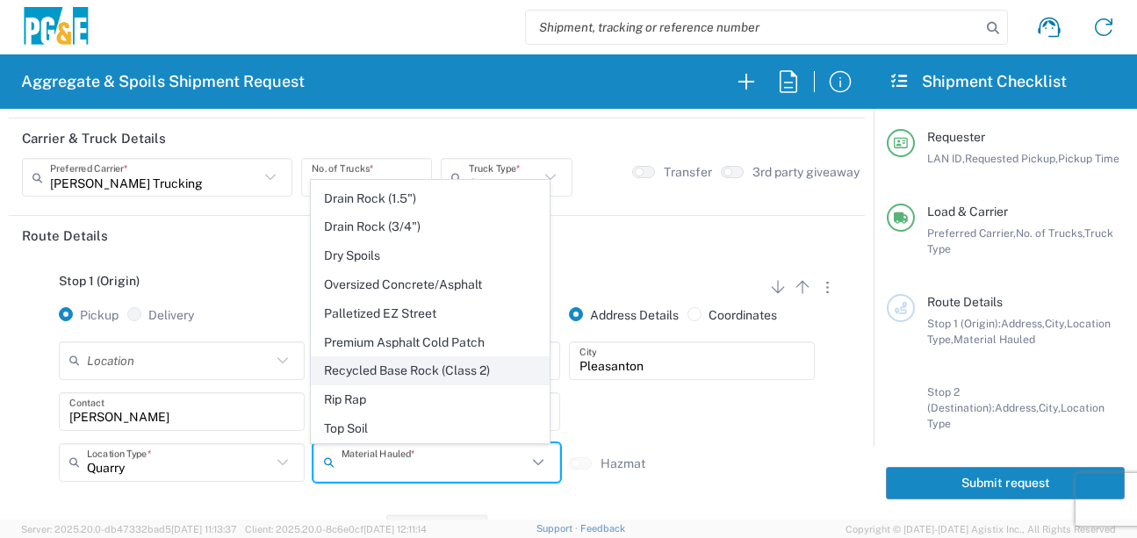
scroll to position [340, 0]
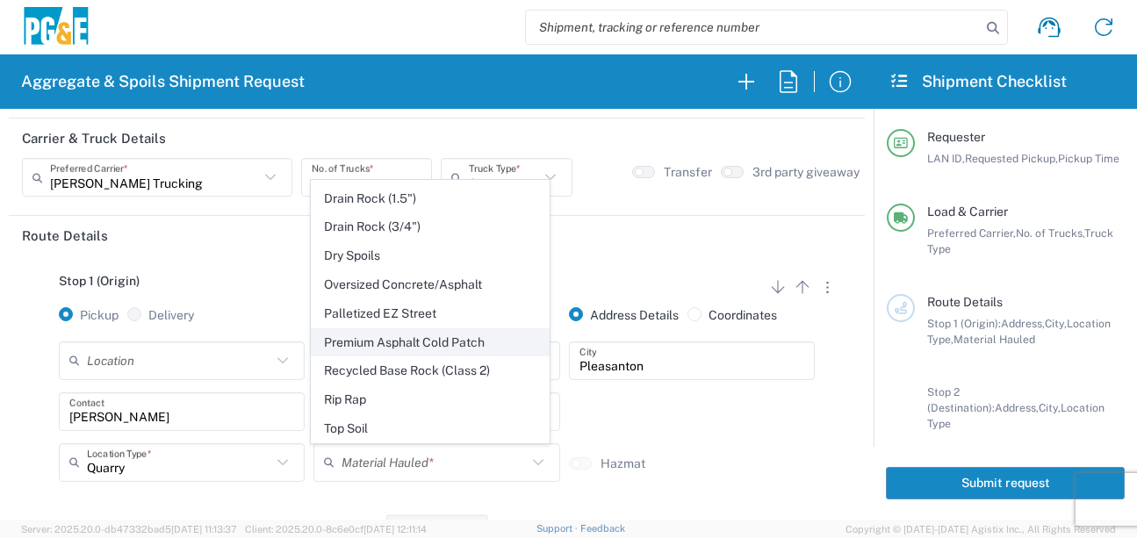
click at [412, 344] on span "Premium Asphalt Cold Patch" at bounding box center [431, 342] width 238 height 27
type input "Premium Asphalt Cold Patch"
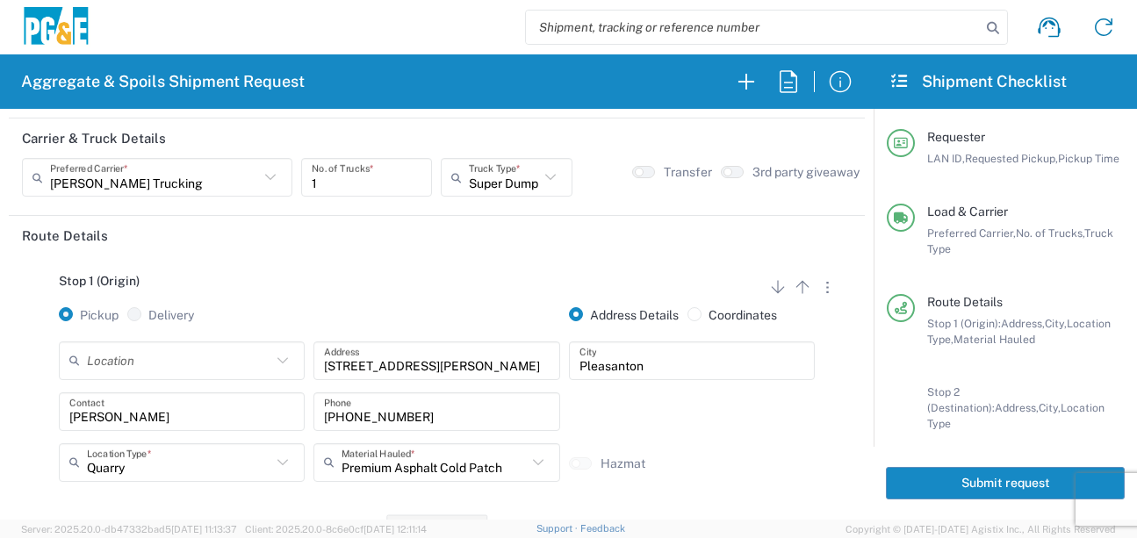
click at [290, 492] on div "Quarry Location Type * Other Business (General) Business No Loading Dock Landfi…" at bounding box center [181, 468] width 255 height 51
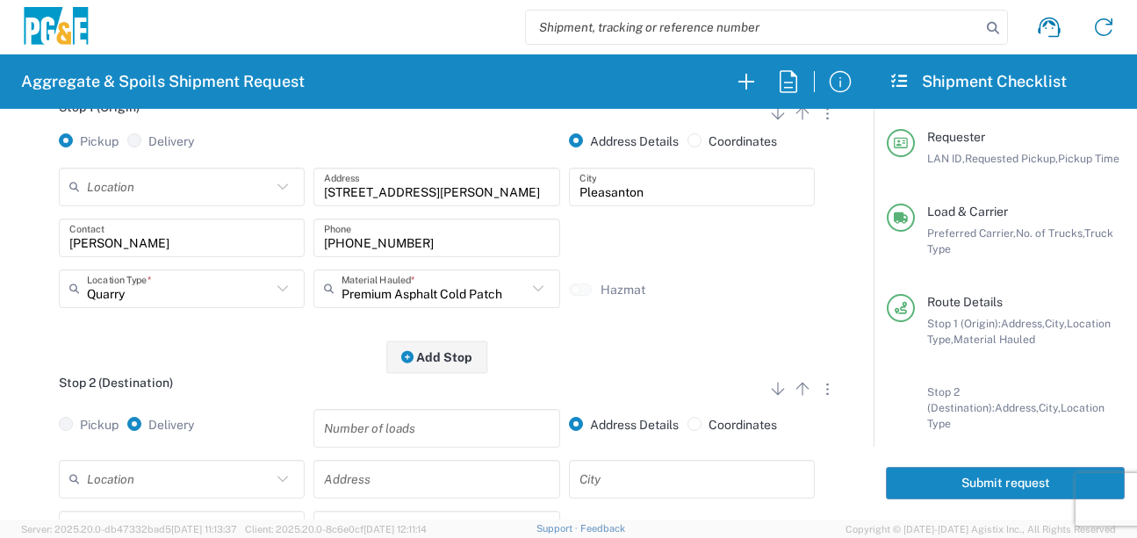
scroll to position [263, 0]
click at [190, 482] on input "text" at bounding box center [179, 477] width 184 height 31
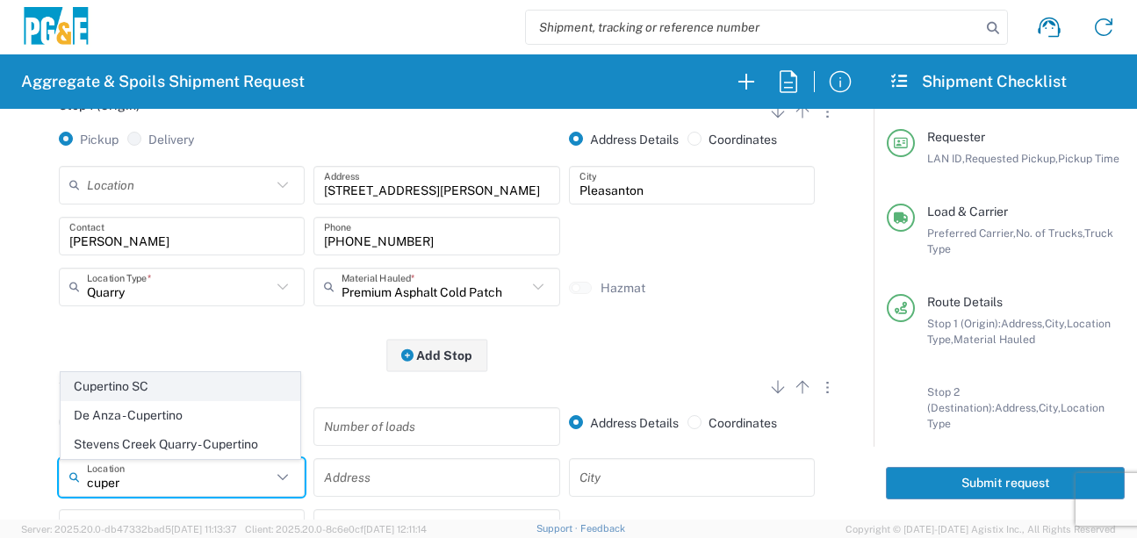
click at [163, 392] on span "Cupertino SC" at bounding box center [180, 386] width 238 height 27
type input "Cupertino SC"
type input "[STREET_ADDRESS][PERSON_NAME]"
type input "Cupertino"
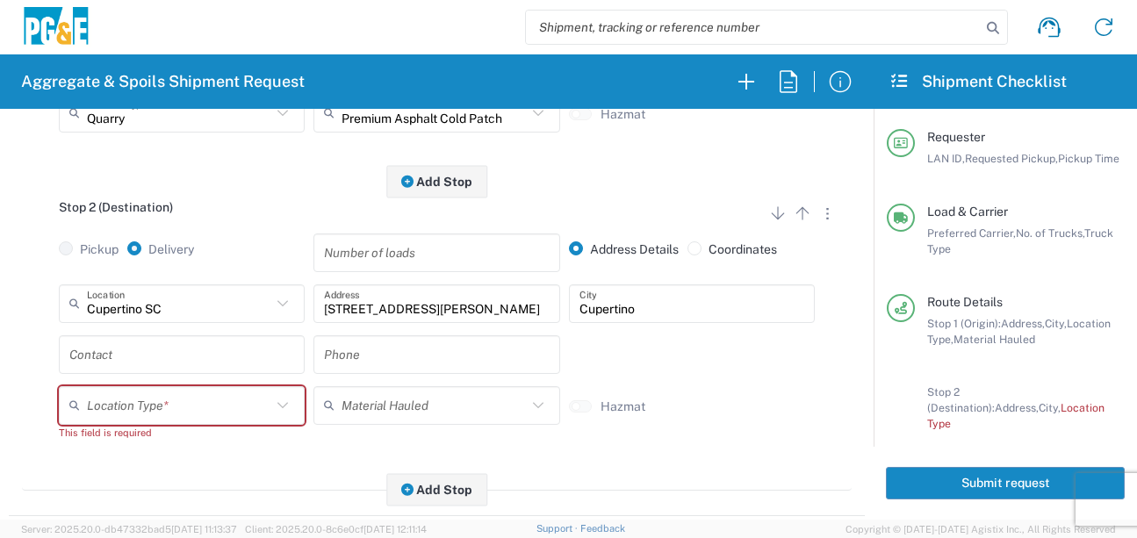
scroll to position [439, 0]
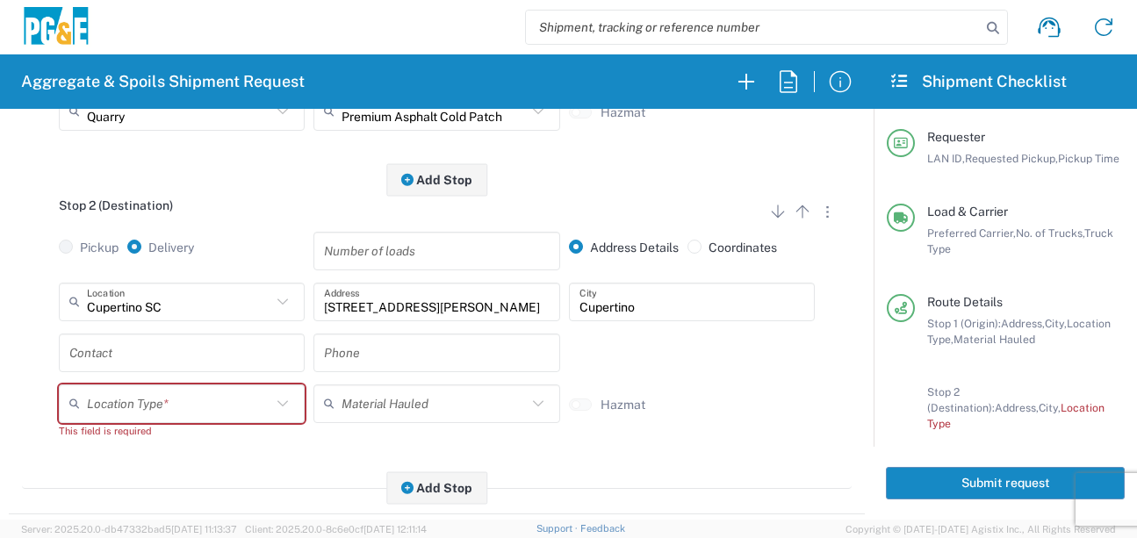
click at [187, 356] on input "text" at bounding box center [181, 352] width 225 height 31
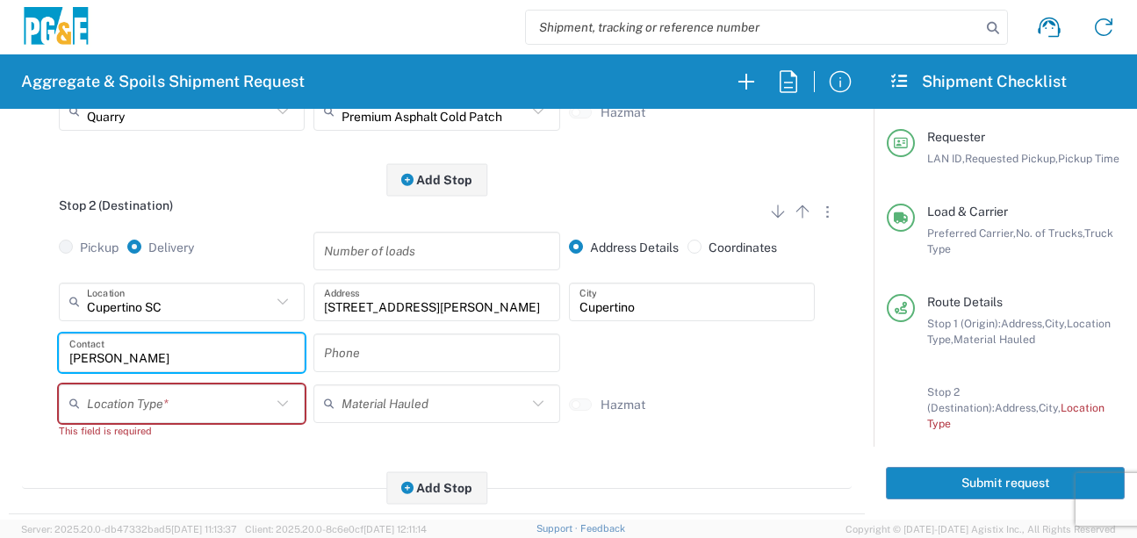
type input "[PERSON_NAME]"
click at [352, 363] on input "text" at bounding box center [436, 352] width 225 height 31
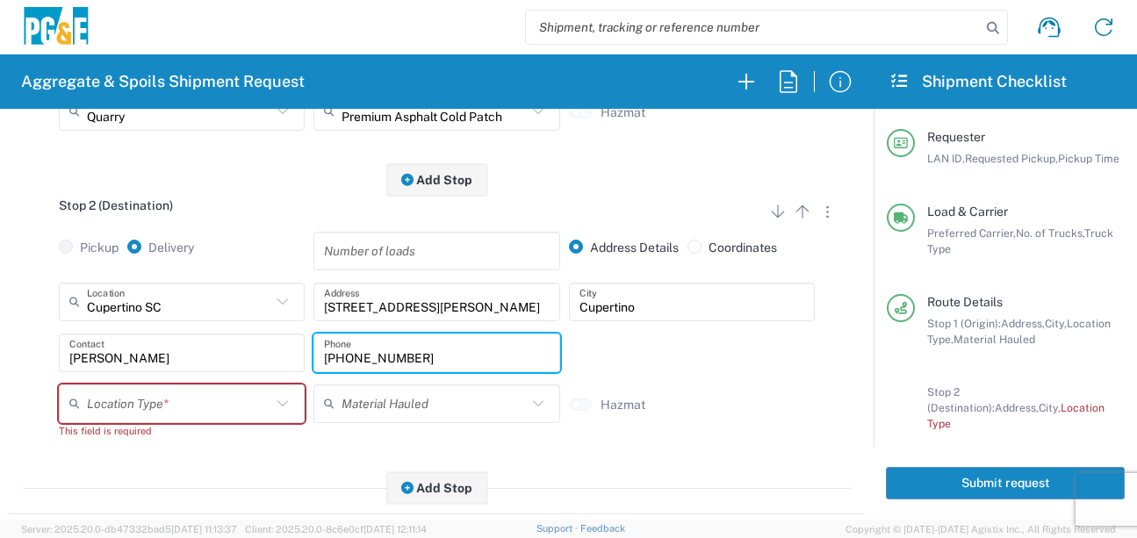
type input "[PHONE_NUMBER]"
click at [277, 399] on icon at bounding box center [282, 403] width 23 height 23
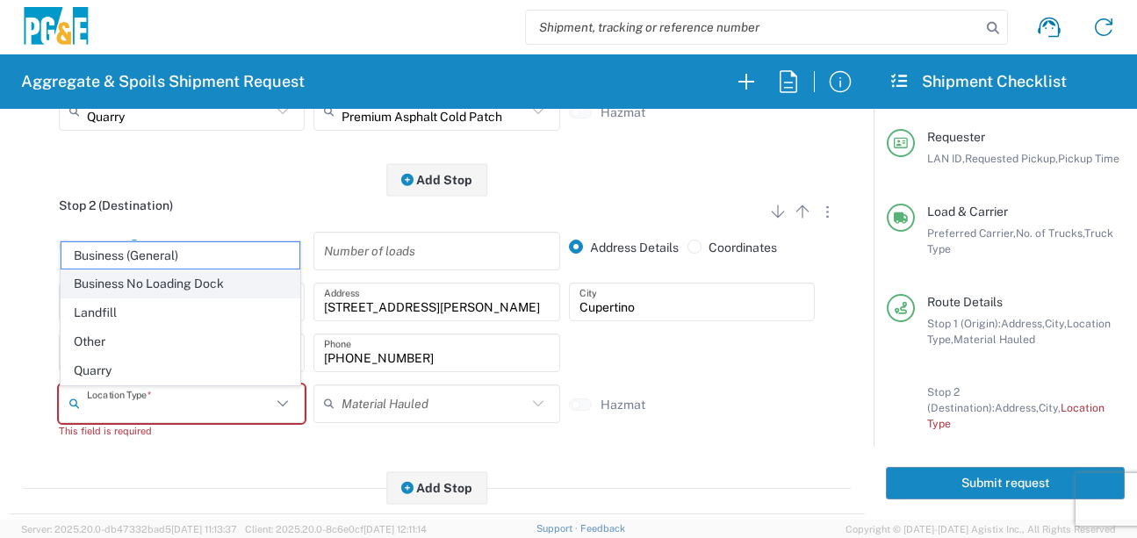
click at [164, 283] on span "Business No Loading Dock" at bounding box center [180, 283] width 238 height 27
type input "Business No Loading Dock"
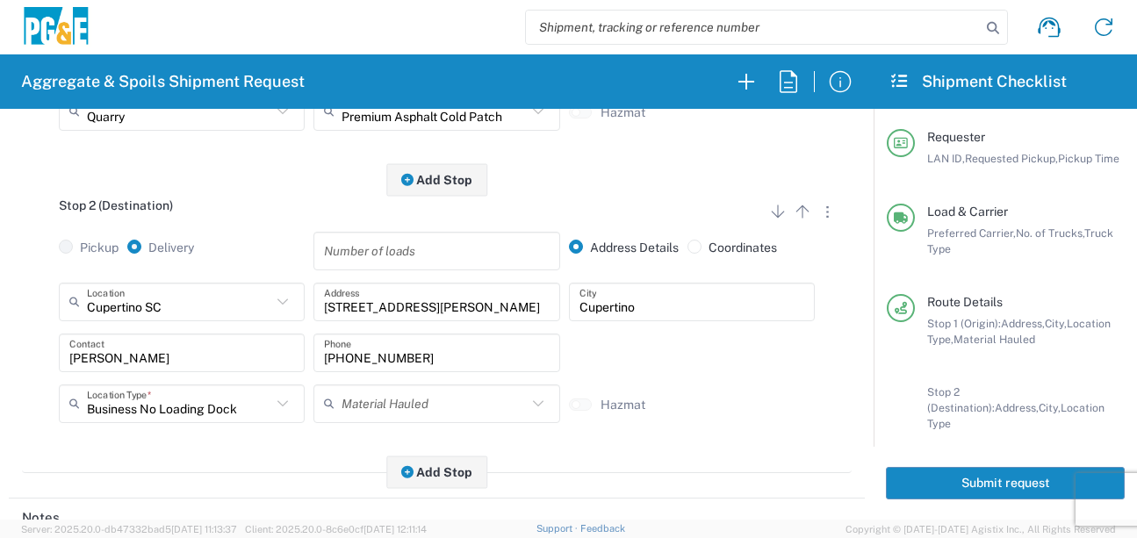
click at [211, 488] on main "Stop 1 (Origin) Add Stop Above Add Stop Below Remove Stop Pickup Delivery Addre…" at bounding box center [437, 197] width 856 height 587
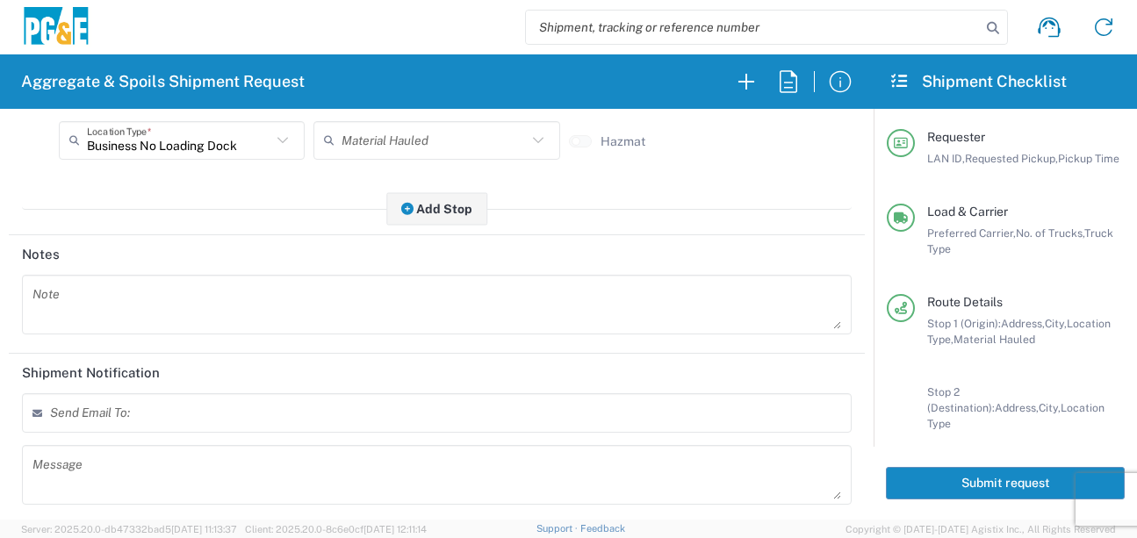
click at [149, 298] on textarea at bounding box center [436, 304] width 809 height 49
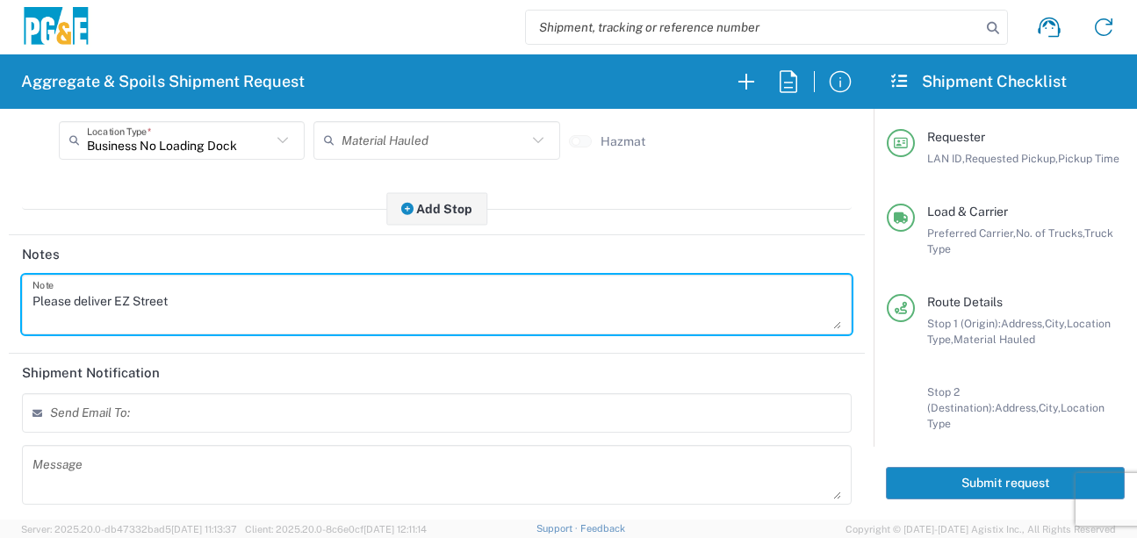
drag, startPoint x: 202, startPoint y: 304, endPoint x: -7, endPoint y: 297, distance: 209.1
click at [0, 297] on html "Aggregate & Spoils Shipment Request Requester Information D4A6 LAN ID * [DATE] …" at bounding box center [568, 269] width 1137 height 538
type textarea "Please deliver EZ Street"
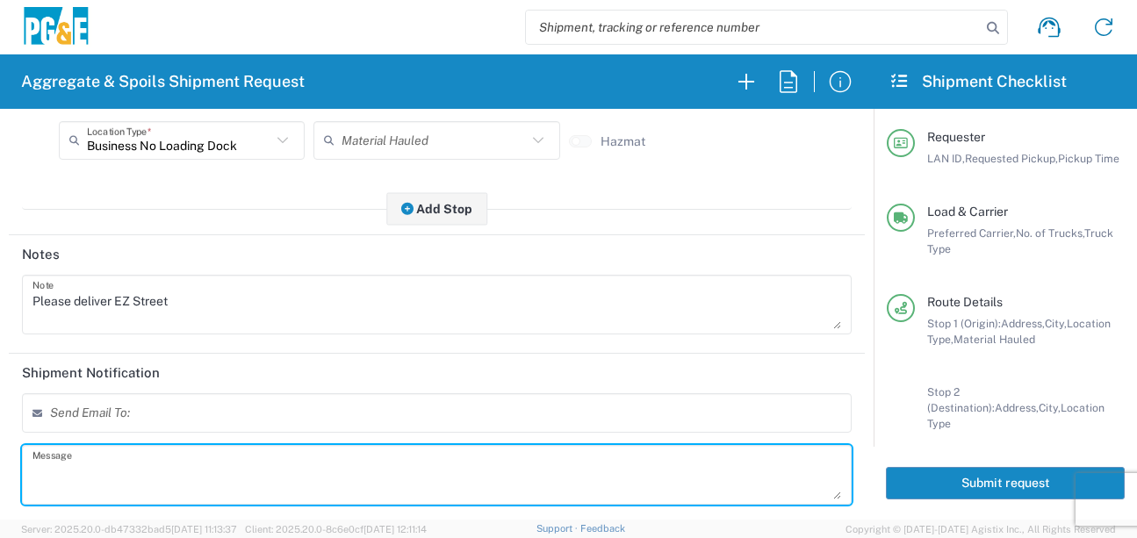
click at [126, 477] on textarea at bounding box center [436, 474] width 809 height 49
paste textarea "Please deliver EZ Street"
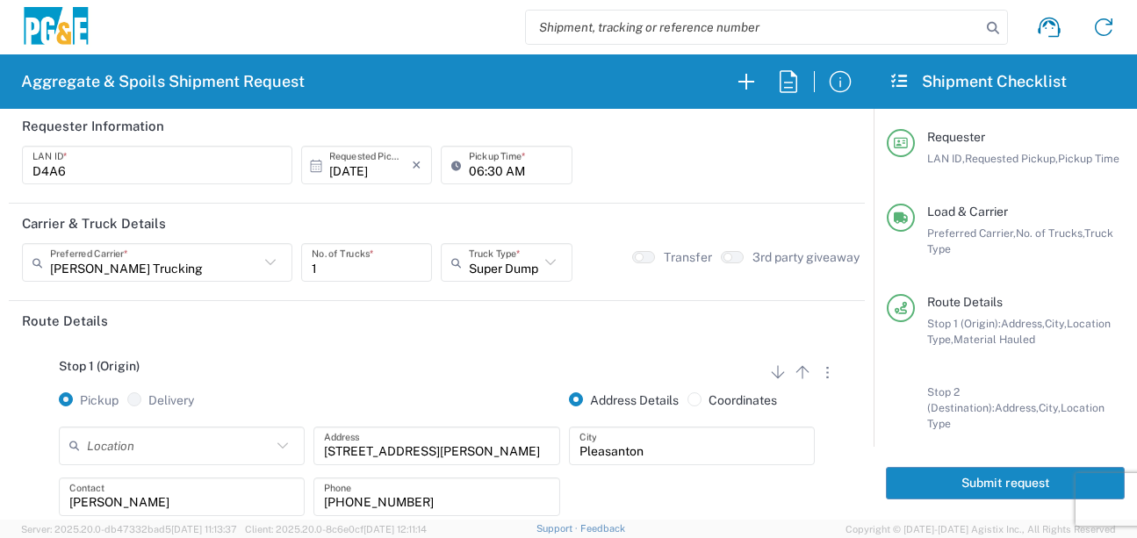
scroll to position [0, 0]
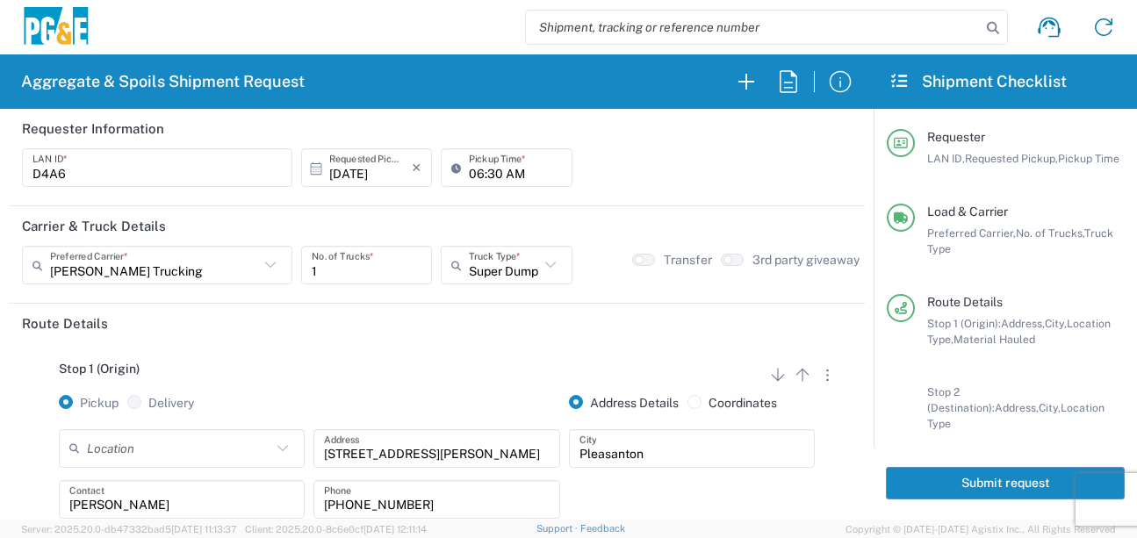
type textarea "Please deliver EZ Street"
click at [967, 476] on button "Submit request" at bounding box center [1005, 483] width 239 height 32
